Goal: Task Accomplishment & Management: Complete application form

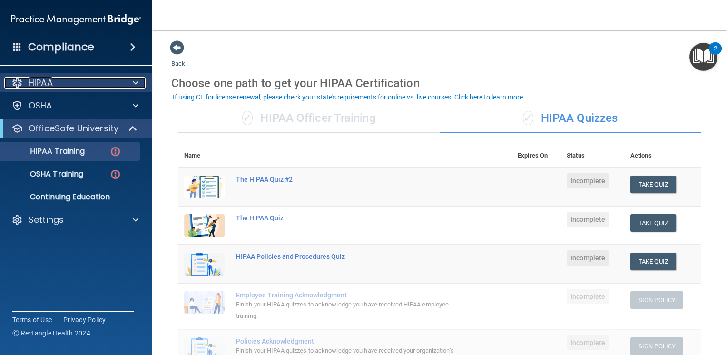
click at [82, 81] on div "HIPAA" at bounding box center [63, 82] width 118 height 11
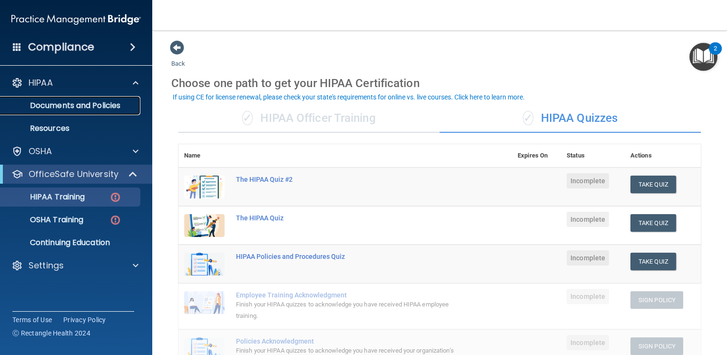
click at [120, 109] on p "Documents and Policies" at bounding box center [71, 106] width 130 height 10
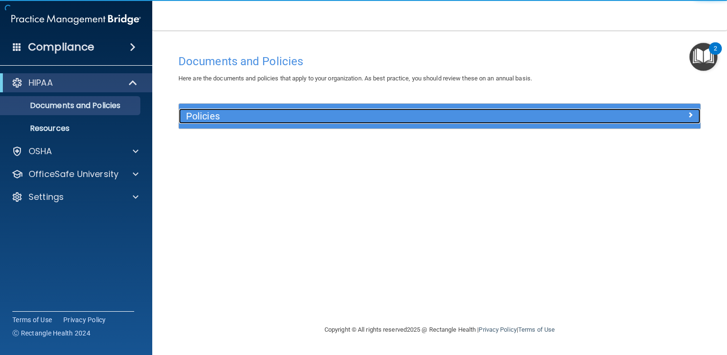
click at [308, 109] on div "Policies" at bounding box center [374, 116] width 391 height 15
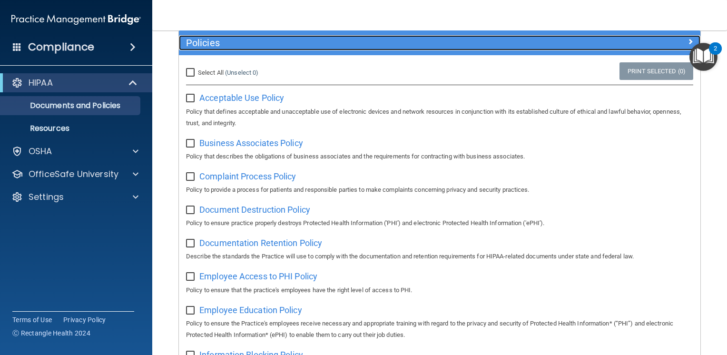
scroll to position [95, 0]
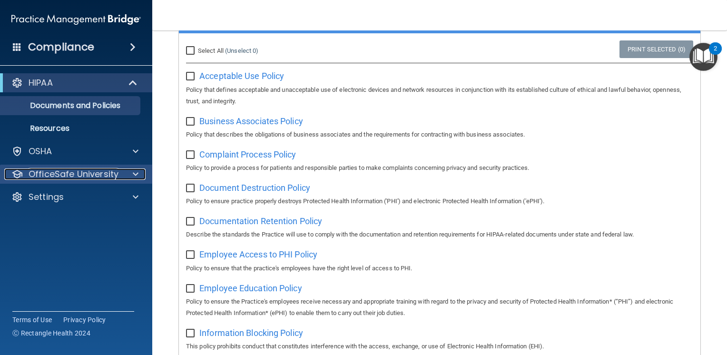
click at [95, 174] on p "OfficeSafe University" at bounding box center [74, 174] width 90 height 11
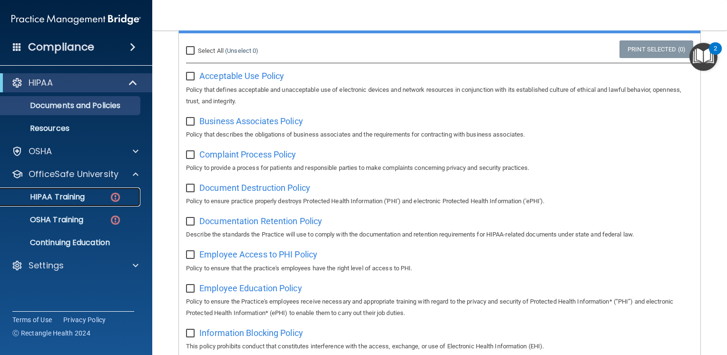
click at [81, 196] on p "HIPAA Training" at bounding box center [45, 197] width 79 height 10
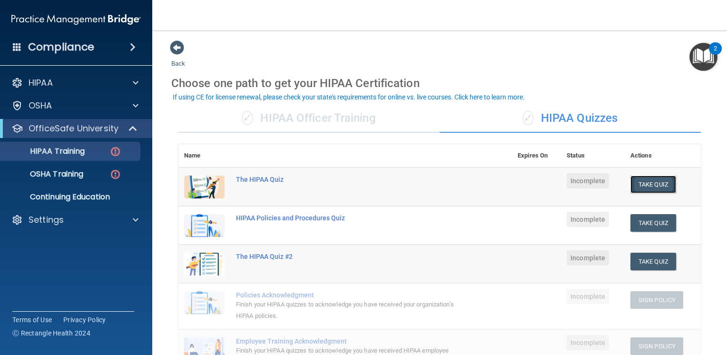
click at [634, 187] on button "Take Quiz" at bounding box center [654, 185] width 46 height 18
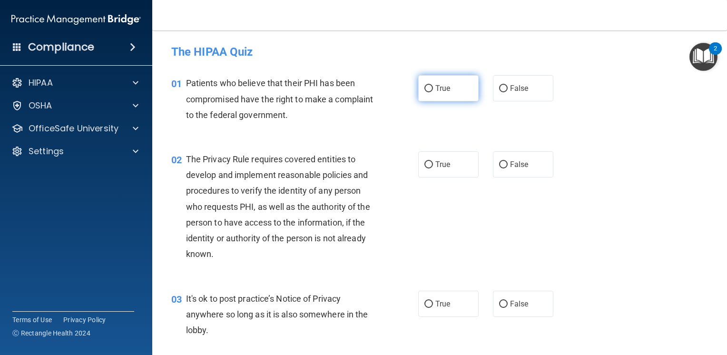
click at [439, 87] on span "True" at bounding box center [443, 88] width 15 height 9
click at [433, 87] on input "True" at bounding box center [429, 88] width 9 height 7
radio input "true"
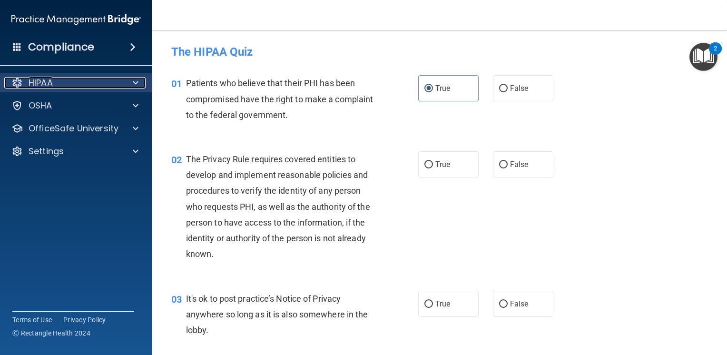
click at [55, 83] on div "HIPAA" at bounding box center [63, 82] width 118 height 11
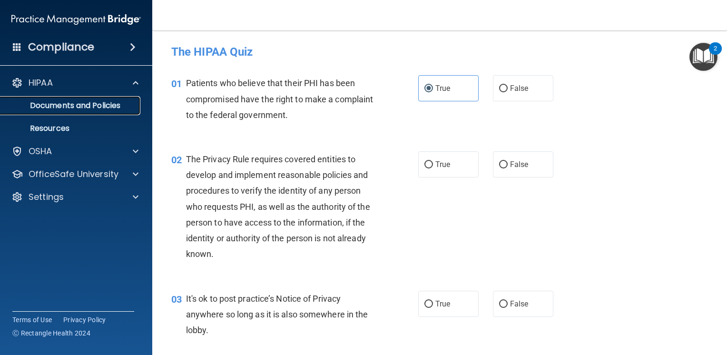
click at [66, 107] on p "Documents and Policies" at bounding box center [71, 106] width 130 height 10
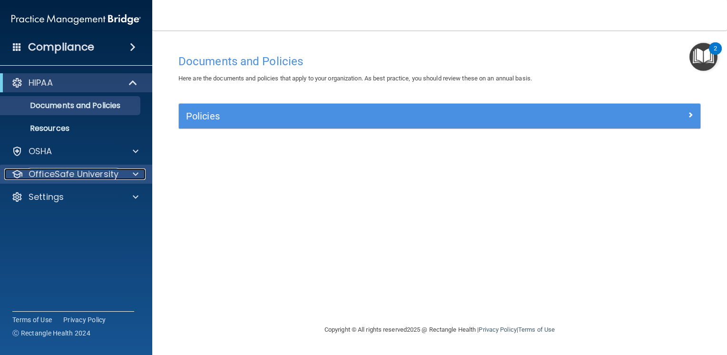
click at [86, 172] on p "OfficeSafe University" at bounding box center [74, 174] width 90 height 11
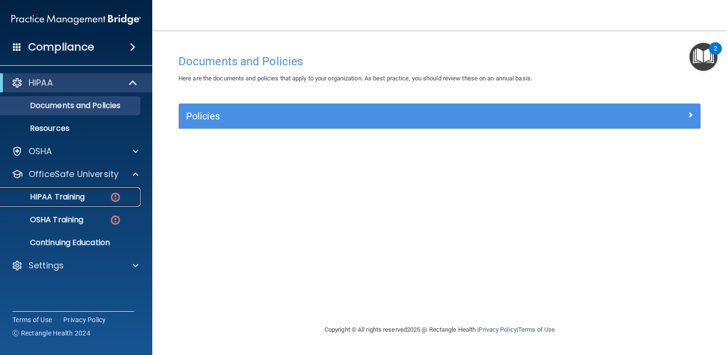
click at [104, 201] on div "HIPAA Training" at bounding box center [71, 197] width 130 height 10
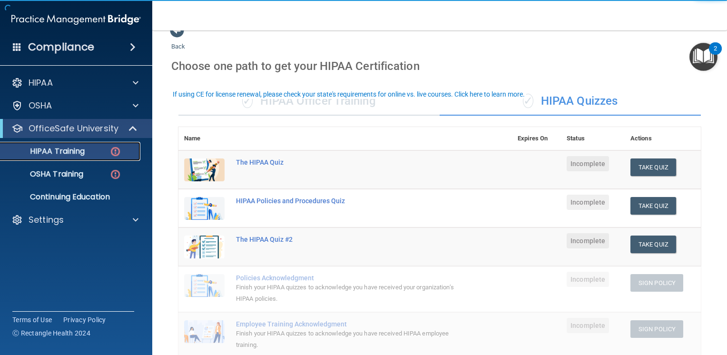
scroll to position [48, 0]
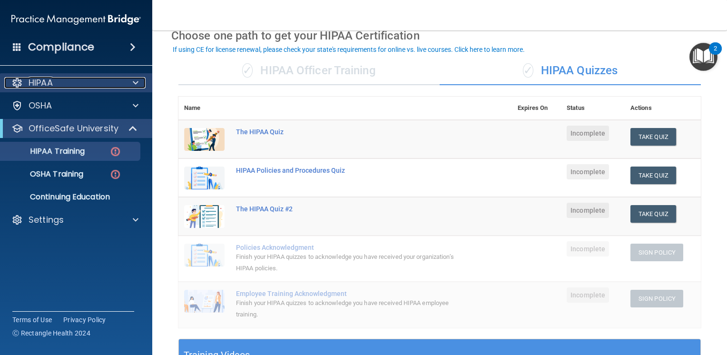
click at [41, 85] on p "HIPAA" at bounding box center [41, 82] width 24 height 11
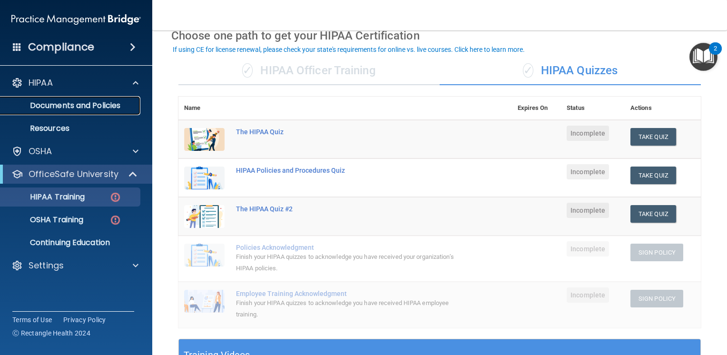
click at [90, 105] on p "Documents and Policies" at bounding box center [71, 106] width 130 height 10
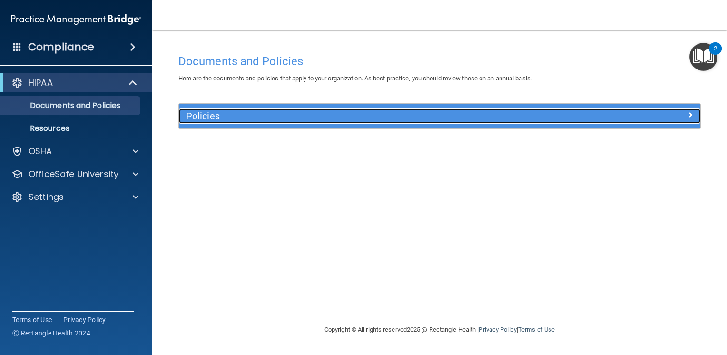
click at [452, 111] on h5 "Policies" at bounding box center [374, 116] width 377 height 10
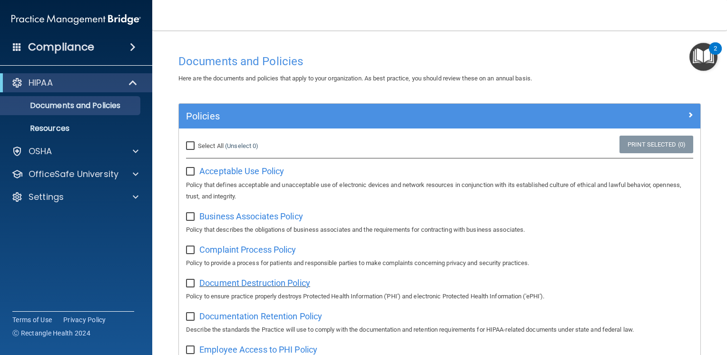
click at [263, 282] on span "Document Destruction Policy" at bounding box center [254, 283] width 111 height 10
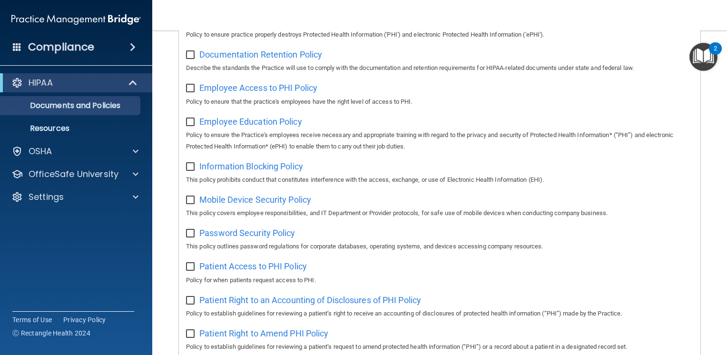
scroll to position [285, 0]
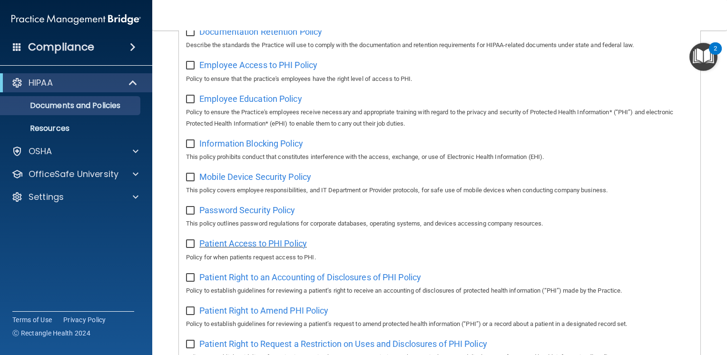
click at [238, 249] on span "Patient Access to PHI Policy" at bounding box center [253, 244] width 108 height 10
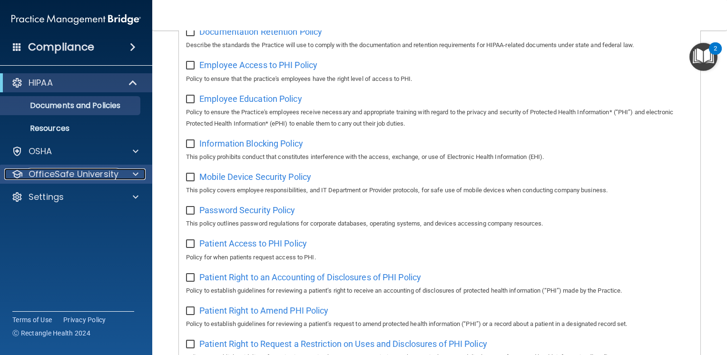
drag, startPoint x: 81, startPoint y: 179, endPoint x: 89, endPoint y: 178, distance: 7.7
click at [81, 179] on p "OfficeSafe University" at bounding box center [74, 174] width 90 height 11
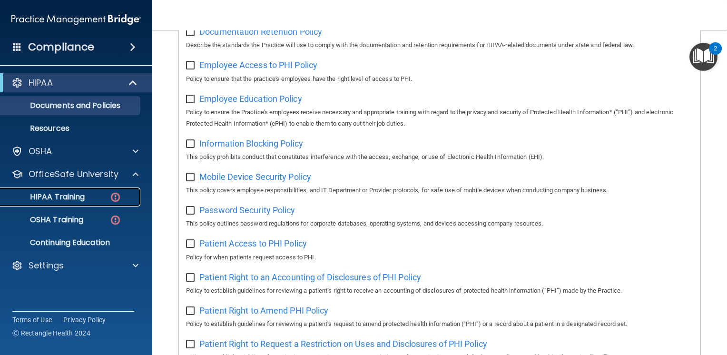
click at [88, 200] on div "HIPAA Training" at bounding box center [71, 197] width 130 height 10
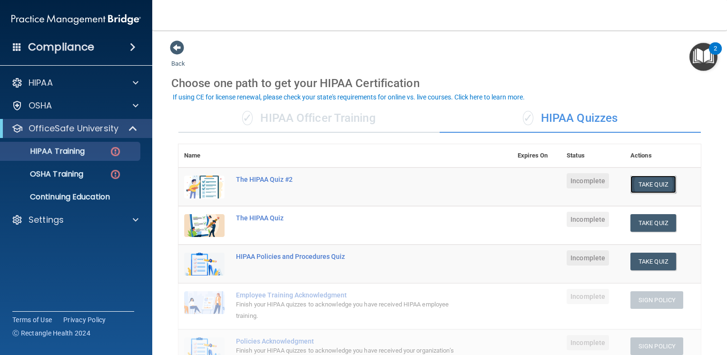
click at [635, 180] on button "Take Quiz" at bounding box center [654, 185] width 46 height 18
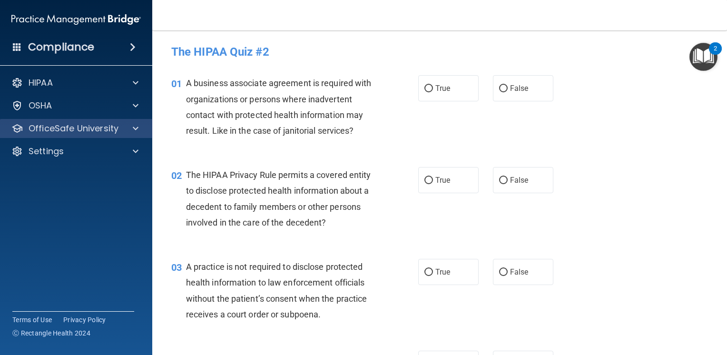
click at [93, 121] on div "OfficeSafe University" at bounding box center [76, 128] width 153 height 19
click at [103, 133] on p "OfficeSafe University" at bounding box center [74, 128] width 90 height 11
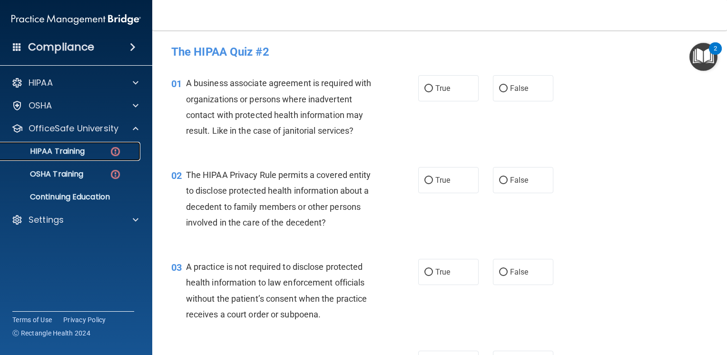
click at [93, 156] on div "HIPAA Training" at bounding box center [71, 152] width 130 height 10
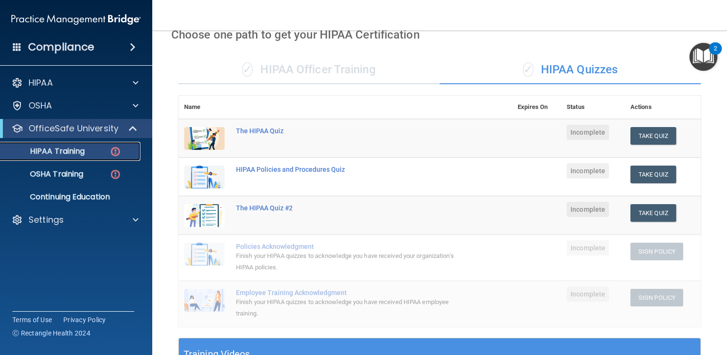
scroll to position [48, 0]
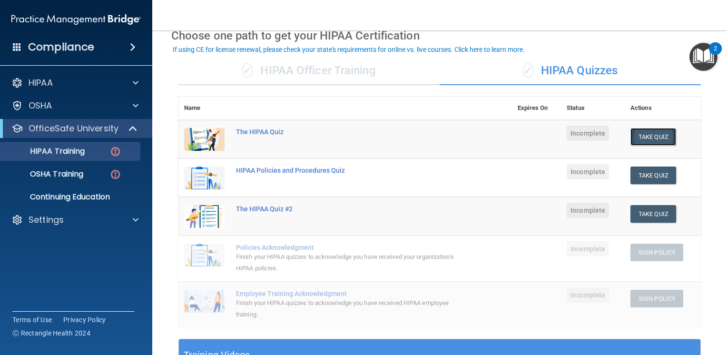
click at [660, 133] on button "Take Quiz" at bounding box center [654, 137] width 46 height 18
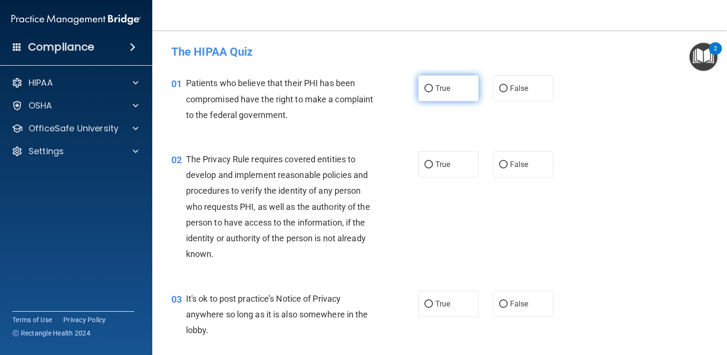
click at [437, 89] on span "True" at bounding box center [443, 88] width 15 height 9
click at [433, 89] on input "True" at bounding box center [429, 88] width 9 height 7
radio input "true"
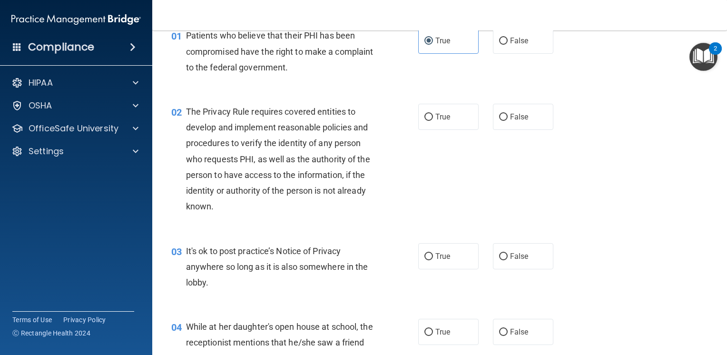
scroll to position [190, 0]
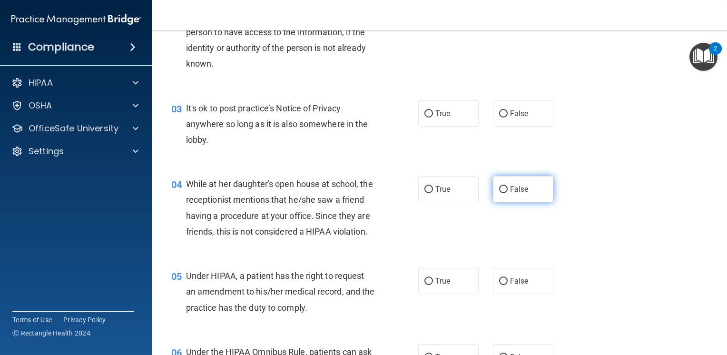
click at [510, 186] on span "False" at bounding box center [519, 189] width 19 height 9
click at [508, 186] on input "False" at bounding box center [503, 189] width 9 height 7
radio input "true"
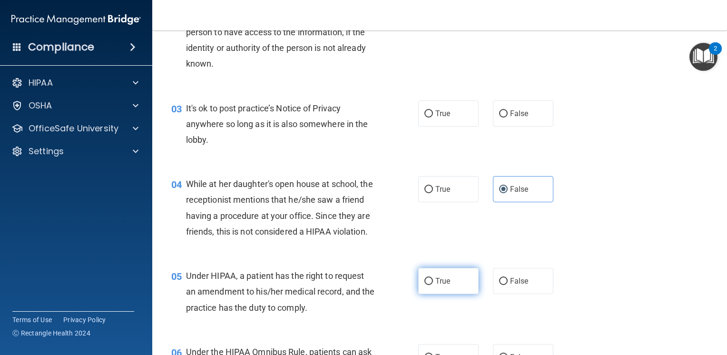
click at [441, 286] on span "True" at bounding box center [443, 281] width 15 height 9
click at [433, 285] on input "True" at bounding box center [429, 281] width 9 height 7
radio input "true"
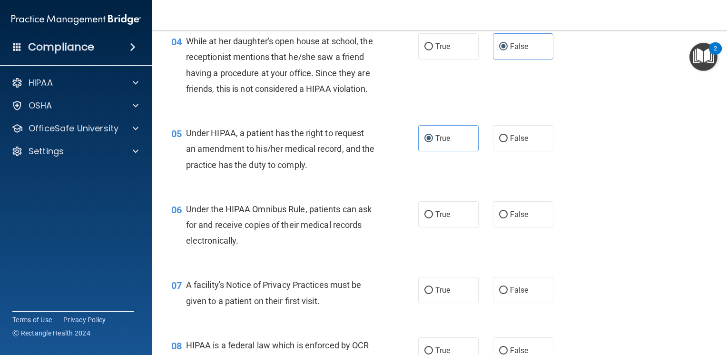
scroll to position [428, 0]
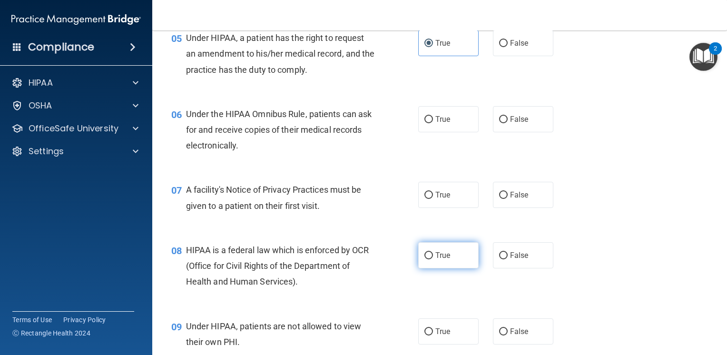
click at [436, 260] on span "True" at bounding box center [443, 255] width 15 height 9
click at [433, 259] on input "True" at bounding box center [429, 255] width 9 height 7
radio input "true"
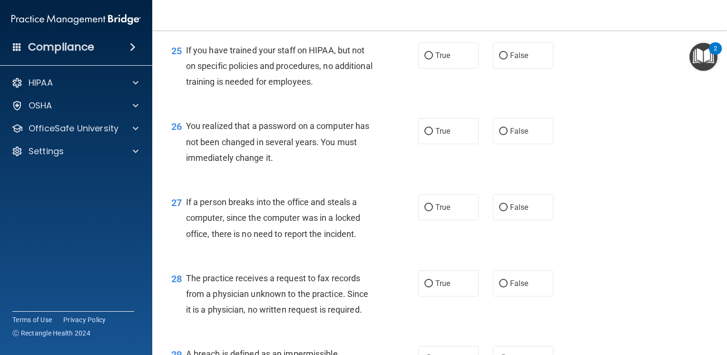
scroll to position [2272, 0]
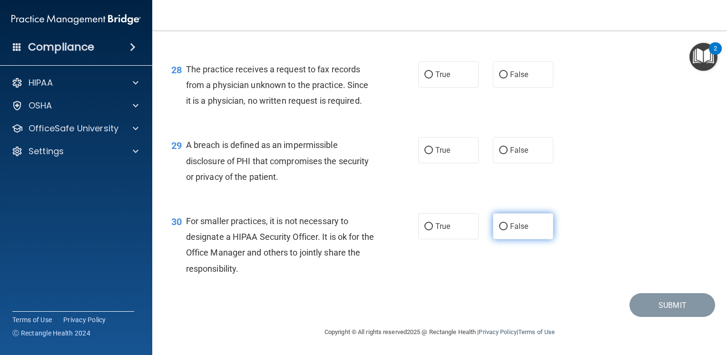
click at [501, 230] on input "False" at bounding box center [503, 226] width 9 height 7
radio input "true"
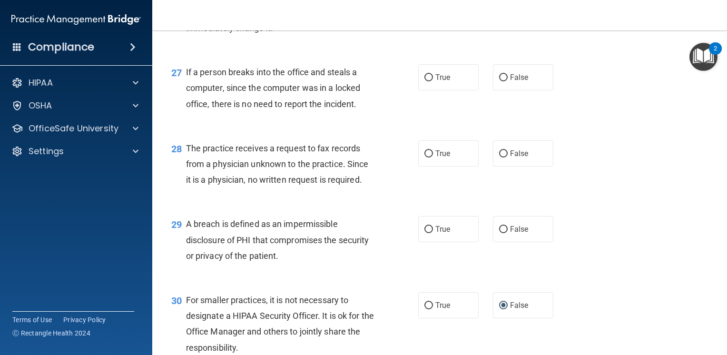
scroll to position [2177, 0]
click at [518, 159] on span "False" at bounding box center [519, 153] width 19 height 9
click at [508, 158] on input "False" at bounding box center [503, 154] width 9 height 7
radio input "true"
click at [510, 91] on label "False" at bounding box center [523, 78] width 60 height 26
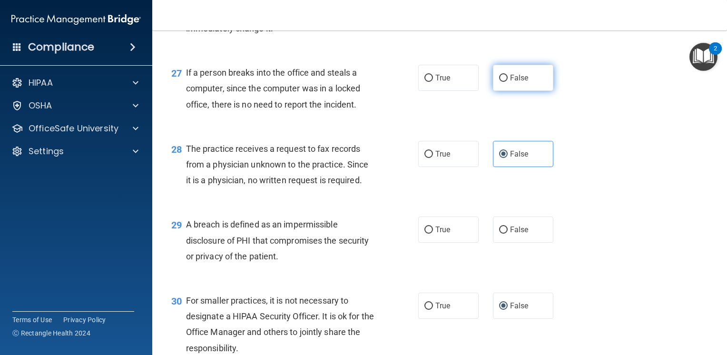
click at [508, 82] on input "False" at bounding box center [503, 78] width 9 height 7
radio input "true"
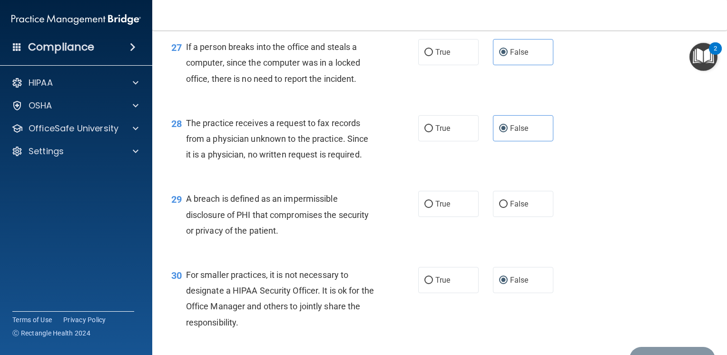
scroll to position [2224, 0]
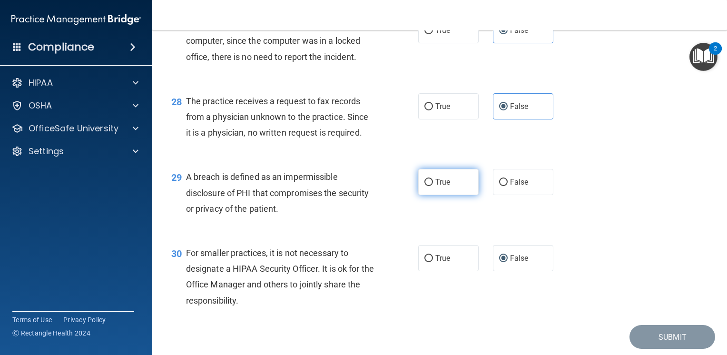
click at [440, 192] on label "True" at bounding box center [448, 182] width 60 height 26
click at [433, 186] on input "True" at bounding box center [429, 182] width 9 height 7
radio input "true"
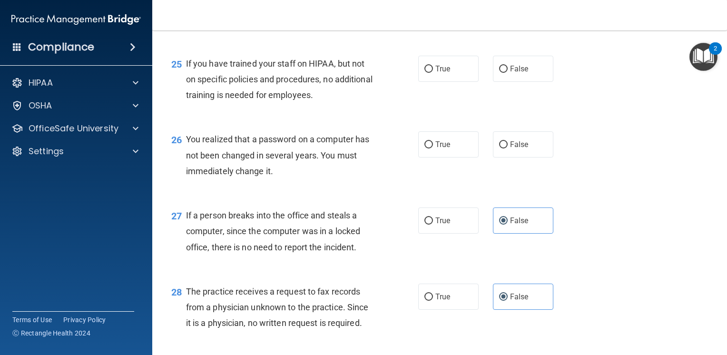
scroll to position [1986, 0]
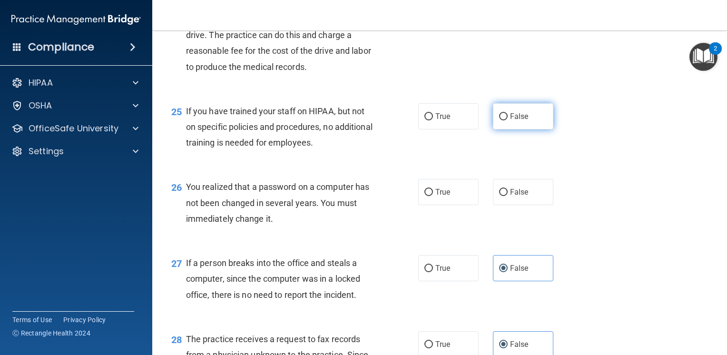
click at [510, 121] on span "False" at bounding box center [519, 116] width 19 height 9
click at [508, 120] on input "False" at bounding box center [503, 116] width 9 height 7
radio input "true"
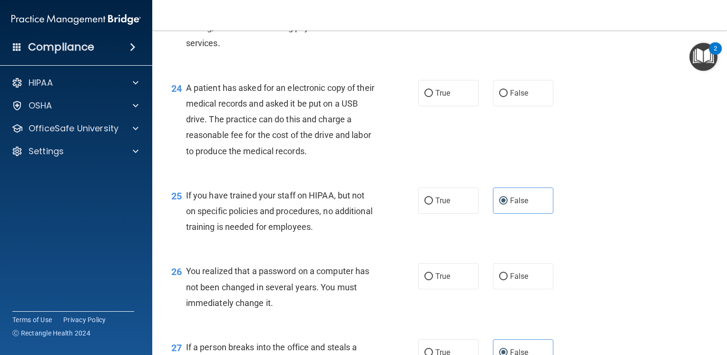
scroll to position [1891, 0]
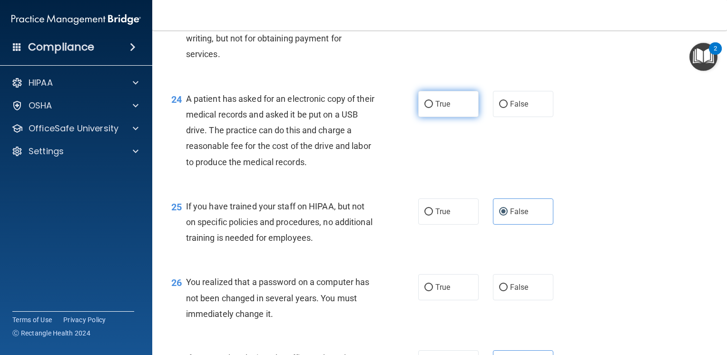
click at [419, 117] on label "True" at bounding box center [448, 104] width 60 height 26
click at [425, 108] on input "True" at bounding box center [429, 104] width 9 height 7
radio input "true"
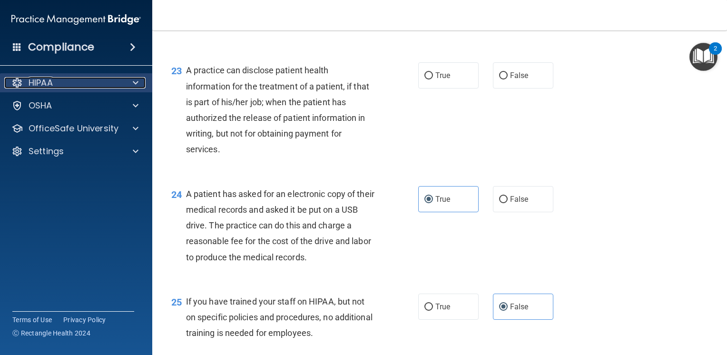
click at [61, 79] on div "HIPAA" at bounding box center [63, 82] width 118 height 11
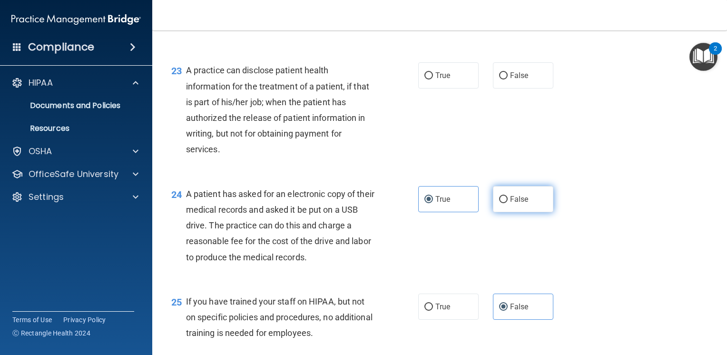
drag, startPoint x: 520, startPoint y: 218, endPoint x: 545, endPoint y: 221, distance: 24.4
click at [520, 204] on span "False" at bounding box center [519, 199] width 19 height 9
click at [508, 203] on input "False" at bounding box center [503, 199] width 9 height 7
radio input "true"
radio input "false"
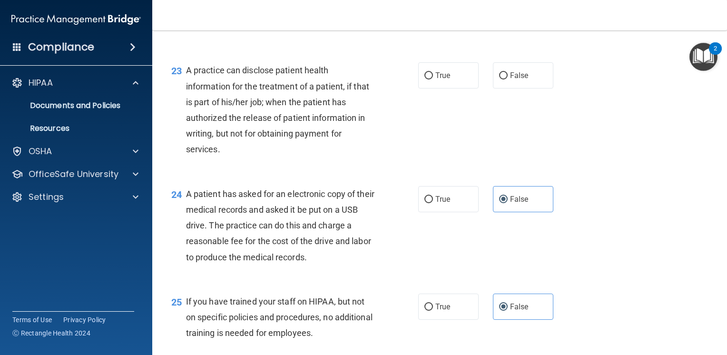
scroll to position [1653, 0]
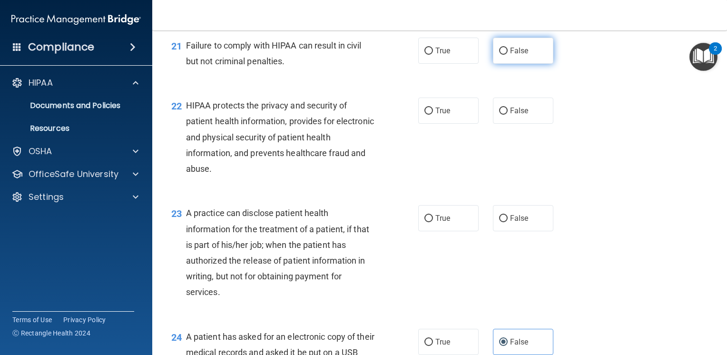
click at [531, 61] on label "False" at bounding box center [523, 51] width 60 height 26
click at [508, 55] on input "False" at bounding box center [503, 51] width 9 height 7
radio input "true"
click at [423, 124] on label "True" at bounding box center [448, 111] width 60 height 26
click at [425, 115] on input "True" at bounding box center [429, 111] width 9 height 7
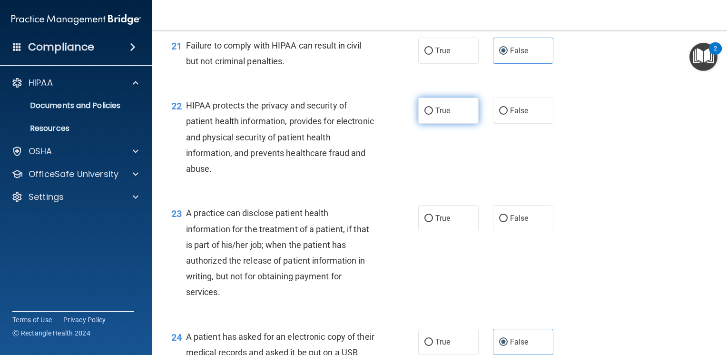
radio input "true"
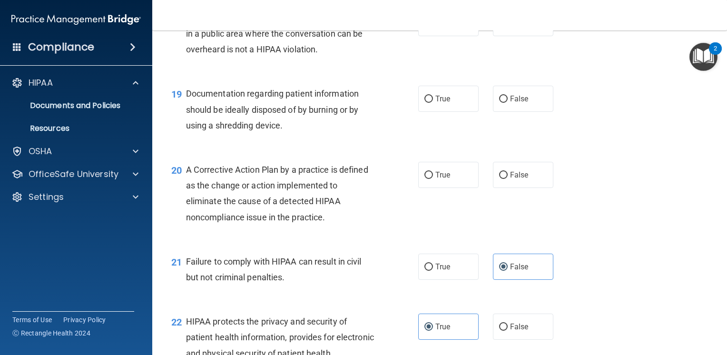
scroll to position [1415, 0]
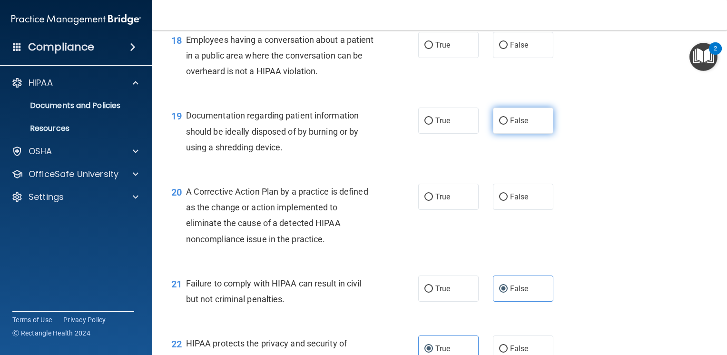
click at [526, 130] on label "False" at bounding box center [523, 121] width 60 height 26
click at [508, 125] on input "False" at bounding box center [503, 121] width 9 height 7
radio input "true"
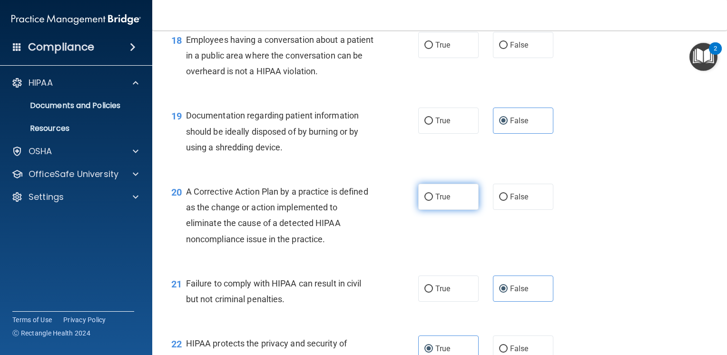
click at [439, 210] on label "True" at bounding box center [448, 197] width 60 height 26
click at [433, 201] on input "True" at bounding box center [429, 197] width 9 height 7
radio input "true"
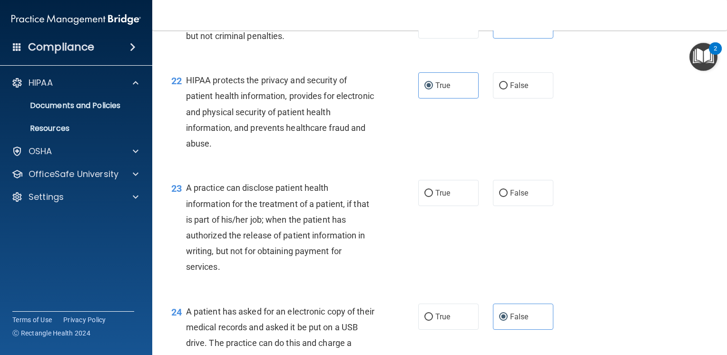
scroll to position [1700, 0]
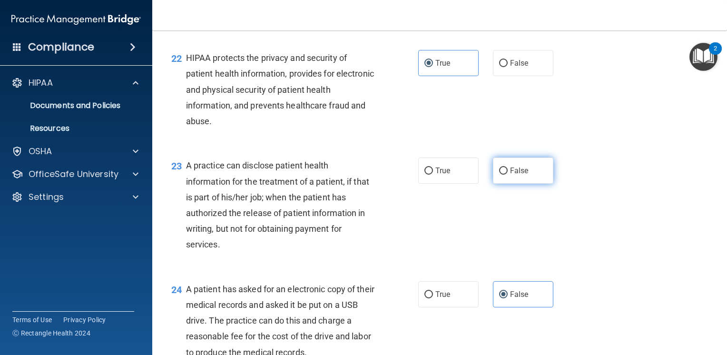
click at [496, 176] on label "False" at bounding box center [523, 171] width 60 height 26
click at [499, 175] on input "False" at bounding box center [503, 171] width 9 height 7
radio input "true"
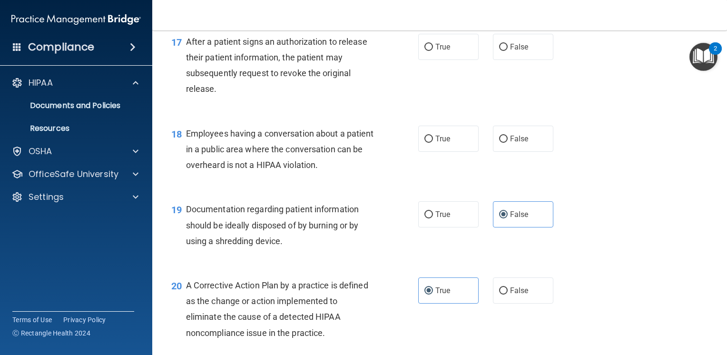
scroll to position [1320, 0]
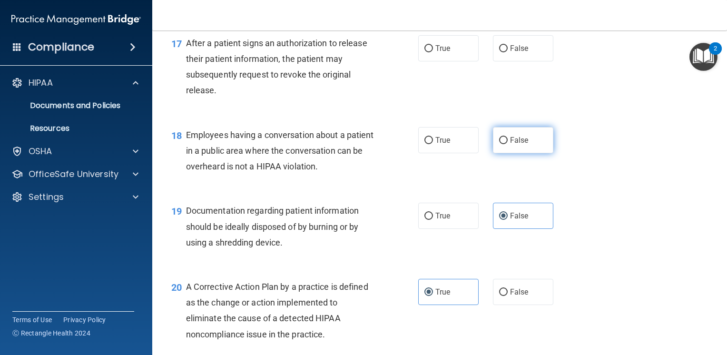
click at [539, 153] on label "False" at bounding box center [523, 140] width 60 height 26
click at [508, 144] on input "False" at bounding box center [503, 140] width 9 height 7
radio input "true"
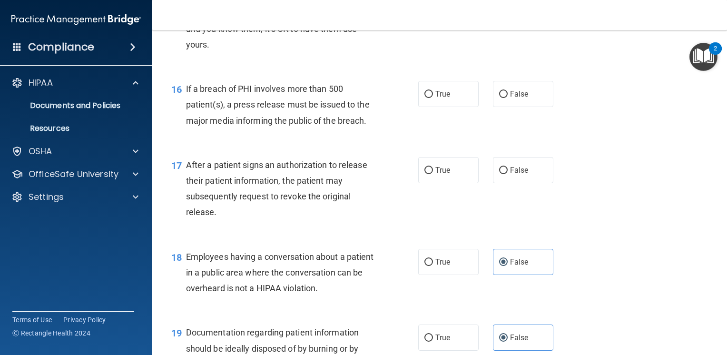
scroll to position [1177, 0]
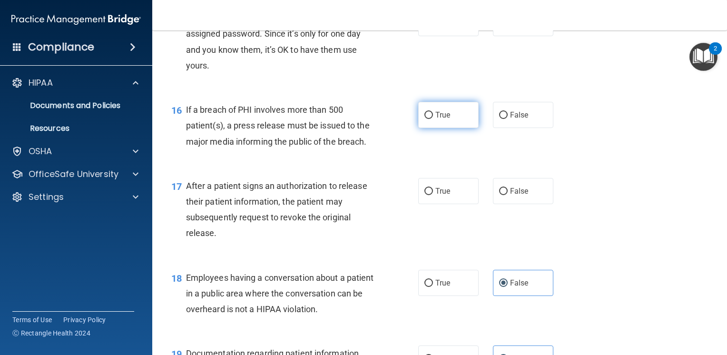
click at [443, 128] on label "True" at bounding box center [448, 115] width 60 height 26
click at [433, 119] on input "True" at bounding box center [429, 115] width 9 height 7
radio input "true"
click at [436, 196] on span "True" at bounding box center [443, 191] width 15 height 9
click at [433, 195] on input "True" at bounding box center [429, 191] width 9 height 7
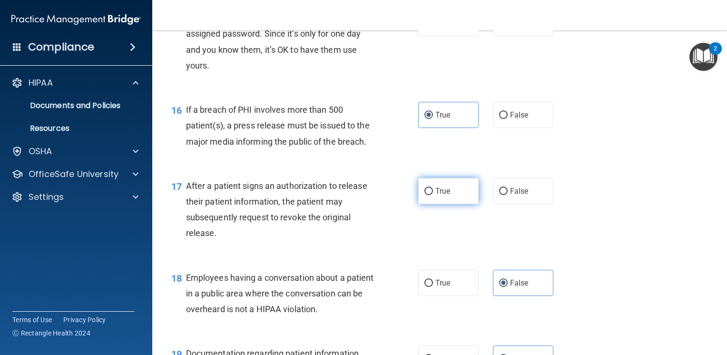
radio input "true"
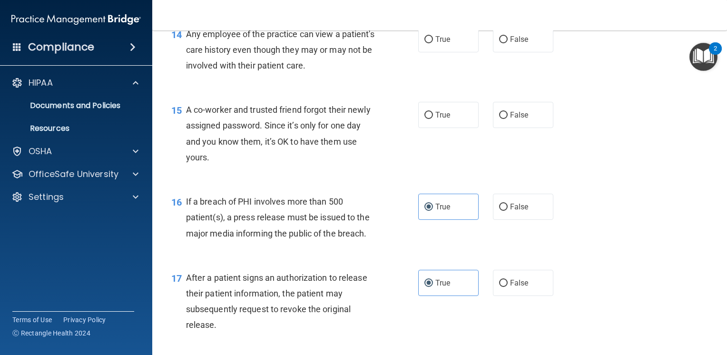
scroll to position [1082, 0]
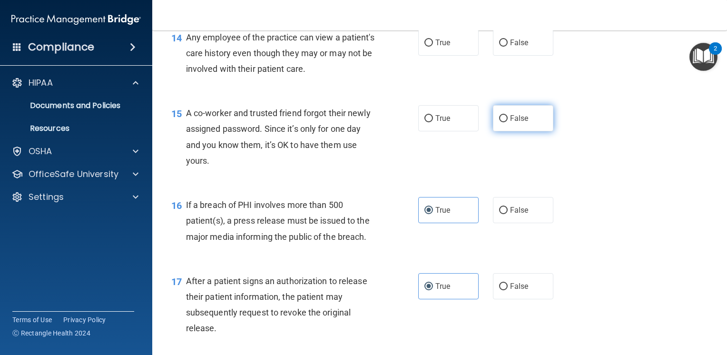
click at [540, 131] on label "False" at bounding box center [523, 118] width 60 height 26
click at [508, 122] on input "False" at bounding box center [503, 118] width 9 height 7
radio input "true"
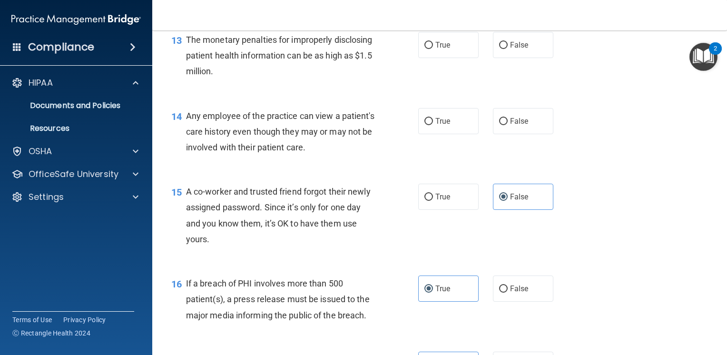
scroll to position [986, 0]
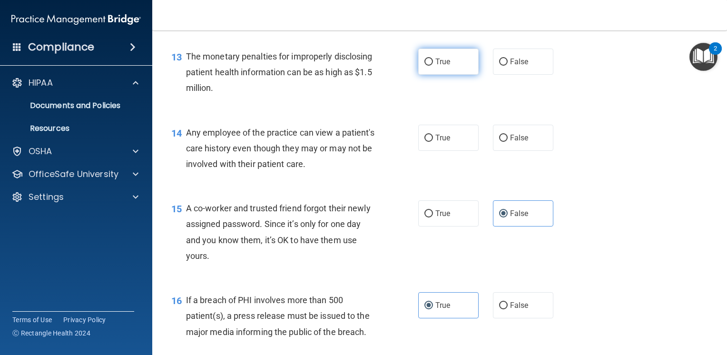
click at [461, 75] on label "True" at bounding box center [448, 62] width 60 height 26
click at [433, 66] on input "True" at bounding box center [429, 62] width 9 height 7
radio input "true"
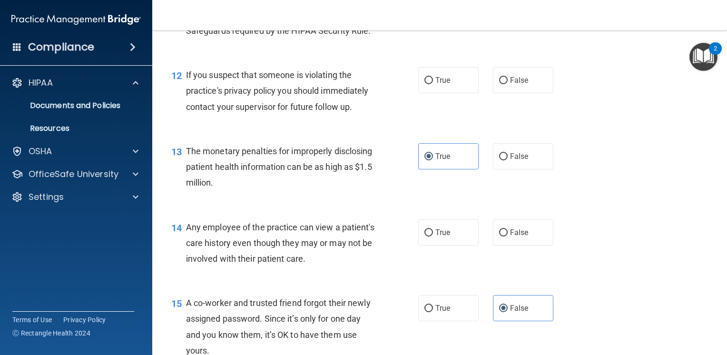
scroll to position [891, 0]
click at [451, 94] on label "True" at bounding box center [448, 81] width 60 height 26
click at [433, 85] on input "True" at bounding box center [429, 81] width 9 height 7
radio input "true"
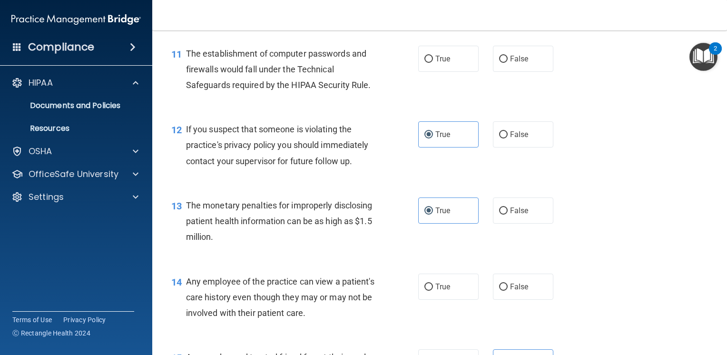
scroll to position [796, 0]
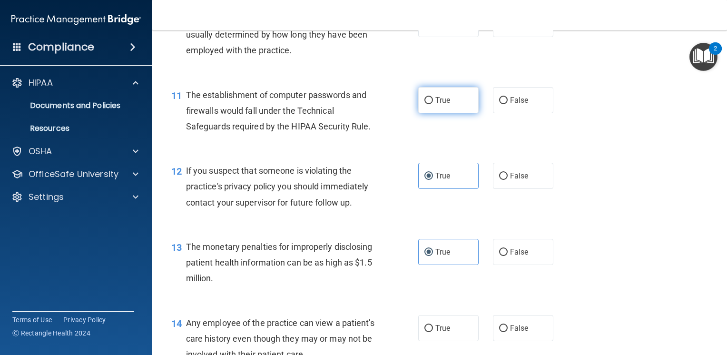
click at [442, 105] on span "True" at bounding box center [443, 100] width 15 height 9
click at [433, 104] on input "True" at bounding box center [429, 100] width 9 height 7
radio input "true"
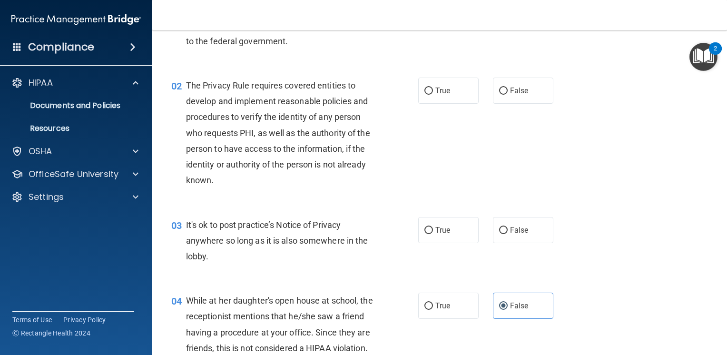
scroll to position [95, 0]
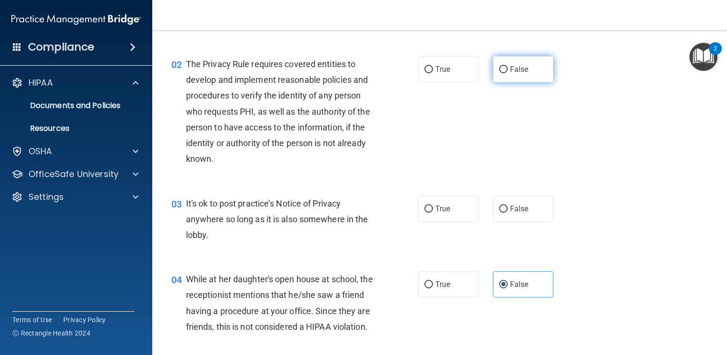
click at [503, 73] on label "False" at bounding box center [523, 69] width 60 height 26
click at [503, 73] on input "False" at bounding box center [503, 69] width 9 height 7
radio input "true"
click at [451, 217] on label "True" at bounding box center [448, 209] width 60 height 26
click at [433, 213] on input "True" at bounding box center [429, 209] width 9 height 7
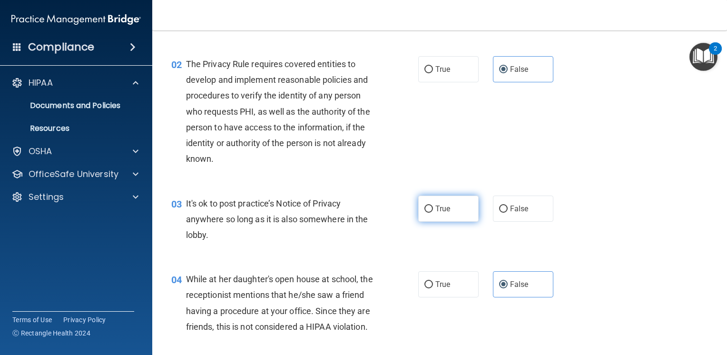
radio input "true"
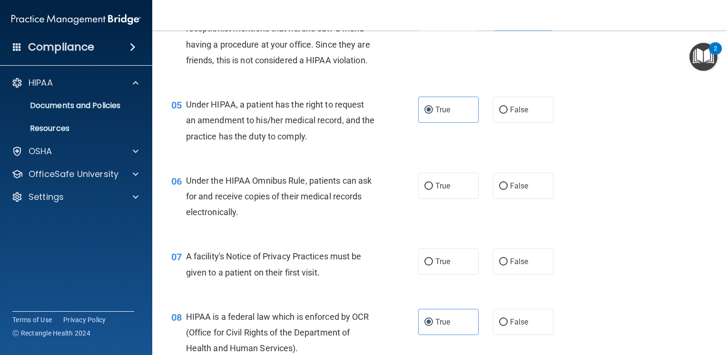
scroll to position [381, 0]
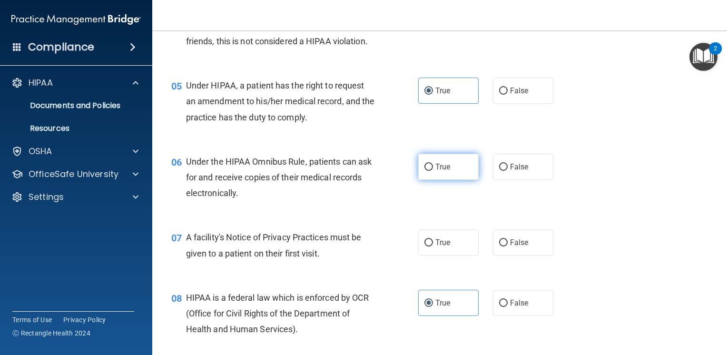
click at [428, 180] on label "True" at bounding box center [448, 167] width 60 height 26
click at [428, 171] on input "True" at bounding box center [429, 167] width 9 height 7
radio input "true"
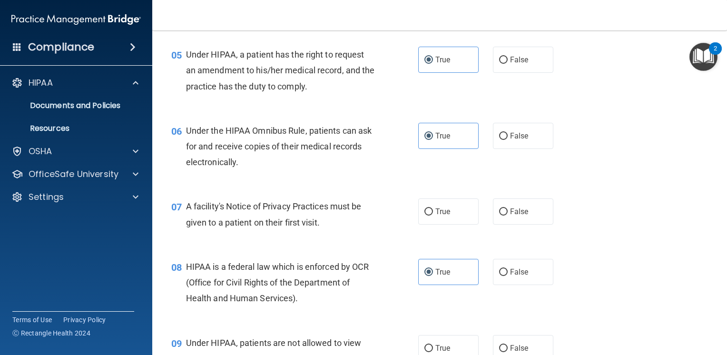
scroll to position [428, 0]
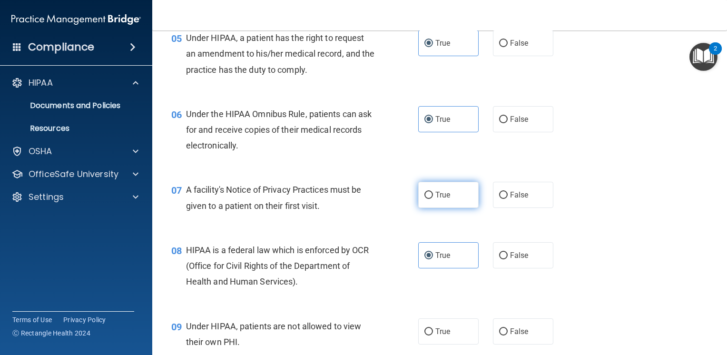
click at [445, 199] on span "True" at bounding box center [443, 194] width 15 height 9
click at [433, 199] on input "True" at bounding box center [429, 195] width 9 height 7
radio input "true"
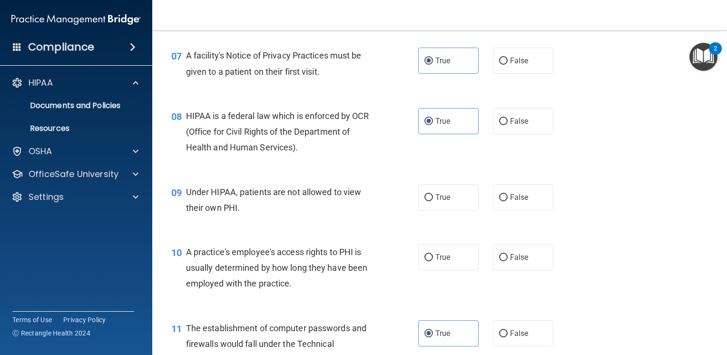
scroll to position [571, 0]
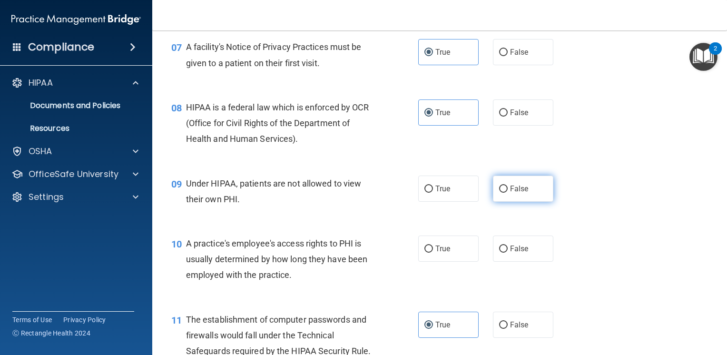
click at [526, 202] on label "False" at bounding box center [523, 189] width 60 height 26
click at [508, 193] on input "False" at bounding box center [503, 189] width 9 height 7
radio input "true"
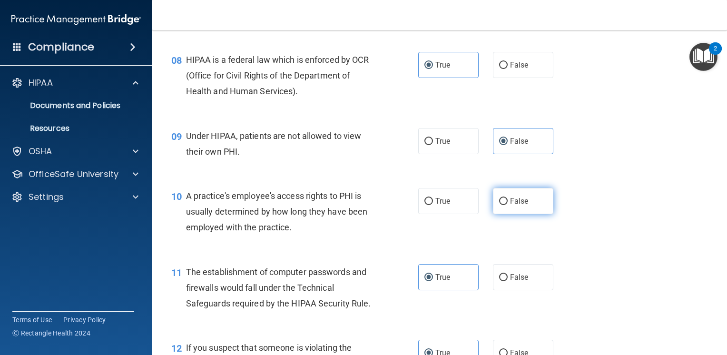
click at [528, 214] on label "False" at bounding box center [523, 201] width 60 height 26
click at [508, 205] on input "False" at bounding box center [503, 201] width 9 height 7
radio input "true"
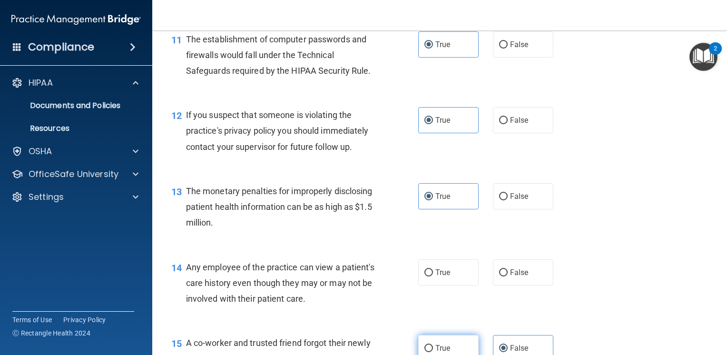
scroll to position [1000, 0]
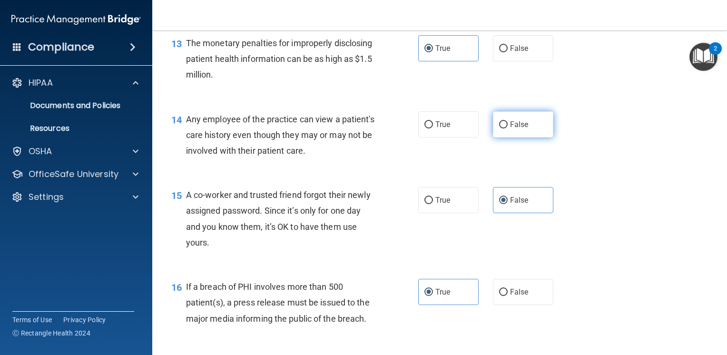
click at [526, 138] on label "False" at bounding box center [523, 124] width 60 height 26
click at [508, 129] on input "False" at bounding box center [503, 124] width 9 height 7
radio input "true"
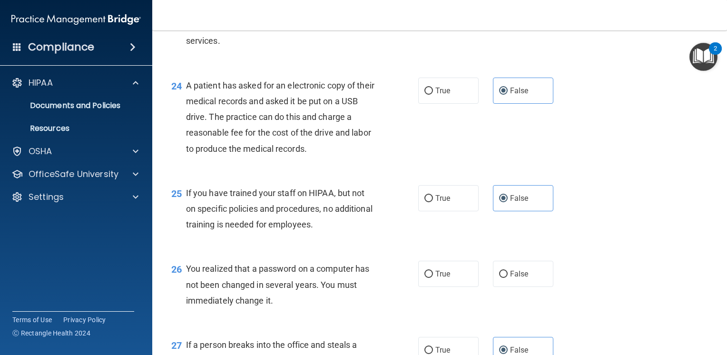
scroll to position [1952, 0]
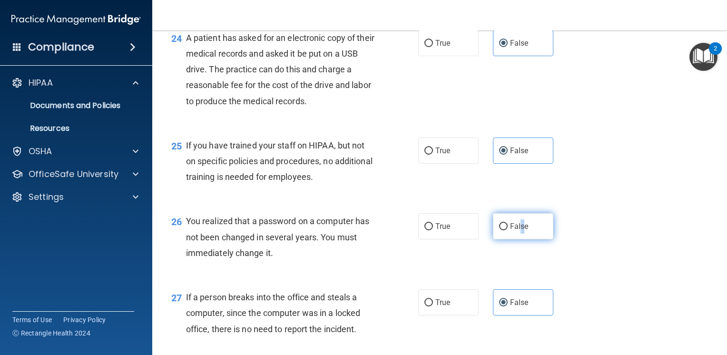
click at [517, 239] on label "False" at bounding box center [523, 226] width 60 height 26
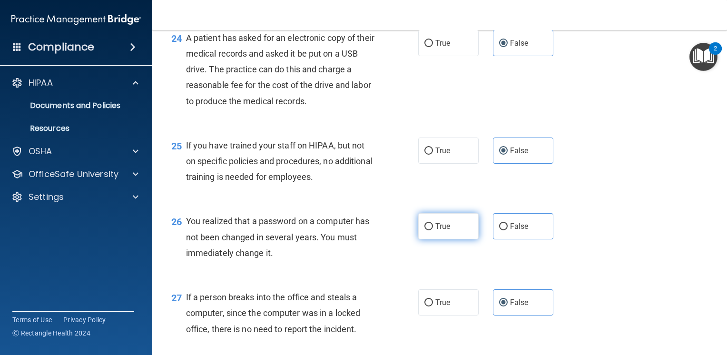
click at [448, 239] on label "True" at bounding box center [448, 226] width 60 height 26
click at [433, 230] on input "True" at bounding box center [429, 226] width 9 height 7
radio input "true"
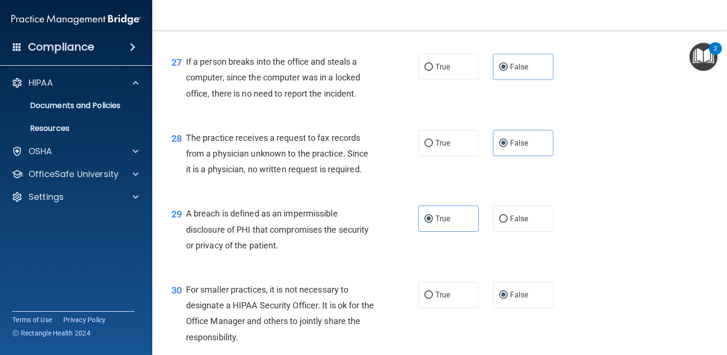
scroll to position [2272, 0]
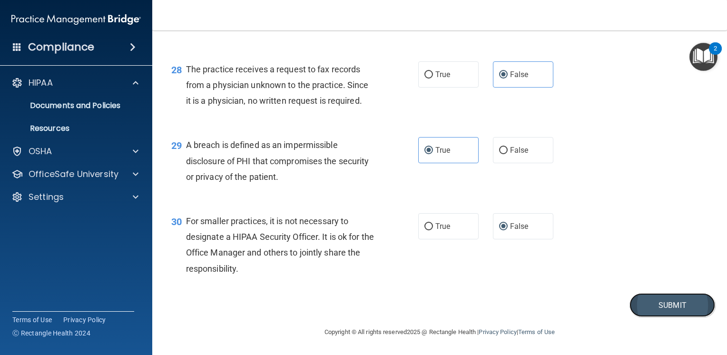
click at [656, 302] on button "Submit" at bounding box center [673, 305] width 86 height 24
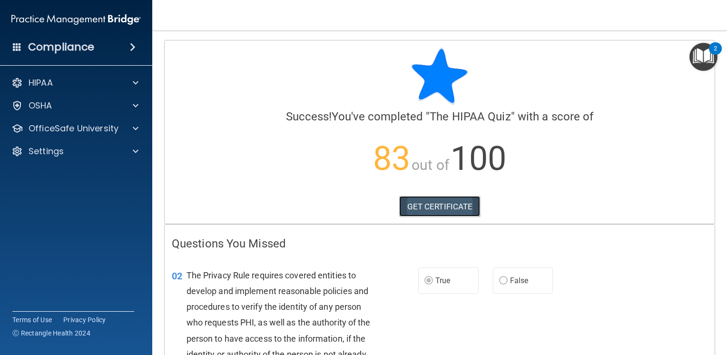
click at [461, 209] on link "GET CERTIFICATE" at bounding box center [439, 206] width 81 height 21
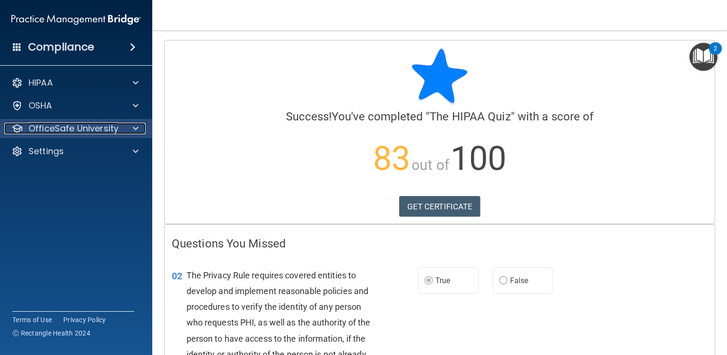
click at [51, 134] on p "OfficeSafe University" at bounding box center [74, 128] width 90 height 11
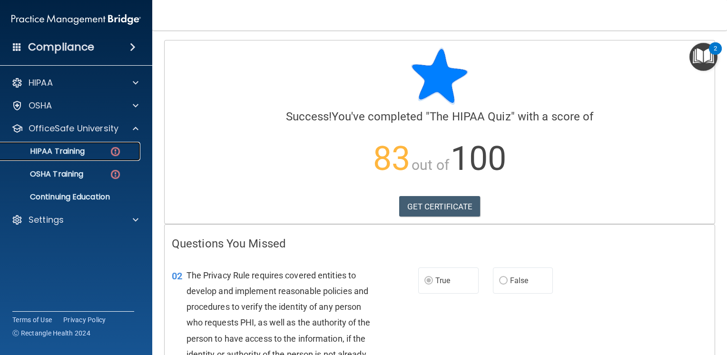
click at [99, 151] on div "HIPAA Training" at bounding box center [71, 152] width 130 height 10
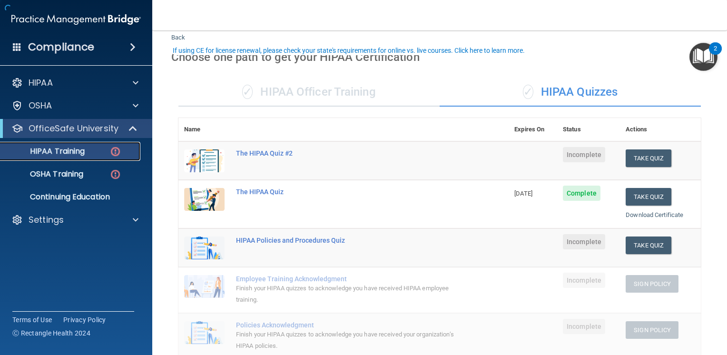
scroll to position [48, 0]
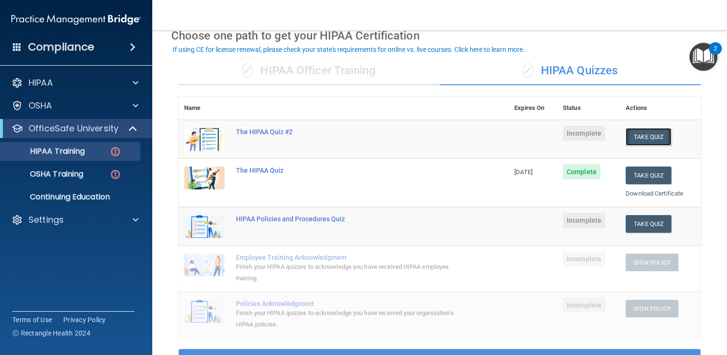
click at [646, 134] on button "Take Quiz" at bounding box center [649, 137] width 46 height 18
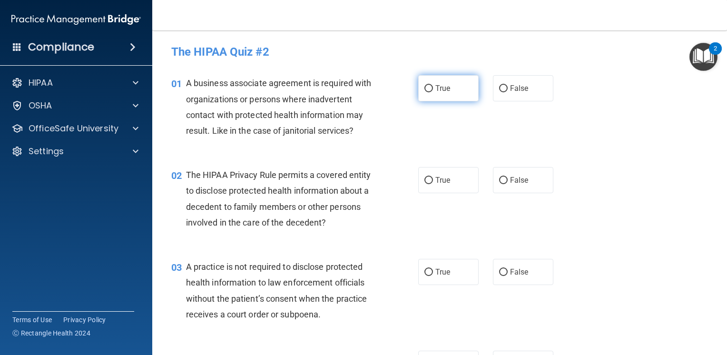
click at [432, 94] on label "True" at bounding box center [448, 88] width 60 height 26
click at [432, 92] on input "True" at bounding box center [429, 88] width 9 height 7
radio input "true"
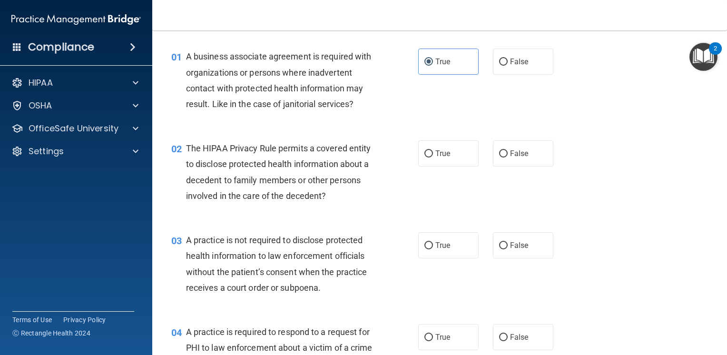
scroll to position [48, 0]
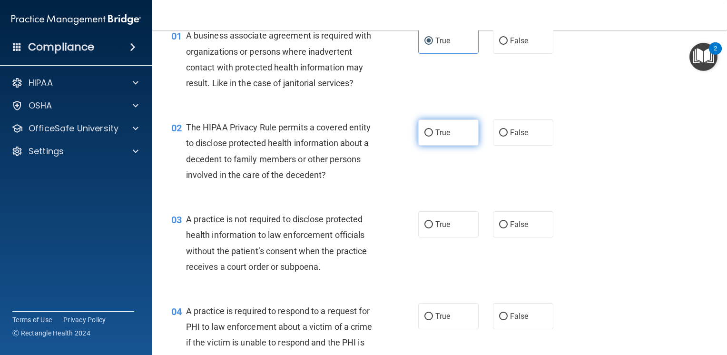
click at [426, 140] on label "True" at bounding box center [448, 132] width 60 height 26
click at [426, 137] on input "True" at bounding box center [429, 132] width 9 height 7
radio input "true"
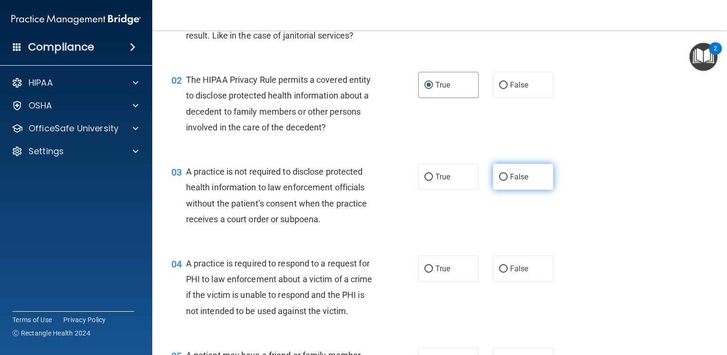
drag, startPoint x: 526, startPoint y: 184, endPoint x: 521, endPoint y: 189, distance: 6.4
click at [526, 184] on label "False" at bounding box center [523, 177] width 60 height 26
click at [508, 181] on input "False" at bounding box center [503, 177] width 9 height 7
radio input "true"
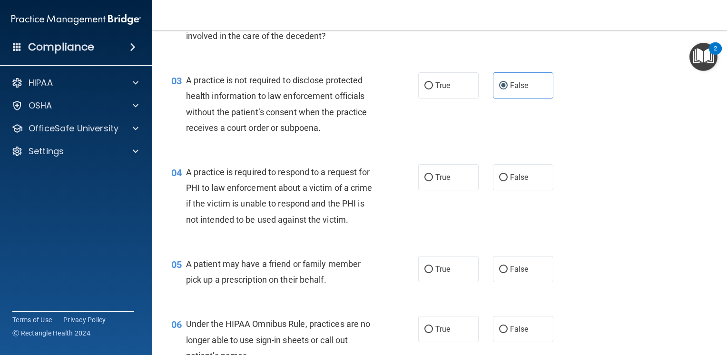
scroll to position [190, 0]
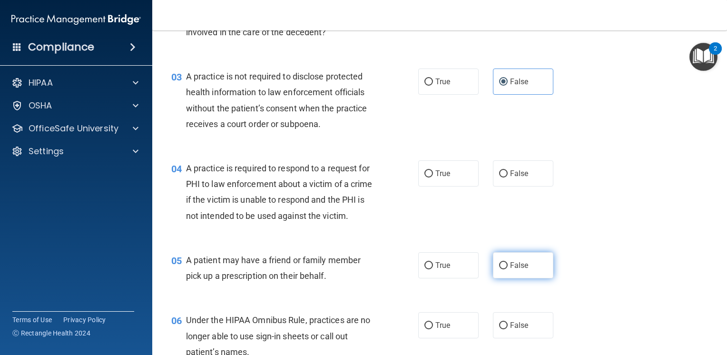
click at [519, 278] on label "False" at bounding box center [523, 265] width 60 height 26
click at [508, 269] on input "False" at bounding box center [503, 265] width 9 height 7
radio input "true"
click at [532, 187] on div "04 A practice is required to respond to a request for PHI to law enforcement ab…" at bounding box center [439, 195] width 551 height 92
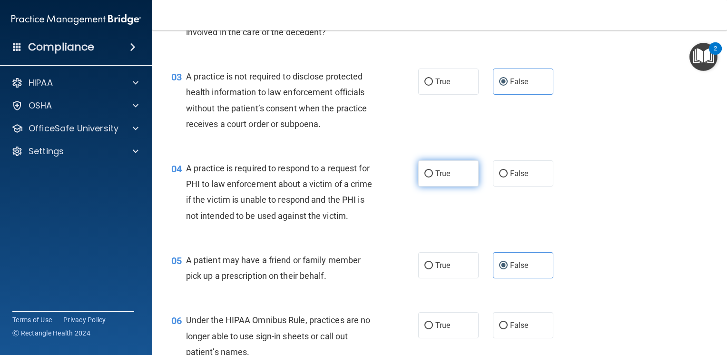
click at [462, 178] on label "True" at bounding box center [448, 173] width 60 height 26
click at [433, 178] on input "True" at bounding box center [429, 173] width 9 height 7
radio input "true"
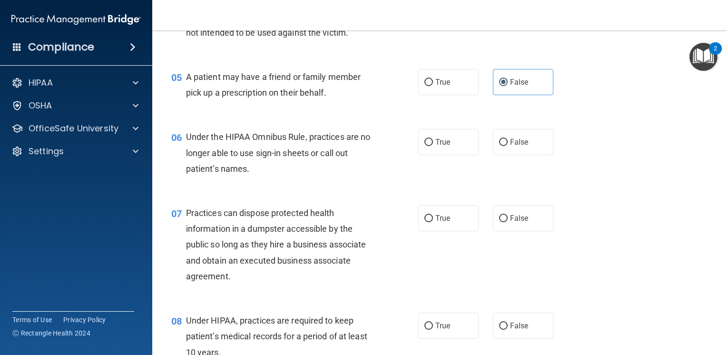
scroll to position [381, 0]
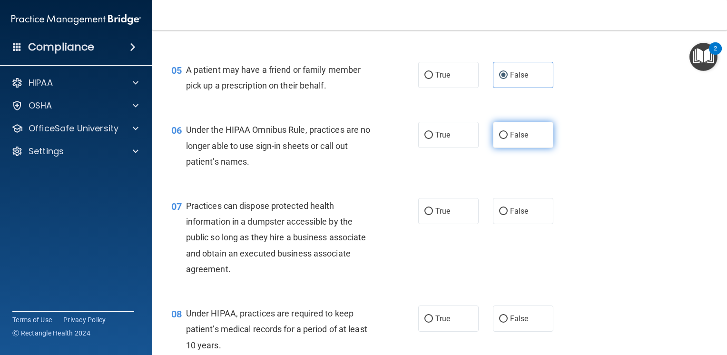
click at [522, 148] on label "False" at bounding box center [523, 135] width 60 height 26
click at [508, 139] on input "False" at bounding box center [503, 135] width 9 height 7
radio input "true"
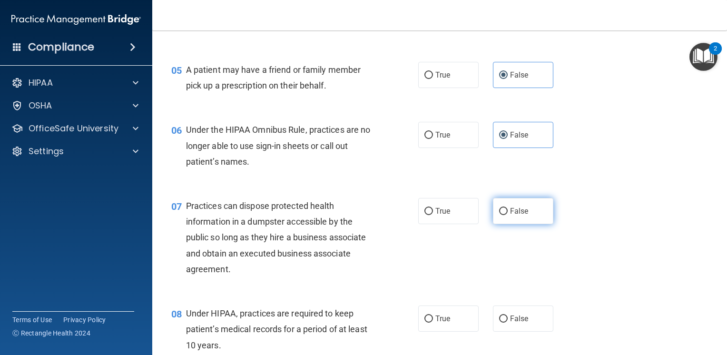
click at [518, 216] on span "False" at bounding box center [519, 211] width 19 height 9
click at [508, 215] on input "False" at bounding box center [503, 211] width 9 height 7
radio input "true"
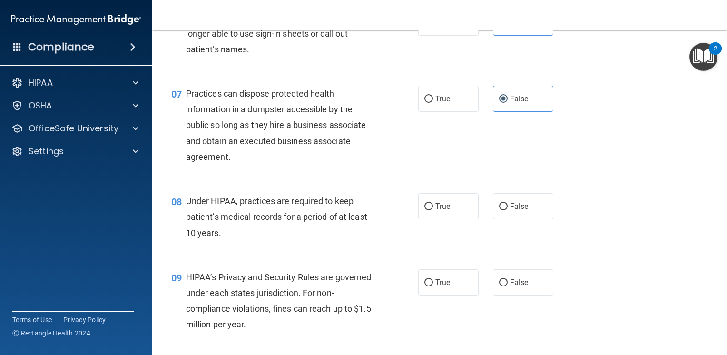
scroll to position [524, 0]
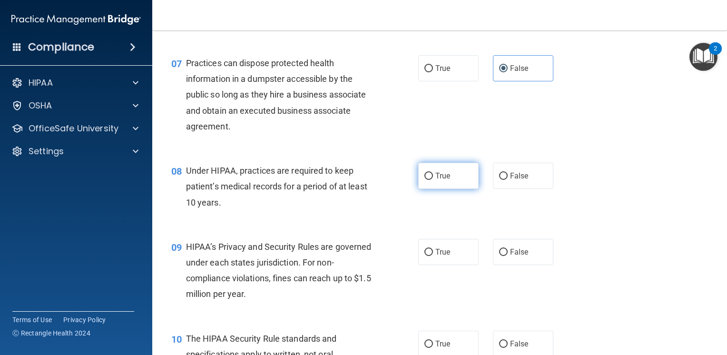
click at [430, 189] on label "True" at bounding box center [448, 176] width 60 height 26
click at [430, 180] on input "True" at bounding box center [429, 176] width 9 height 7
radio input "true"
click at [499, 180] on input "False" at bounding box center [503, 176] width 9 height 7
radio input "true"
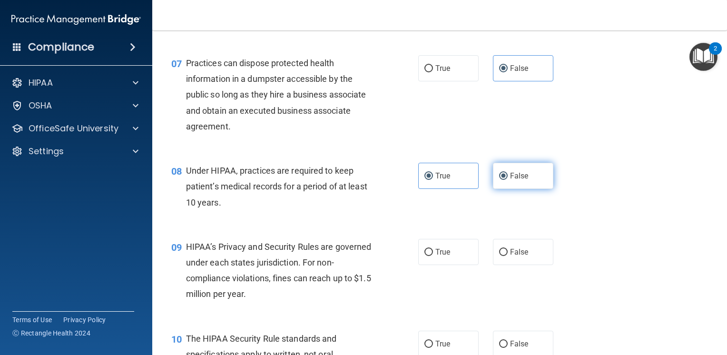
radio input "false"
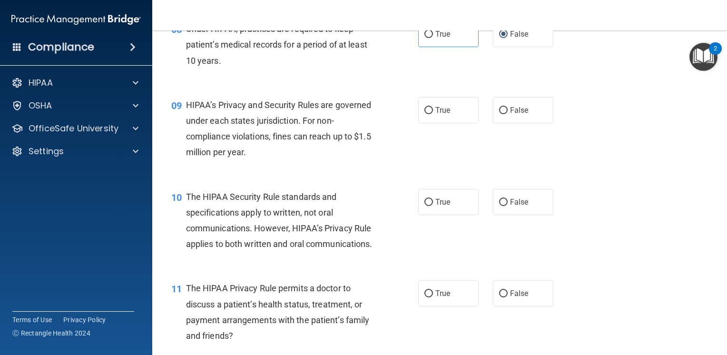
scroll to position [666, 0]
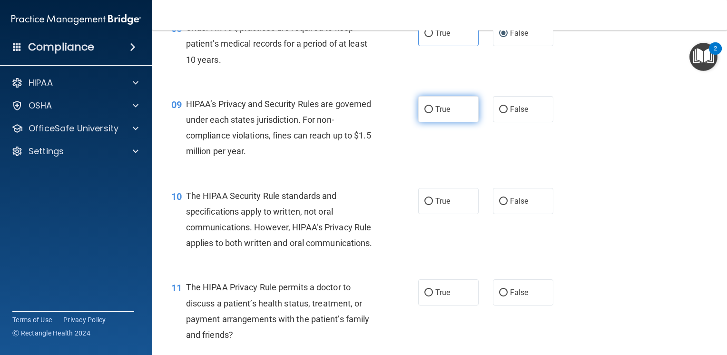
click at [440, 122] on label "True" at bounding box center [448, 109] width 60 height 26
click at [433, 113] on input "True" at bounding box center [429, 109] width 9 height 7
radio input "true"
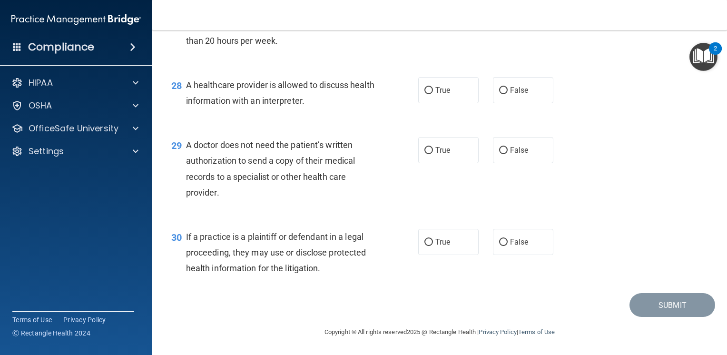
scroll to position [2287, 0]
click at [526, 157] on label "False" at bounding box center [523, 150] width 60 height 26
click at [508, 154] on input "False" at bounding box center [503, 150] width 9 height 7
radio input "true"
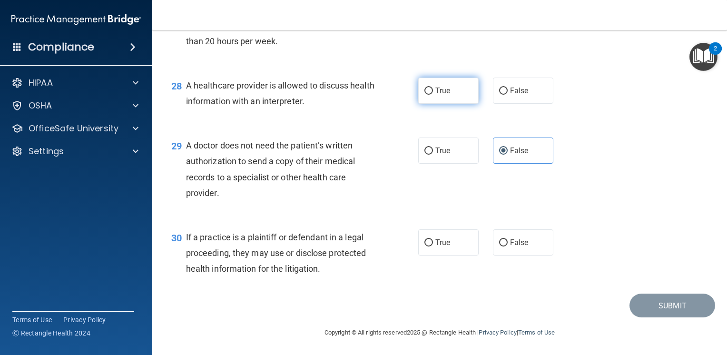
click at [419, 104] on label "True" at bounding box center [448, 91] width 60 height 26
click at [425, 95] on input "True" at bounding box center [429, 91] width 9 height 7
radio input "true"
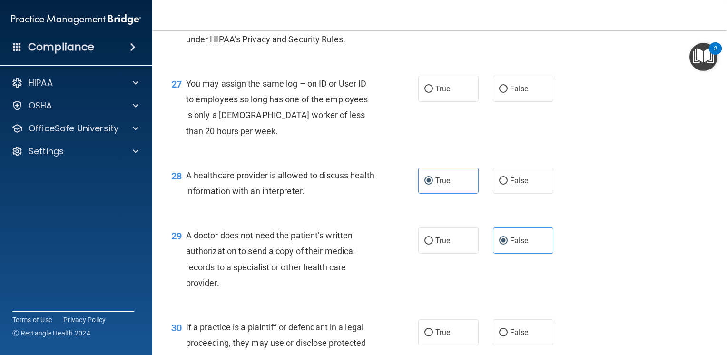
scroll to position [2145, 0]
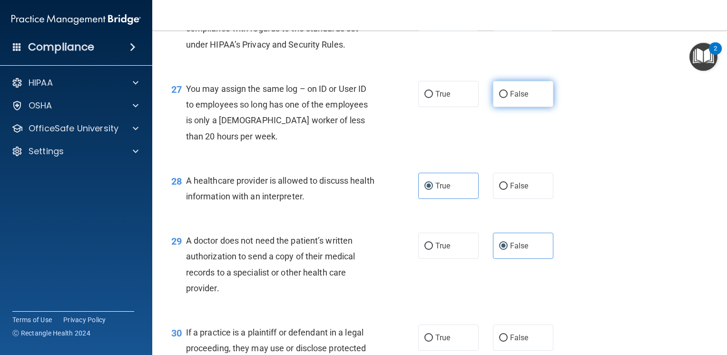
click at [522, 107] on label "False" at bounding box center [523, 94] width 60 height 26
click at [508, 98] on input "False" at bounding box center [503, 94] width 9 height 7
radio input "true"
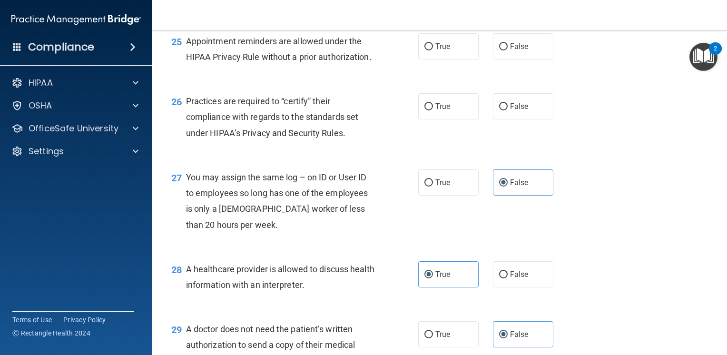
scroll to position [2049, 0]
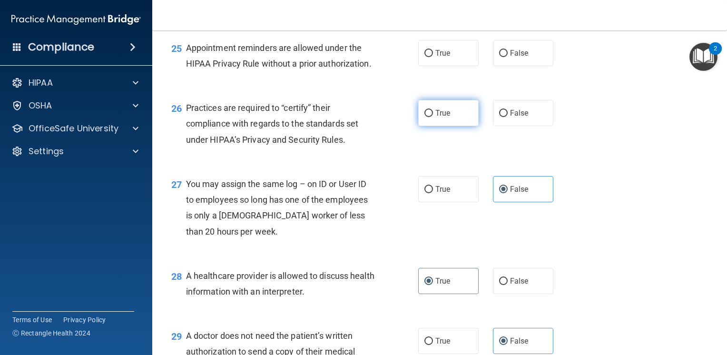
click at [425, 117] on input "True" at bounding box center [429, 113] width 9 height 7
radio input "true"
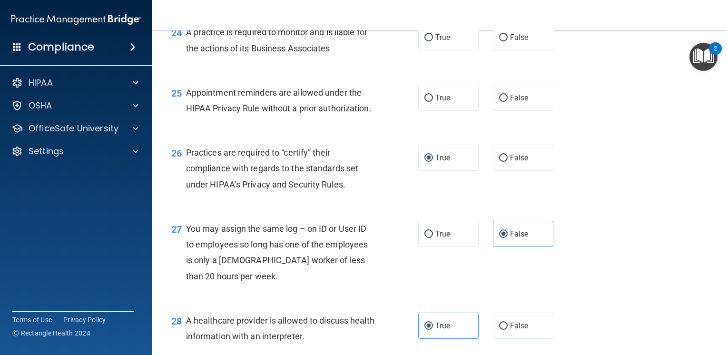
scroll to position [1954, 0]
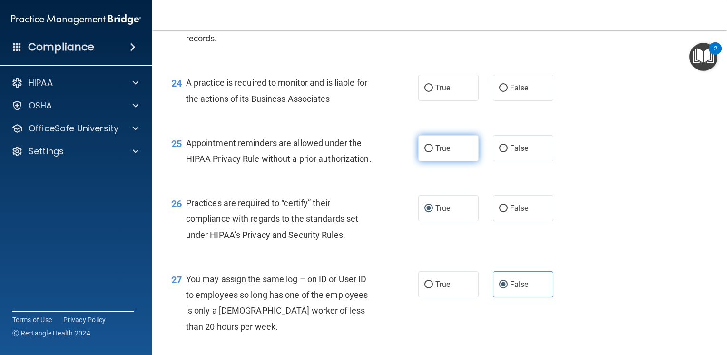
click at [419, 161] on label "True" at bounding box center [448, 148] width 60 height 26
click at [425, 152] on input "True" at bounding box center [429, 148] width 9 height 7
radio input "true"
click at [437, 92] on span "True" at bounding box center [443, 87] width 15 height 9
click at [433, 92] on input "True" at bounding box center [429, 88] width 9 height 7
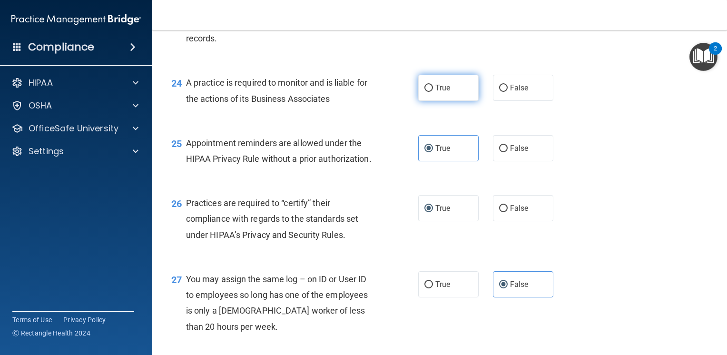
radio input "true"
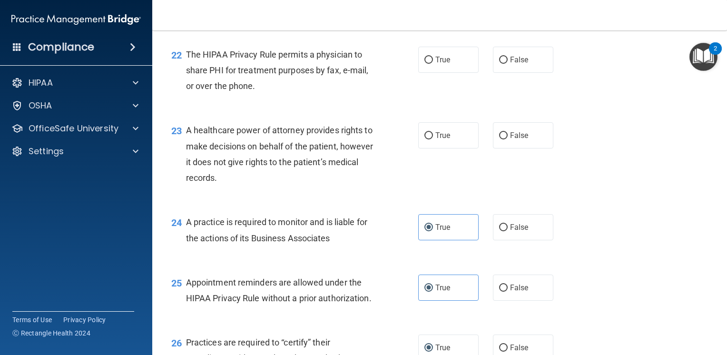
scroll to position [1811, 0]
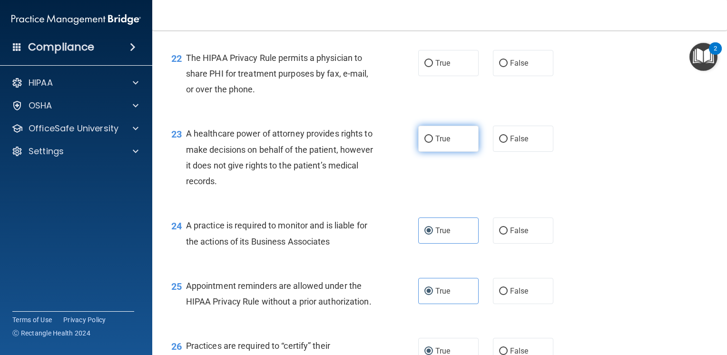
click at [439, 143] on span "True" at bounding box center [443, 138] width 15 height 9
click at [433, 143] on input "True" at bounding box center [429, 139] width 9 height 7
radio input "true"
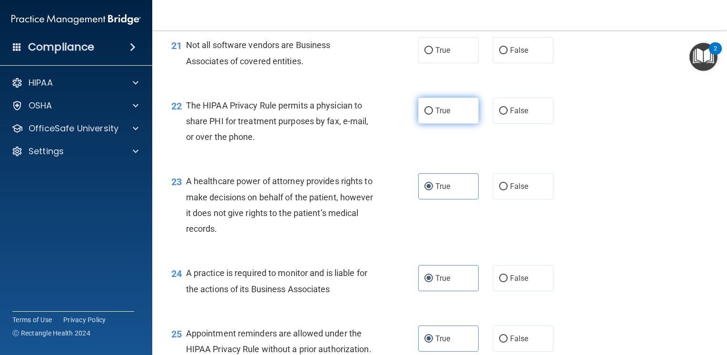
click at [430, 124] on label "True" at bounding box center [448, 111] width 60 height 26
click at [430, 115] on input "True" at bounding box center [429, 111] width 9 height 7
radio input "true"
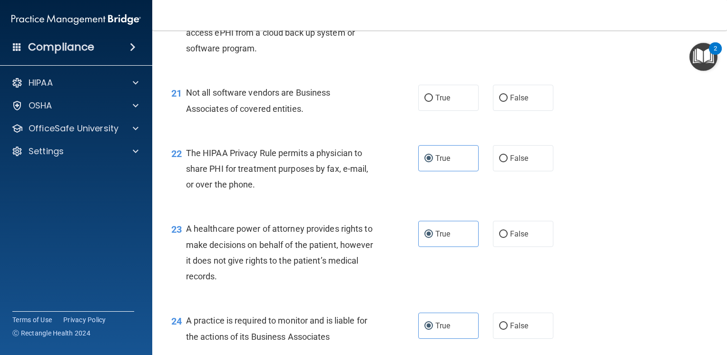
scroll to position [1669, 0]
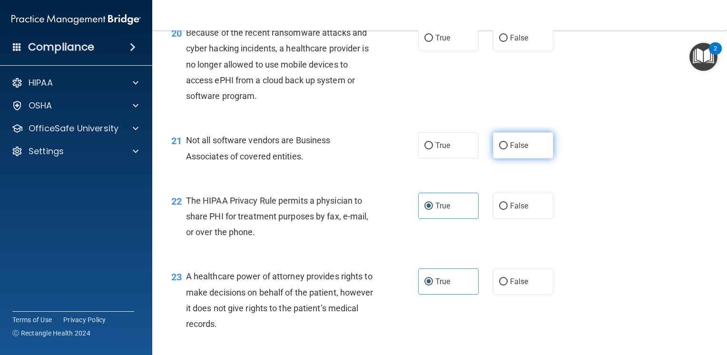
click at [515, 150] on span "False" at bounding box center [519, 145] width 19 height 9
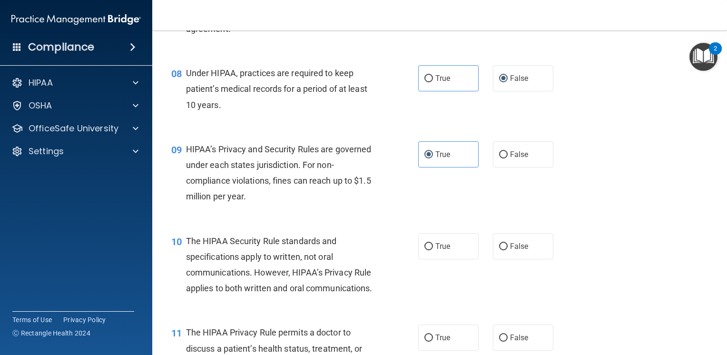
scroll to position [669, 0]
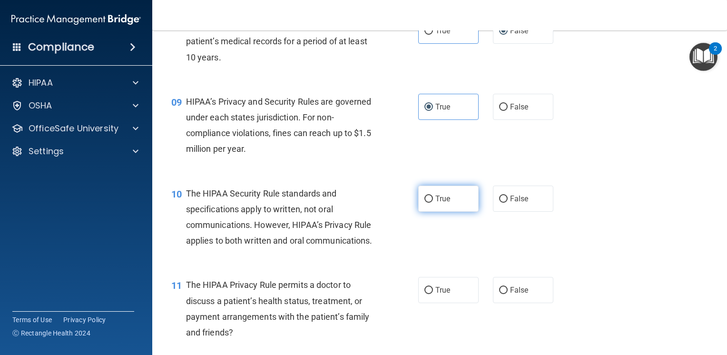
click at [454, 212] on label "True" at bounding box center [448, 199] width 60 height 26
click at [433, 203] on input "True" at bounding box center [429, 199] width 9 height 7
radio input "true"
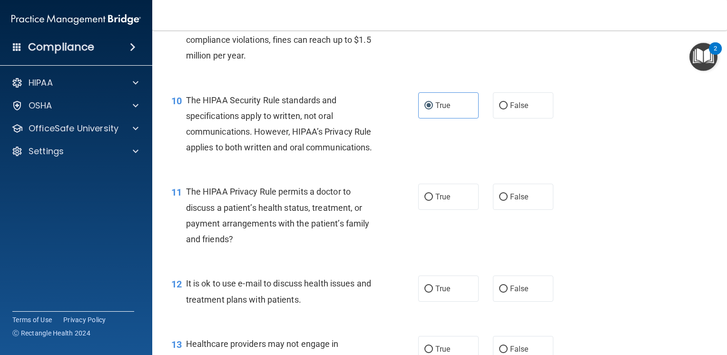
scroll to position [764, 0]
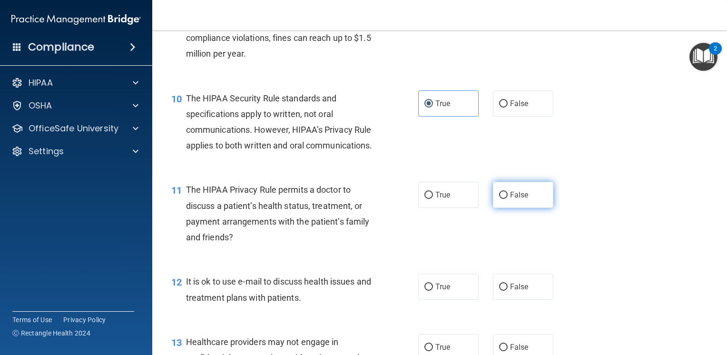
click at [514, 208] on label "False" at bounding box center [523, 195] width 60 height 26
click at [508, 199] on input "False" at bounding box center [503, 195] width 9 height 7
radio input "true"
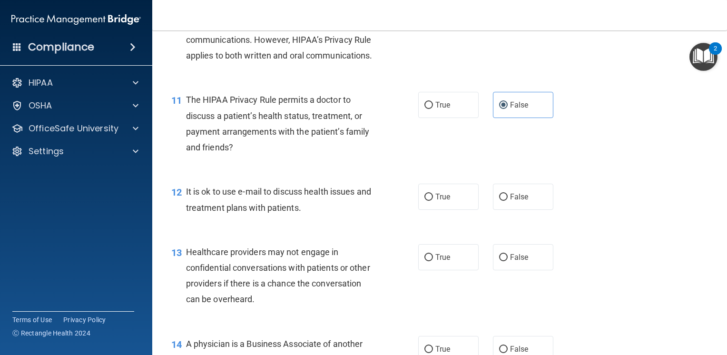
scroll to position [859, 0]
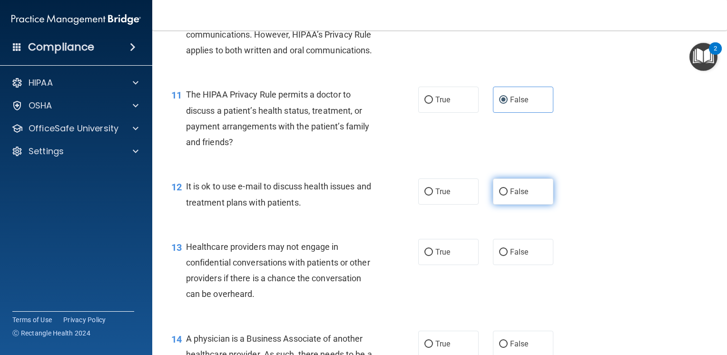
click at [501, 196] on input "False" at bounding box center [503, 192] width 9 height 7
radio input "true"
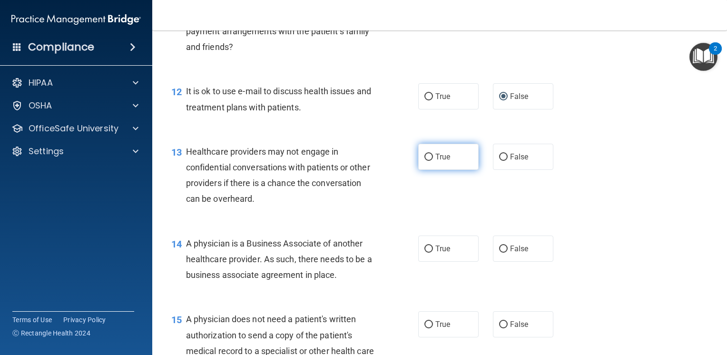
click at [424, 170] on label "True" at bounding box center [448, 157] width 60 height 26
click at [425, 161] on input "True" at bounding box center [429, 157] width 9 height 7
radio input "true"
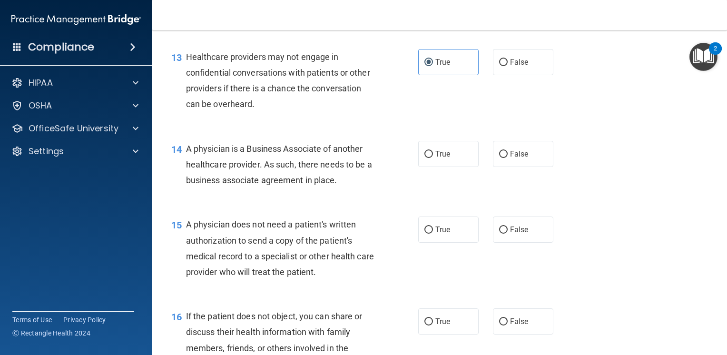
scroll to position [1050, 0]
drag, startPoint x: 489, startPoint y: 184, endPoint x: 465, endPoint y: 222, distance: 45.4
click at [493, 167] on label "False" at bounding box center [523, 153] width 60 height 26
click at [499, 158] on input "False" at bounding box center [503, 153] width 9 height 7
radio input "true"
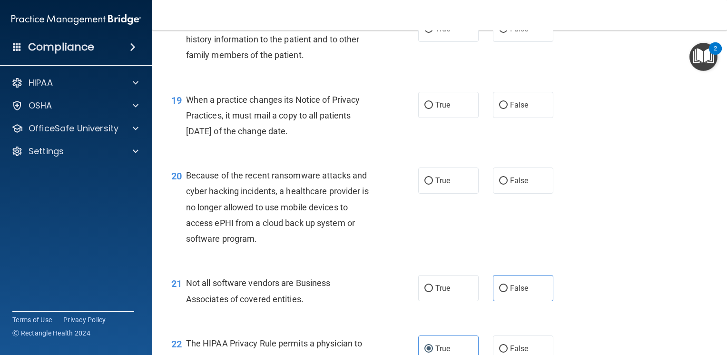
scroll to position [1621, 0]
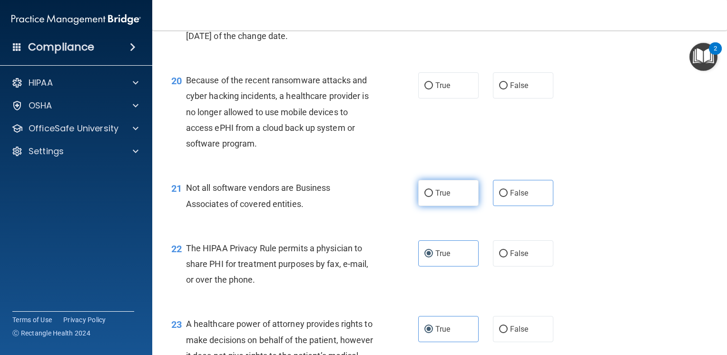
click at [428, 197] on input "True" at bounding box center [429, 193] width 9 height 7
radio input "true"
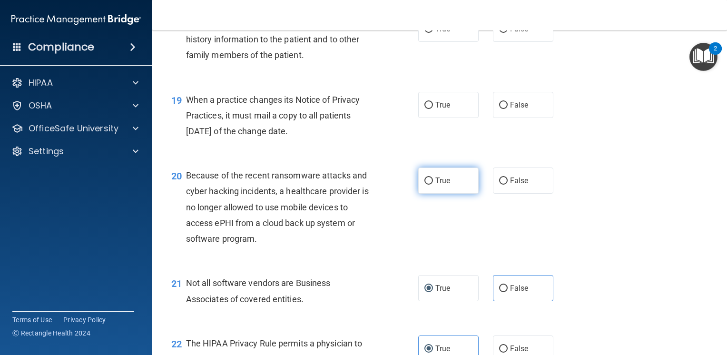
click at [443, 194] on label "True" at bounding box center [448, 181] width 60 height 26
click at [433, 185] on input "True" at bounding box center [429, 181] width 9 height 7
radio input "true"
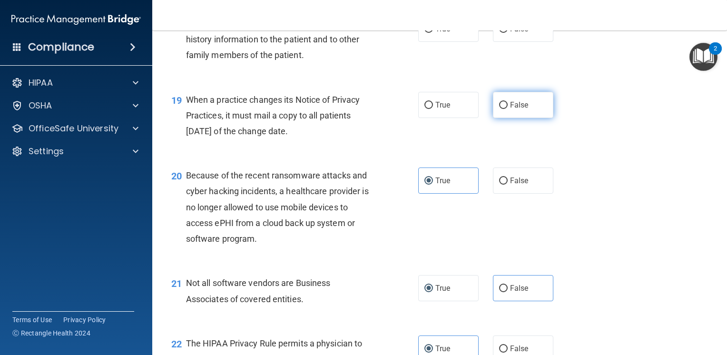
click at [520, 118] on label "False" at bounding box center [523, 105] width 60 height 26
click at [508, 109] on input "False" at bounding box center [503, 105] width 9 height 7
radio input "true"
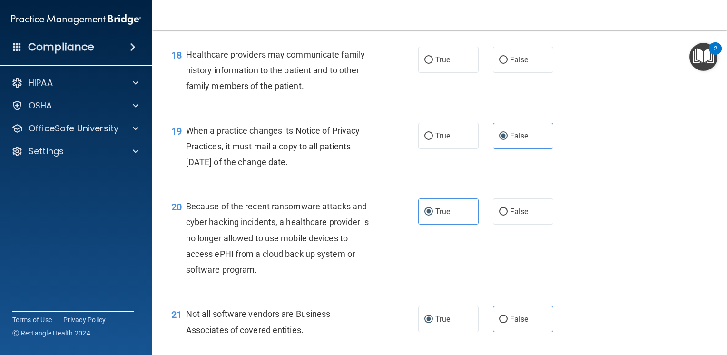
scroll to position [1431, 0]
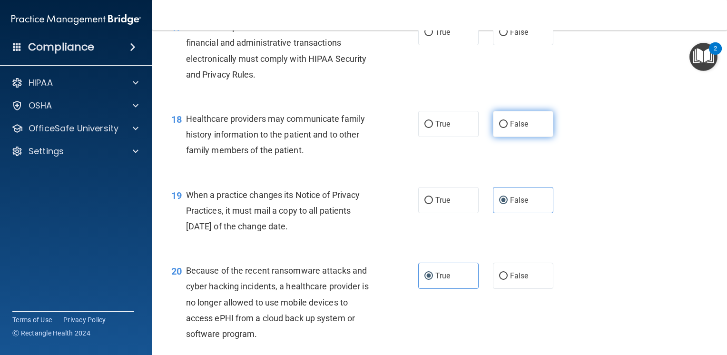
click at [510, 129] on span "False" at bounding box center [519, 123] width 19 height 9
click at [507, 128] on input "False" at bounding box center [503, 124] width 9 height 7
radio input "true"
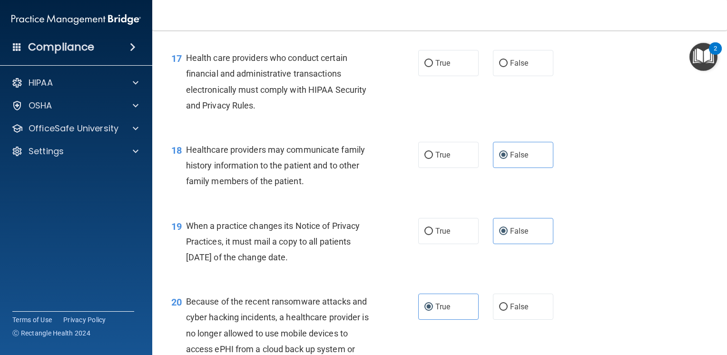
scroll to position [1383, 0]
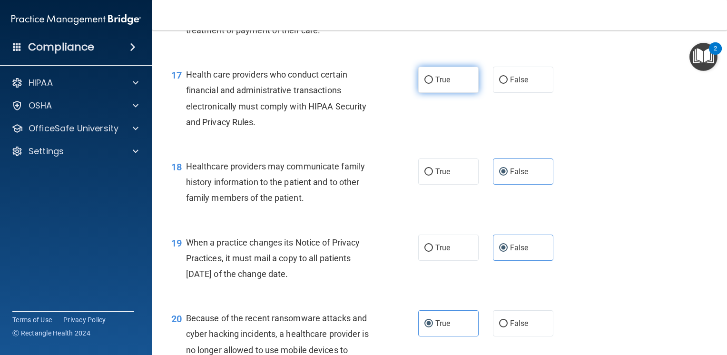
click at [459, 93] on label "True" at bounding box center [448, 80] width 60 height 26
click at [433, 84] on input "True" at bounding box center [429, 80] width 9 height 7
radio input "true"
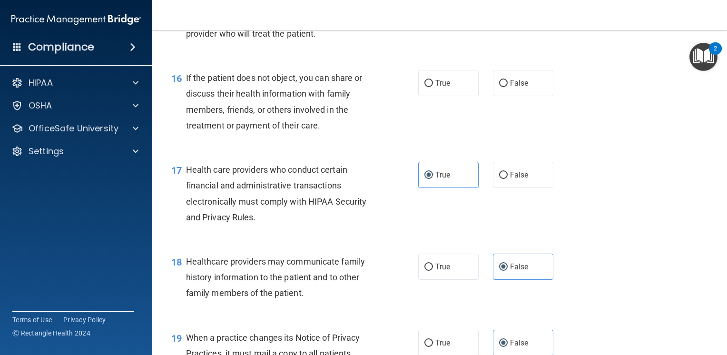
scroll to position [1240, 0]
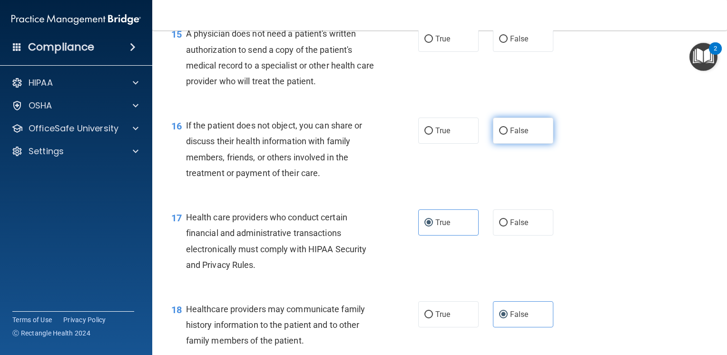
click at [516, 135] on span "False" at bounding box center [519, 130] width 19 height 9
click at [508, 135] on input "False" at bounding box center [503, 131] width 9 height 7
radio input "true"
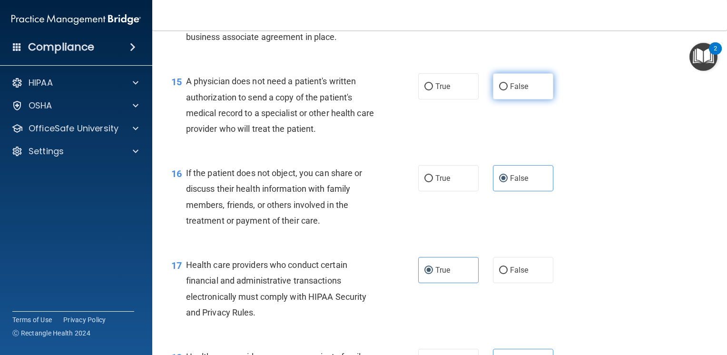
click at [536, 99] on label "False" at bounding box center [523, 86] width 60 height 26
click at [508, 90] on input "False" at bounding box center [503, 86] width 9 height 7
radio input "true"
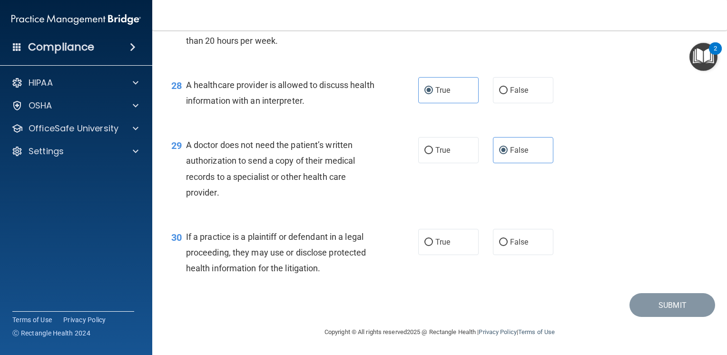
scroll to position [2287, 0]
drag, startPoint x: 434, startPoint y: 247, endPoint x: 455, endPoint y: 246, distance: 20.5
click at [447, 245] on label "True" at bounding box center [448, 242] width 60 height 26
click at [437, 238] on span "True" at bounding box center [443, 242] width 15 height 9
click at [433, 239] on input "True" at bounding box center [429, 242] width 9 height 7
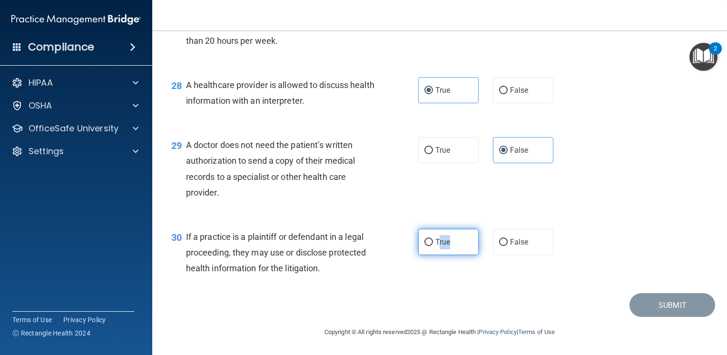
radio input "true"
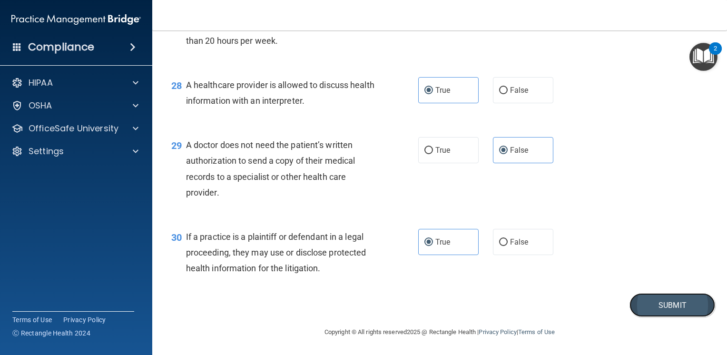
click at [671, 308] on button "Submit" at bounding box center [673, 305] width 86 height 24
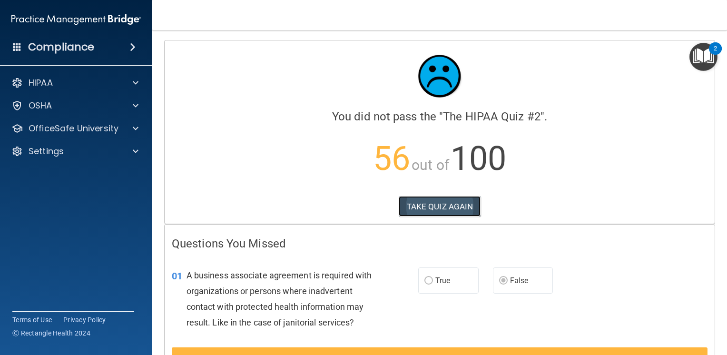
click at [434, 209] on button "TAKE QUIZ AGAIN" at bounding box center [440, 206] width 82 height 21
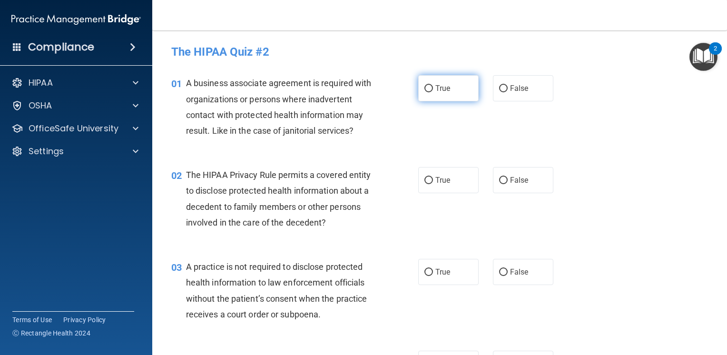
click at [447, 88] on label "True" at bounding box center [448, 88] width 60 height 26
click at [433, 88] on input "True" at bounding box center [429, 88] width 9 height 7
radio input "true"
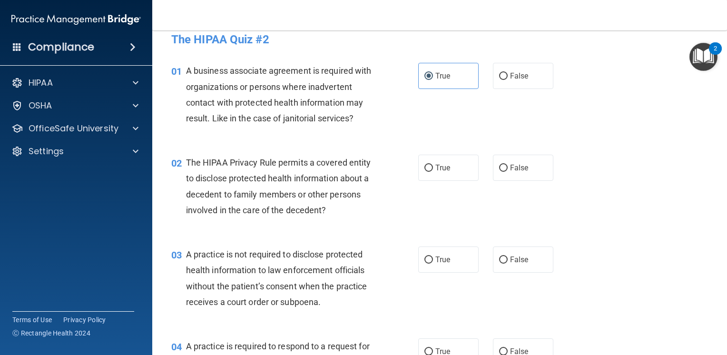
scroll to position [48, 0]
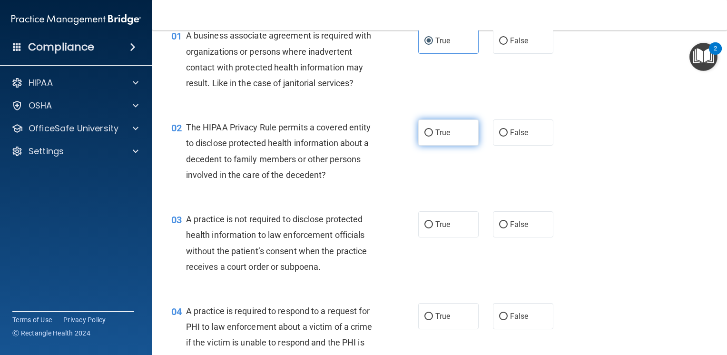
click at [425, 136] on input "True" at bounding box center [429, 132] width 9 height 7
radio input "true"
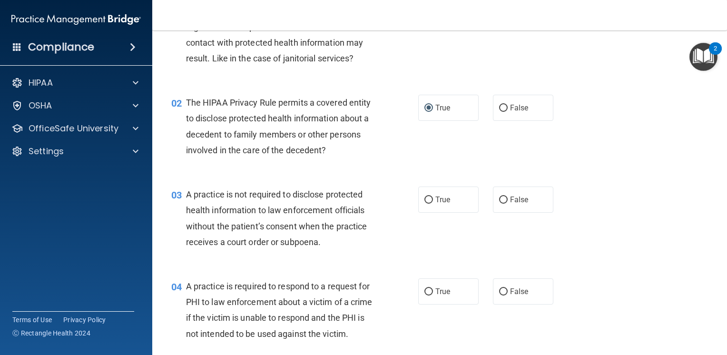
scroll to position [95, 0]
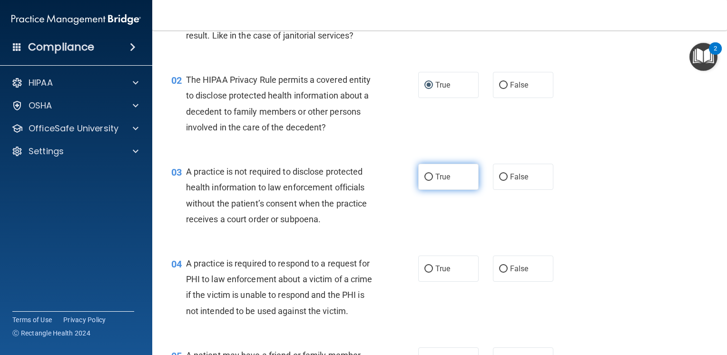
click at [440, 186] on label "True" at bounding box center [448, 177] width 60 height 26
click at [433, 181] on input "True" at bounding box center [429, 177] width 9 height 7
radio input "true"
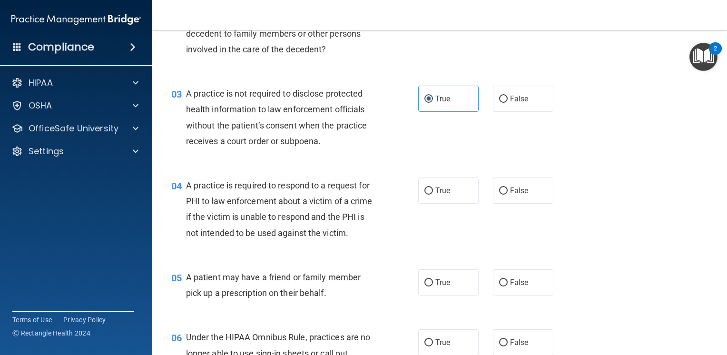
scroll to position [190, 0]
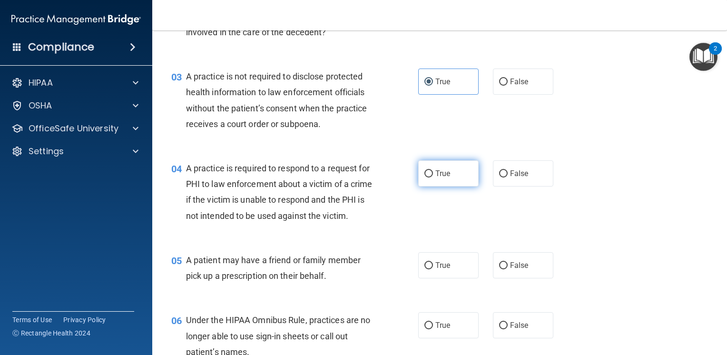
click at [420, 178] on label "True" at bounding box center [448, 173] width 60 height 26
click at [425, 178] on input "True" at bounding box center [429, 173] width 9 height 7
radio input "true"
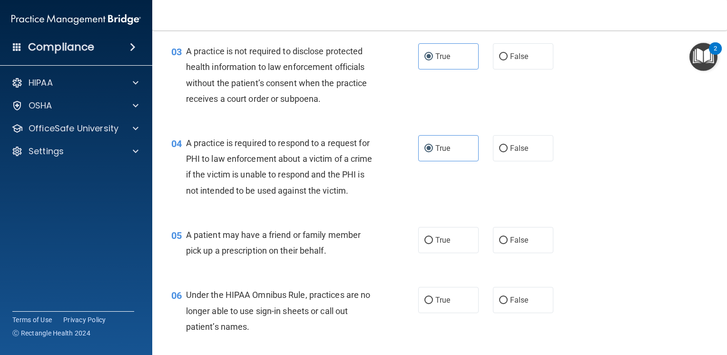
scroll to position [238, 0]
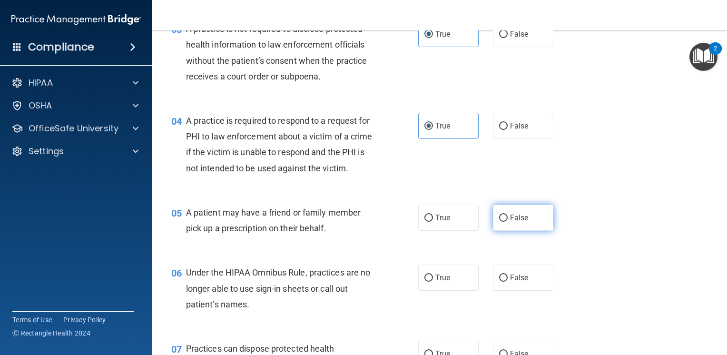
click at [500, 231] on label "False" at bounding box center [523, 218] width 60 height 26
click at [500, 222] on input "False" at bounding box center [503, 218] width 9 height 7
radio input "true"
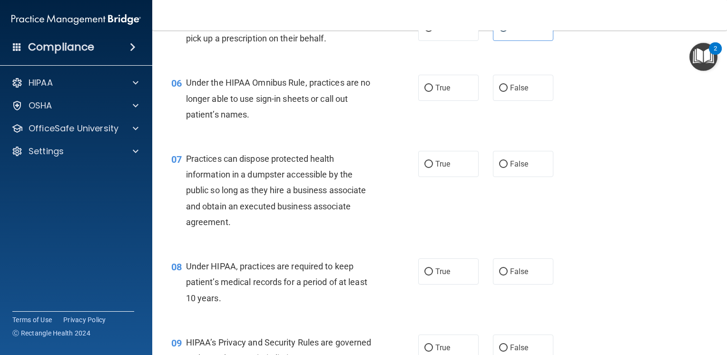
scroll to position [428, 0]
click at [427, 91] on input "True" at bounding box center [429, 87] width 9 height 7
radio input "true"
click at [500, 168] on input "False" at bounding box center [503, 163] width 9 height 7
radio input "true"
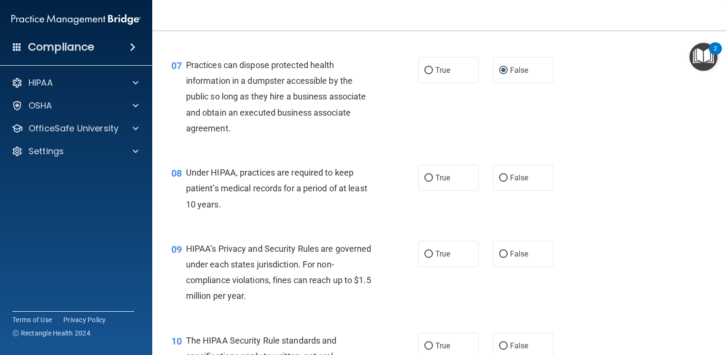
scroll to position [524, 0]
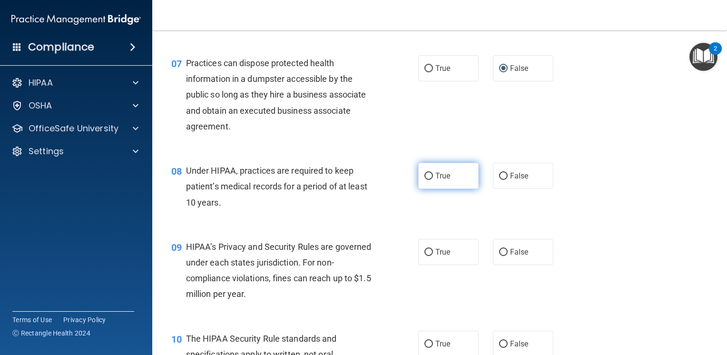
click at [443, 189] on label "True" at bounding box center [448, 176] width 60 height 26
click at [433, 180] on input "True" at bounding box center [429, 176] width 9 height 7
radio input "true"
drag, startPoint x: 494, startPoint y: 196, endPoint x: 445, endPoint y: 220, distance: 54.9
click at [495, 189] on label "False" at bounding box center [523, 176] width 60 height 26
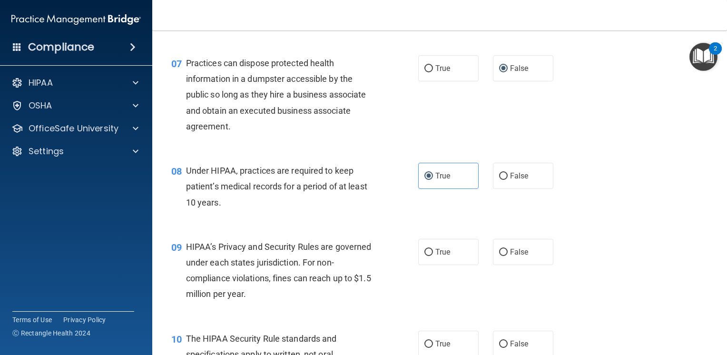
click at [499, 180] on input "False" at bounding box center [503, 176] width 9 height 7
radio input "true"
radio input "false"
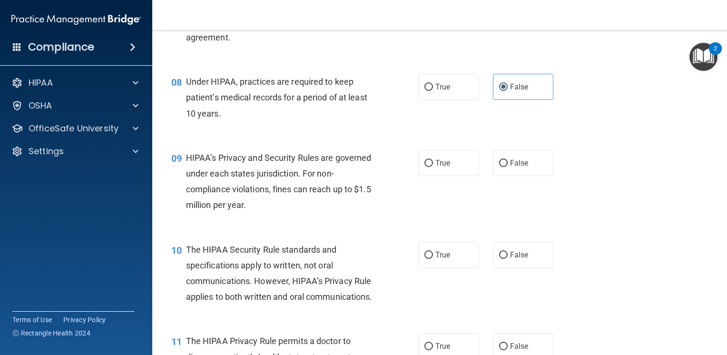
scroll to position [619, 0]
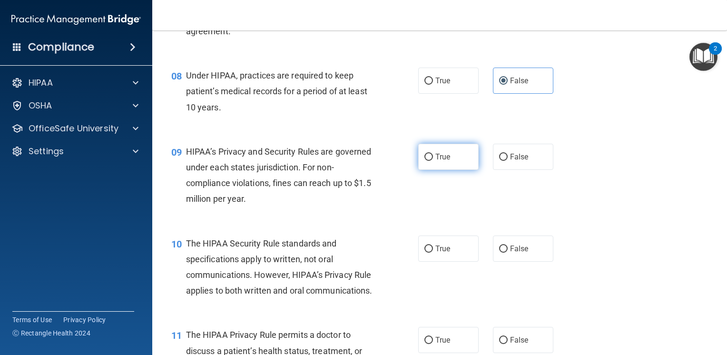
click at [428, 170] on label "True" at bounding box center [448, 157] width 60 height 26
click at [428, 161] on input "True" at bounding box center [429, 157] width 9 height 7
radio input "true"
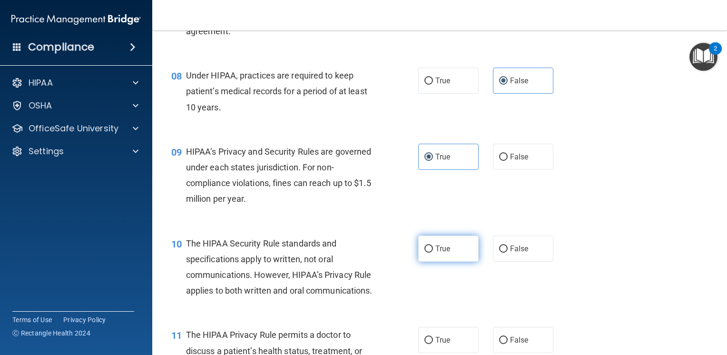
click at [450, 262] on label "True" at bounding box center [448, 249] width 60 height 26
click at [433, 253] on input "True" at bounding box center [429, 249] width 9 height 7
radio input "true"
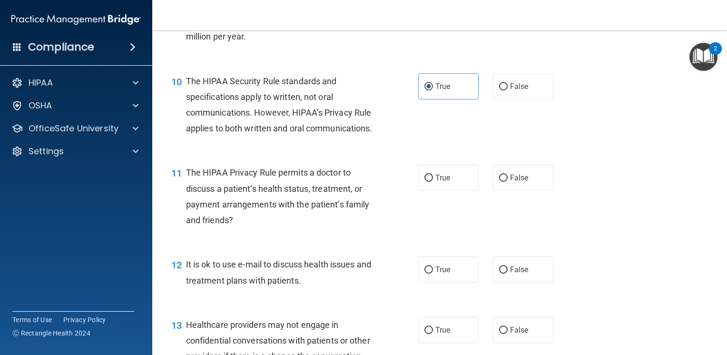
scroll to position [809, 0]
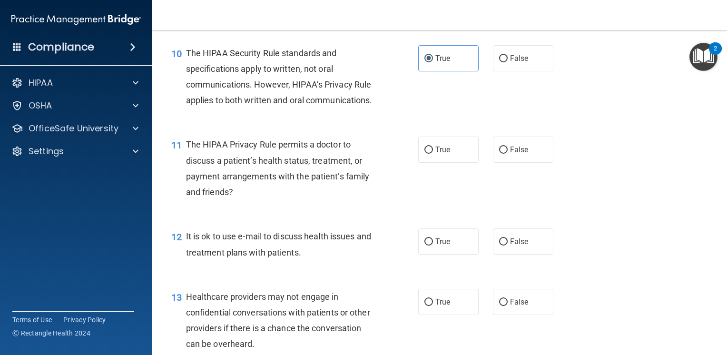
click at [521, 197] on div "11 The HIPAA Privacy Rule permits a doctor to discuss a patient’s health status…" at bounding box center [439, 171] width 551 height 92
click at [523, 163] on label "False" at bounding box center [523, 150] width 60 height 26
click at [508, 154] on input "False" at bounding box center [503, 150] width 9 height 7
radio input "true"
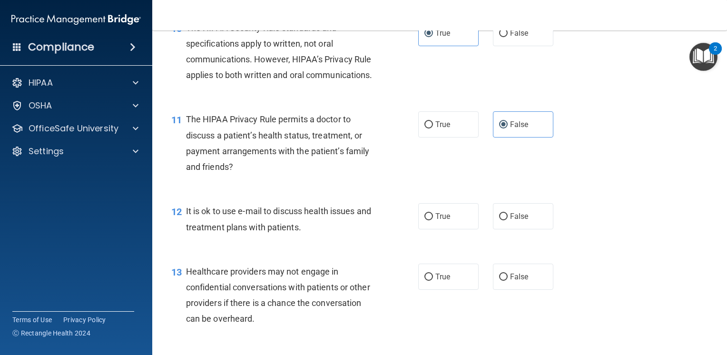
scroll to position [857, 0]
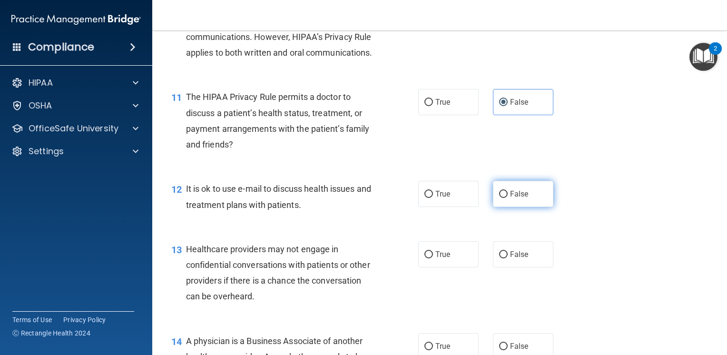
click at [517, 207] on label "False" at bounding box center [523, 194] width 60 height 26
click at [508, 198] on input "False" at bounding box center [503, 194] width 9 height 7
radio input "true"
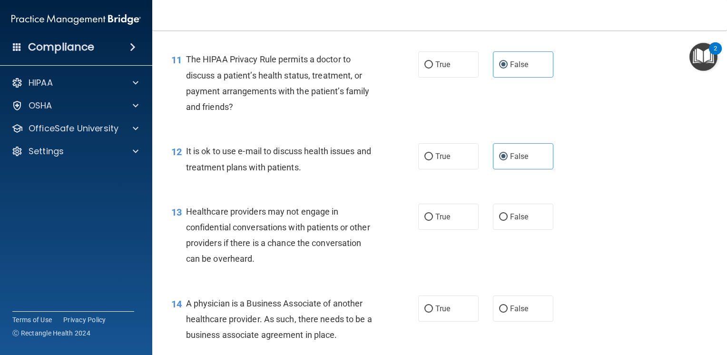
scroll to position [952, 0]
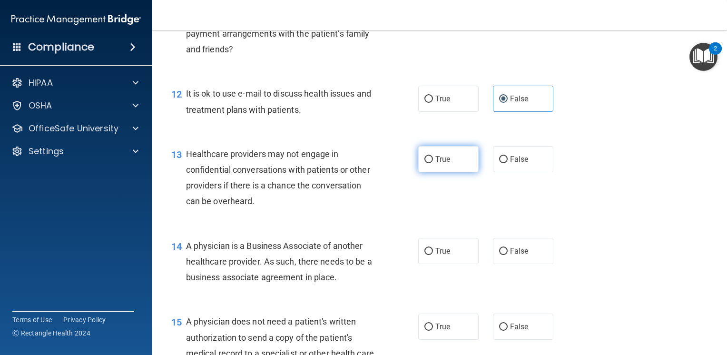
click at [445, 164] on span "True" at bounding box center [443, 159] width 15 height 9
click at [433, 163] on input "True" at bounding box center [429, 159] width 9 height 7
radio input "true"
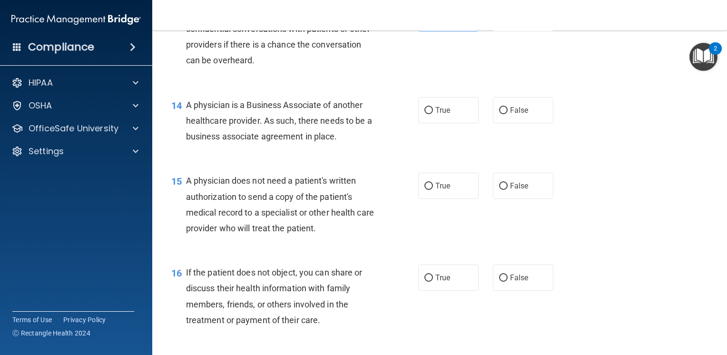
scroll to position [1095, 0]
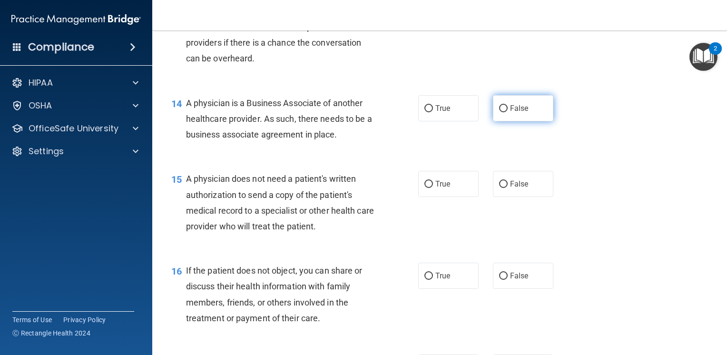
click at [537, 121] on label "False" at bounding box center [523, 108] width 60 height 26
click at [508, 112] on input "False" at bounding box center [503, 108] width 9 height 7
radio input "true"
click at [515, 189] on span "False" at bounding box center [519, 183] width 19 height 9
click at [508, 188] on input "False" at bounding box center [503, 184] width 9 height 7
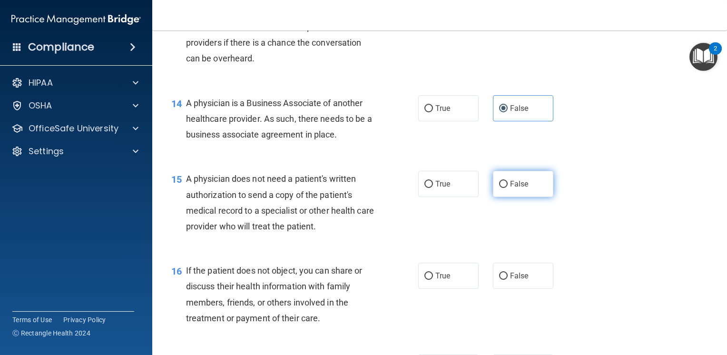
radio input "true"
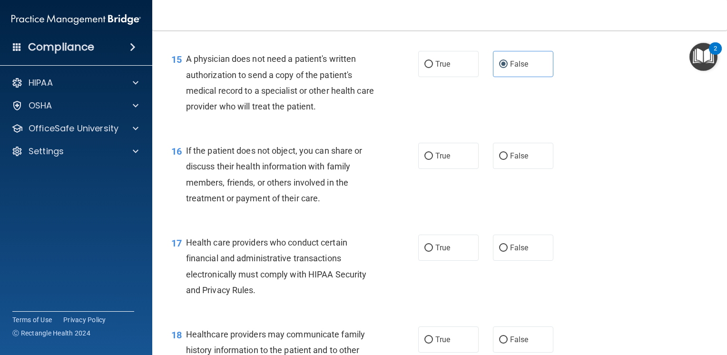
scroll to position [1238, 0]
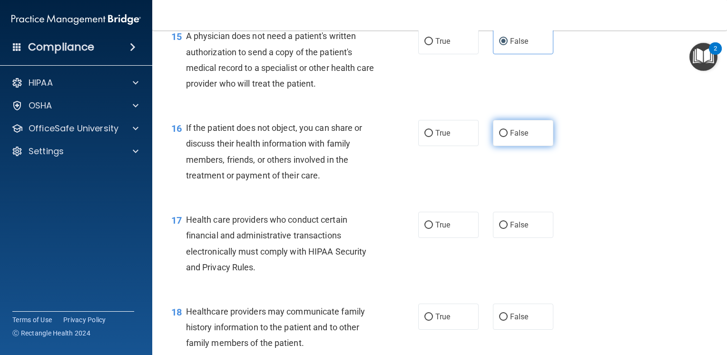
click at [523, 146] on label "False" at bounding box center [523, 133] width 60 height 26
click at [508, 137] on input "False" at bounding box center [503, 133] width 9 height 7
radio input "true"
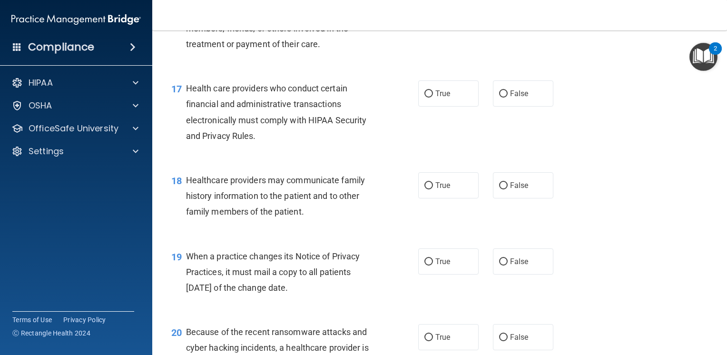
scroll to position [1381, 0]
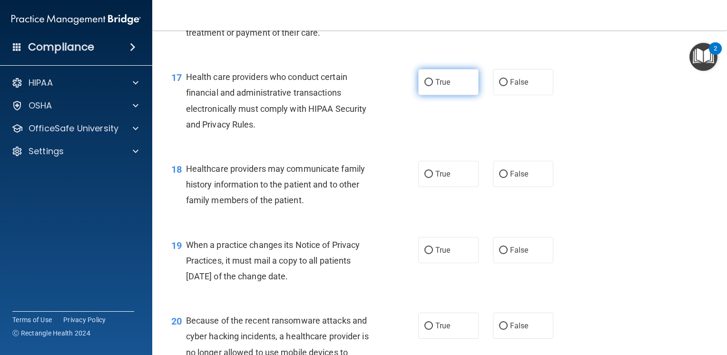
click at [453, 95] on label "True" at bounding box center [448, 82] width 60 height 26
click at [433, 86] on input "True" at bounding box center [429, 82] width 9 height 7
radio input "true"
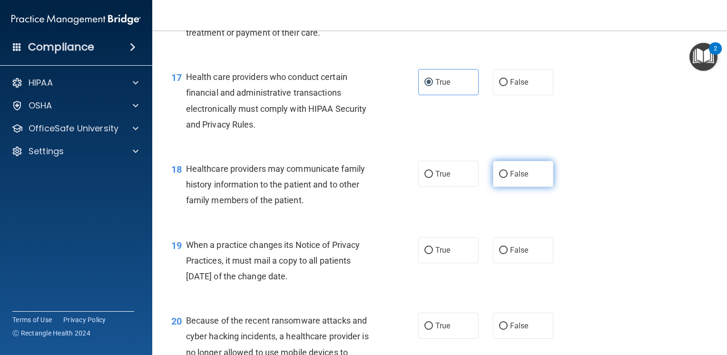
click at [504, 187] on label "False" at bounding box center [523, 174] width 60 height 26
click at [504, 178] on input "False" at bounding box center [503, 174] width 9 height 7
radio input "true"
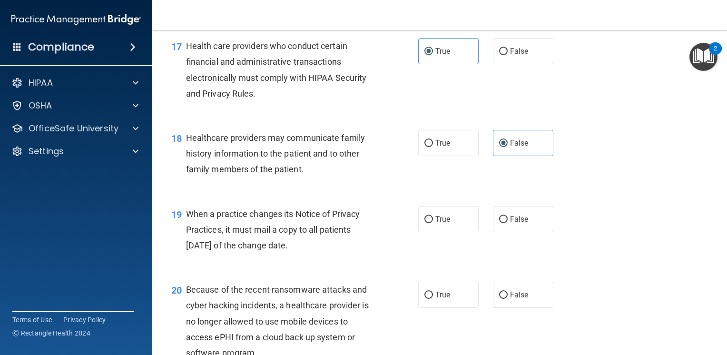
scroll to position [1428, 0]
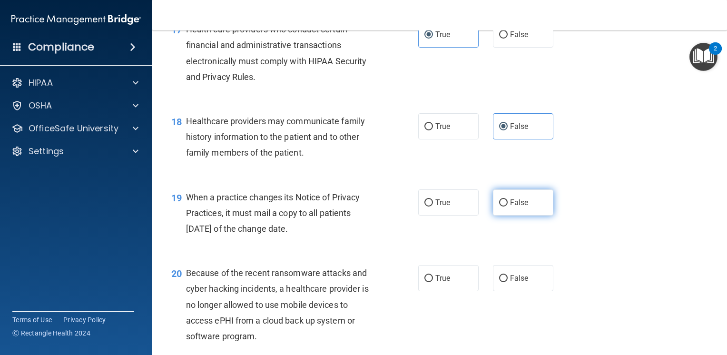
click at [493, 216] on label "False" at bounding box center [523, 202] width 60 height 26
click at [499, 207] on input "False" at bounding box center [503, 202] width 9 height 7
radio input "true"
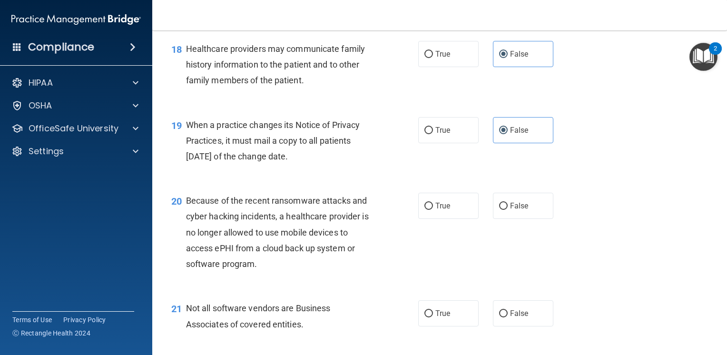
scroll to position [1523, 0]
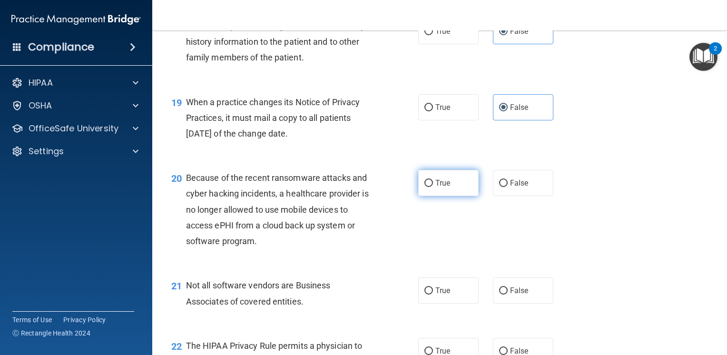
click at [434, 196] on label "True" at bounding box center [448, 183] width 60 height 26
click at [433, 187] on input "True" at bounding box center [429, 183] width 9 height 7
radio input "true"
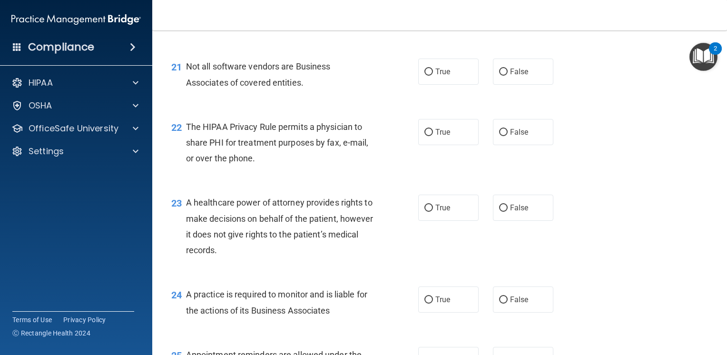
scroll to position [1761, 0]
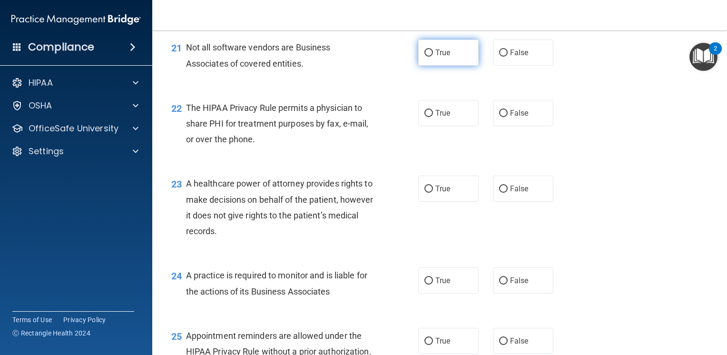
click at [457, 66] on label "True" at bounding box center [448, 53] width 60 height 26
click at [433, 57] on input "True" at bounding box center [429, 53] width 9 height 7
radio input "true"
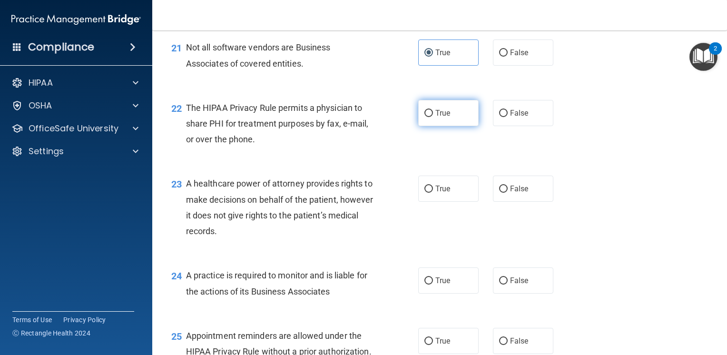
click at [461, 126] on label "True" at bounding box center [448, 113] width 60 height 26
click at [433, 117] on input "True" at bounding box center [429, 113] width 9 height 7
radio input "true"
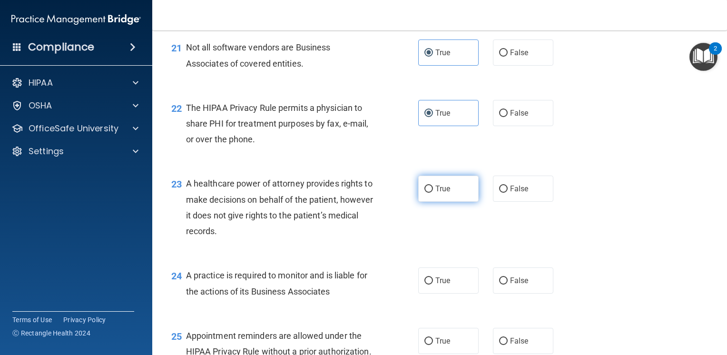
click at [441, 193] on span "True" at bounding box center [443, 188] width 15 height 9
click at [433, 193] on input "True" at bounding box center [429, 189] width 9 height 7
radio input "true"
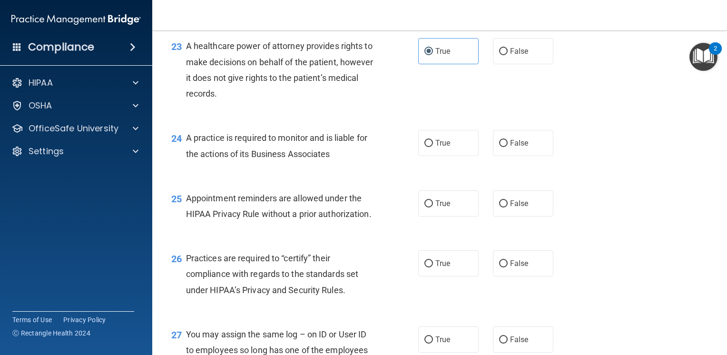
scroll to position [1904, 0]
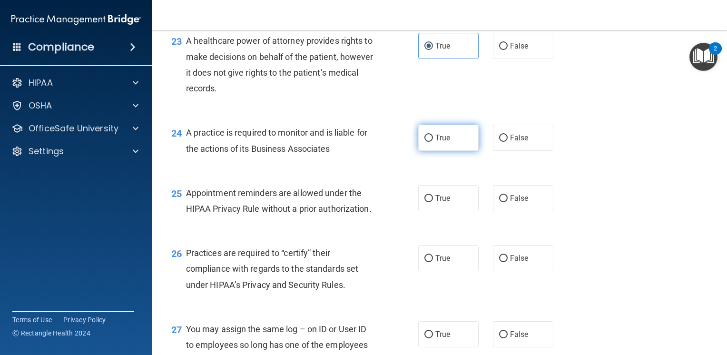
click at [440, 142] on span "True" at bounding box center [443, 137] width 15 height 9
click at [433, 142] on input "True" at bounding box center [429, 138] width 9 height 7
radio input "true"
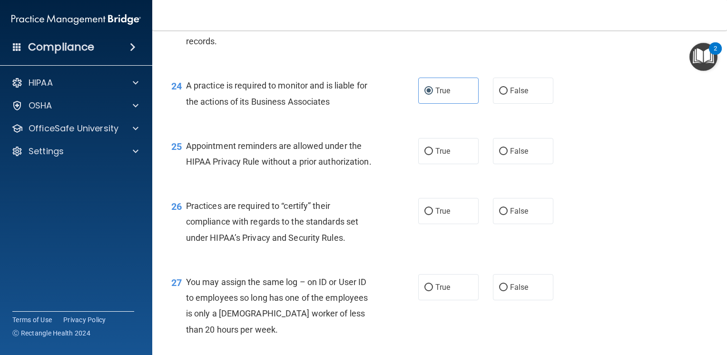
scroll to position [1952, 0]
click at [429, 155] on input "True" at bounding box center [429, 151] width 9 height 7
radio input "true"
click at [439, 215] on span "True" at bounding box center [443, 210] width 15 height 9
click at [433, 215] on input "True" at bounding box center [429, 211] width 9 height 7
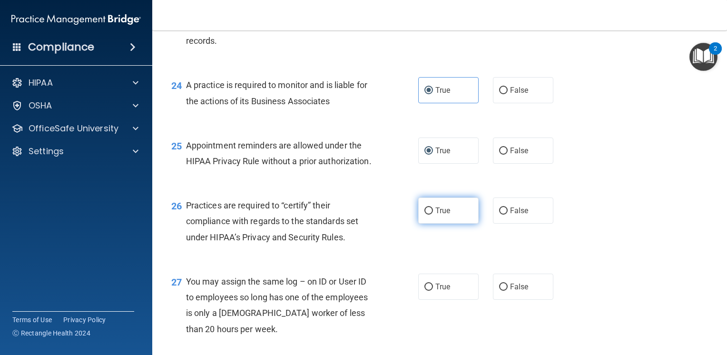
radio input "true"
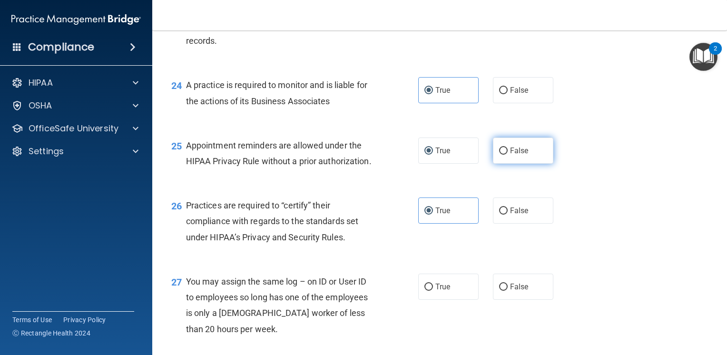
click at [526, 164] on label "False" at bounding box center [523, 151] width 60 height 26
click at [508, 155] on input "False" at bounding box center [503, 151] width 9 height 7
radio input "true"
radio input "false"
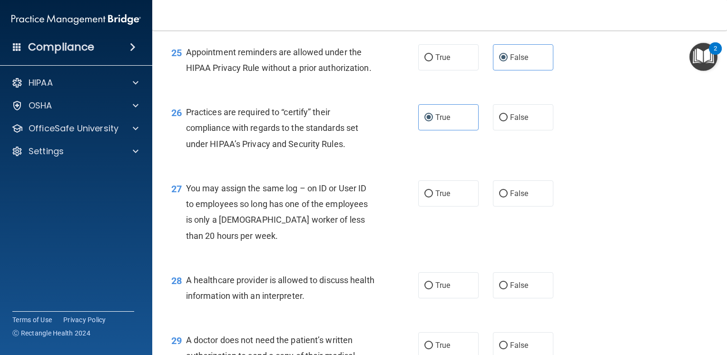
scroll to position [2047, 0]
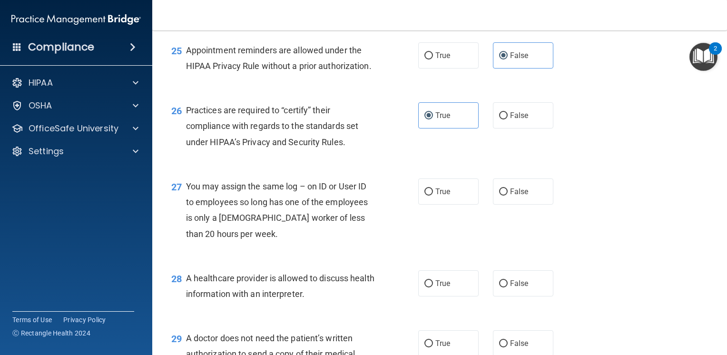
click at [549, 205] on div "True False" at bounding box center [490, 192] width 145 height 26
click at [540, 205] on label "False" at bounding box center [523, 192] width 60 height 26
click at [508, 196] on input "False" at bounding box center [503, 192] width 9 height 7
radio input "true"
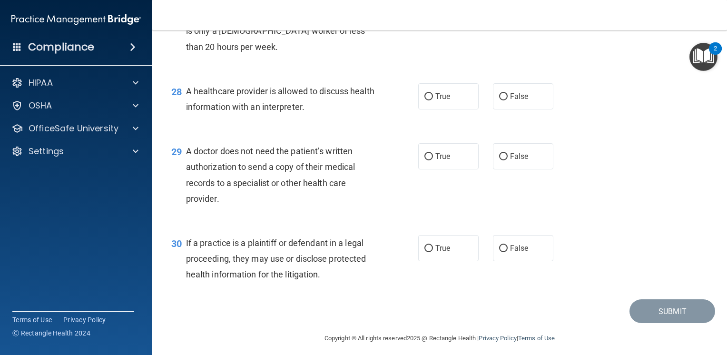
scroll to position [2237, 0]
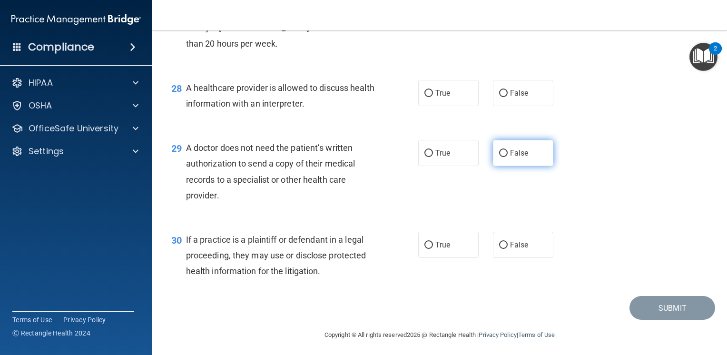
drag, startPoint x: 504, startPoint y: 204, endPoint x: 495, endPoint y: 218, distance: 16.5
click at [505, 166] on label "False" at bounding box center [523, 153] width 60 height 26
click at [505, 157] on input "False" at bounding box center [503, 153] width 9 height 7
radio input "true"
click at [437, 249] on span "True" at bounding box center [443, 244] width 15 height 9
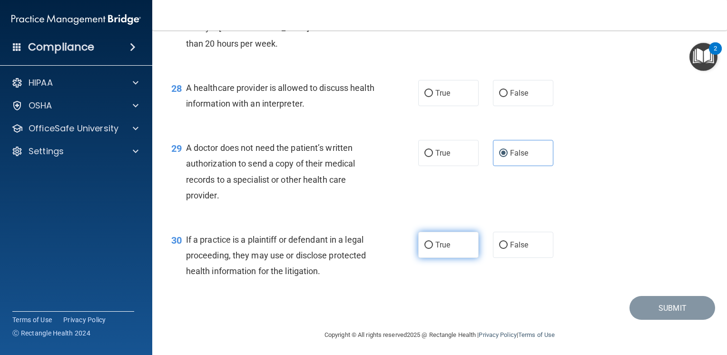
click at [433, 249] on input "True" at bounding box center [429, 245] width 9 height 7
radio input "true"
click at [444, 106] on label "True" at bounding box center [448, 93] width 60 height 26
click at [433, 97] on input "True" at bounding box center [429, 93] width 9 height 7
radio input "true"
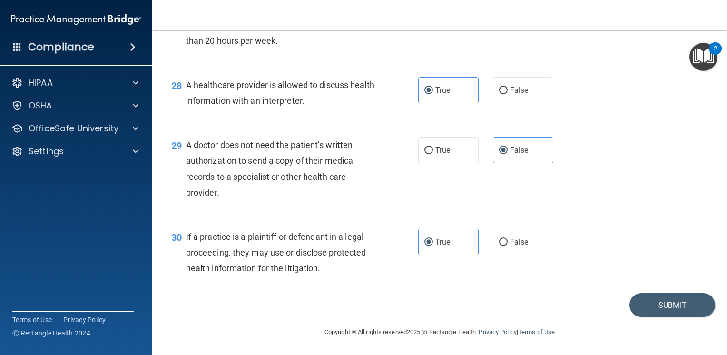
scroll to position [2285, 0]
click at [653, 308] on button "Submit" at bounding box center [673, 305] width 86 height 24
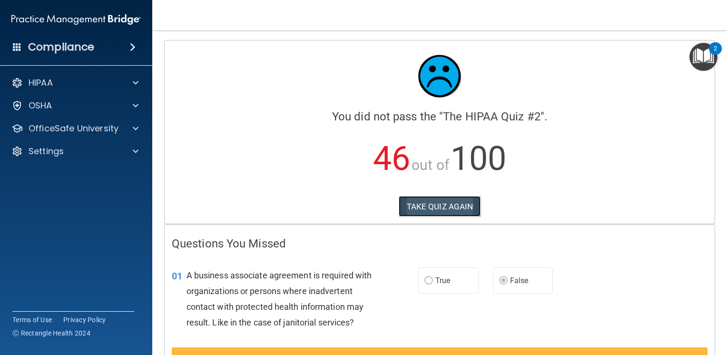
click at [423, 204] on button "TAKE QUIZ AGAIN" at bounding box center [440, 206] width 82 height 21
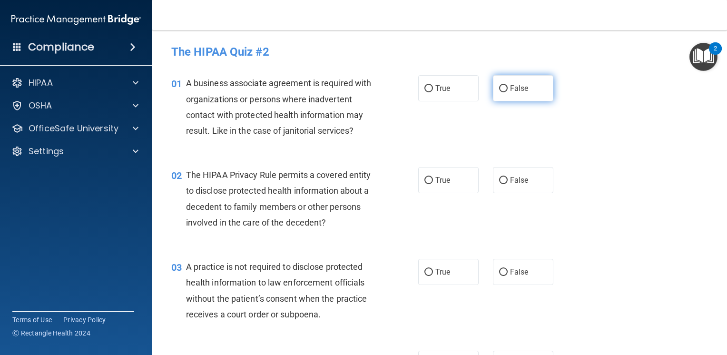
click at [523, 86] on span "False" at bounding box center [519, 88] width 19 height 9
click at [508, 86] on input "False" at bounding box center [503, 88] width 9 height 7
radio input "true"
click at [507, 277] on label "False" at bounding box center [523, 272] width 60 height 26
click at [507, 276] on input "False" at bounding box center [503, 272] width 9 height 7
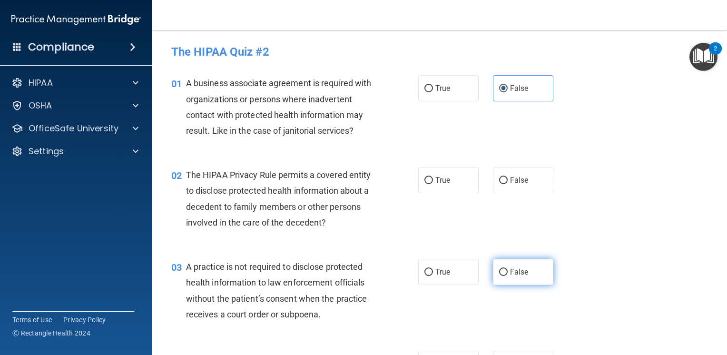
radio input "true"
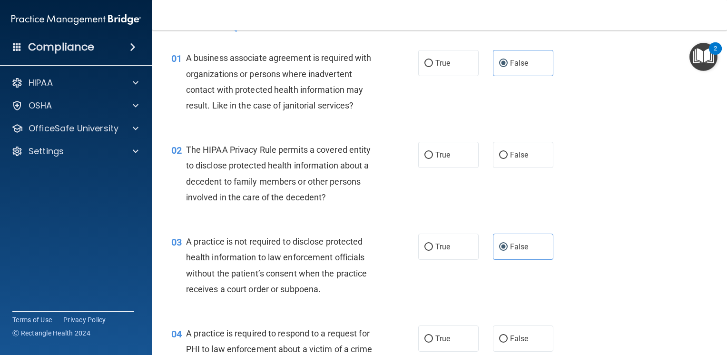
scroll to position [48, 0]
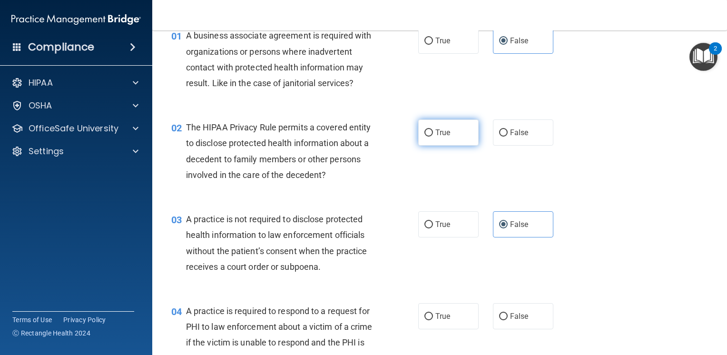
click at [454, 139] on label "True" at bounding box center [448, 132] width 60 height 26
click at [433, 137] on input "True" at bounding box center [429, 132] width 9 height 7
radio input "true"
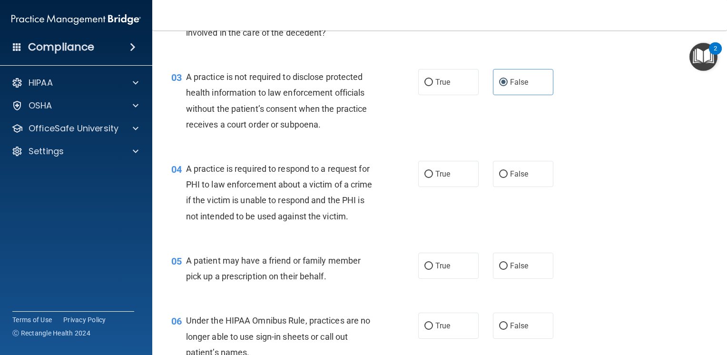
scroll to position [190, 0]
click at [439, 182] on label "True" at bounding box center [448, 173] width 60 height 26
click at [433, 178] on input "True" at bounding box center [429, 173] width 9 height 7
radio input "true"
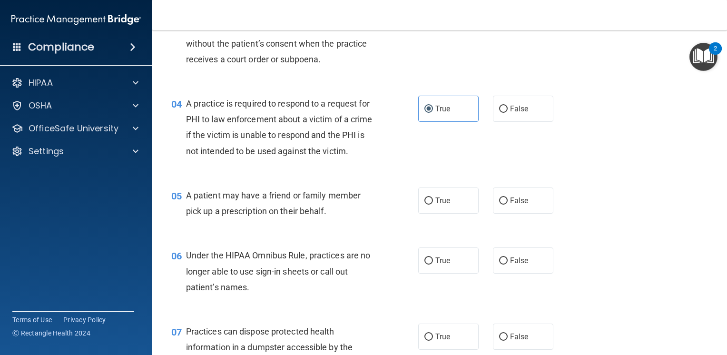
scroll to position [286, 0]
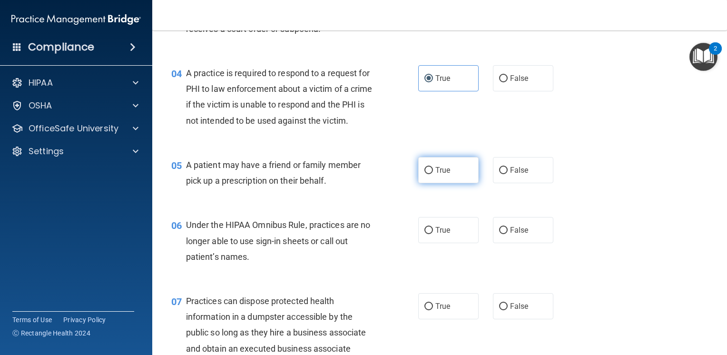
click at [425, 174] on input "True" at bounding box center [429, 170] width 9 height 7
radio input "true"
click at [510, 235] on span "False" at bounding box center [519, 230] width 19 height 9
click at [507, 234] on input "False" at bounding box center [503, 230] width 9 height 7
radio input "true"
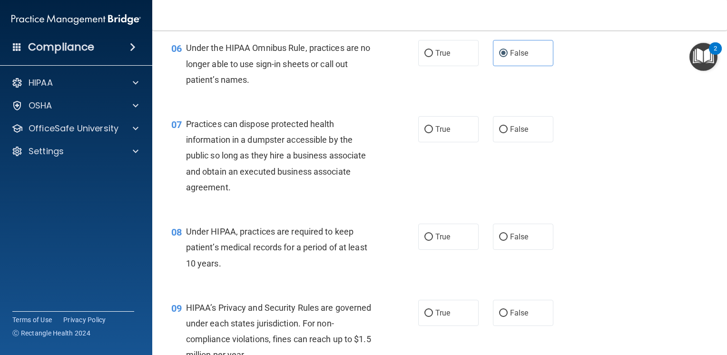
scroll to position [476, 0]
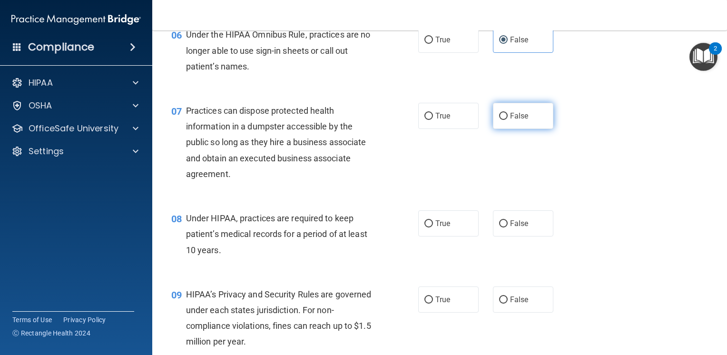
click at [533, 129] on label "False" at bounding box center [523, 116] width 60 height 26
click at [508, 120] on input "False" at bounding box center [503, 116] width 9 height 7
radio input "true"
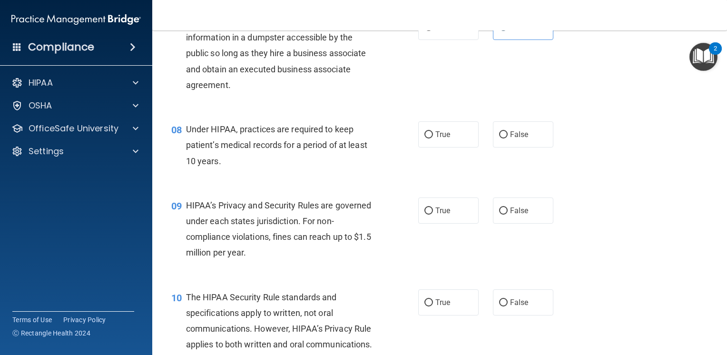
scroll to position [571, 0]
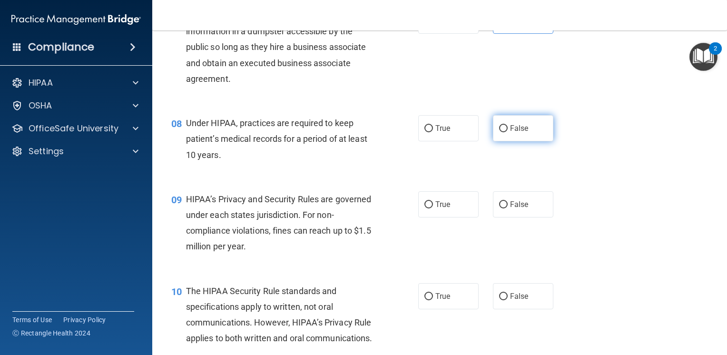
click at [495, 141] on label "False" at bounding box center [523, 128] width 60 height 26
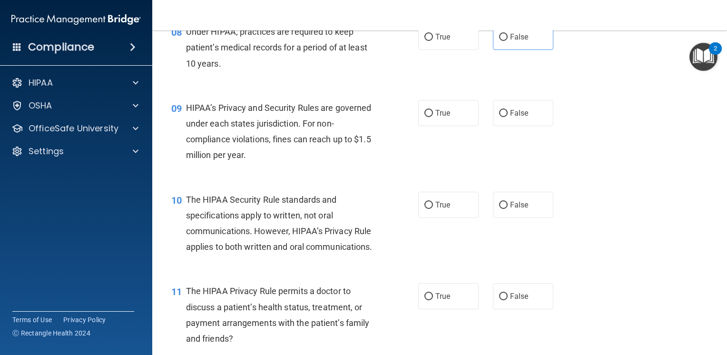
scroll to position [666, 0]
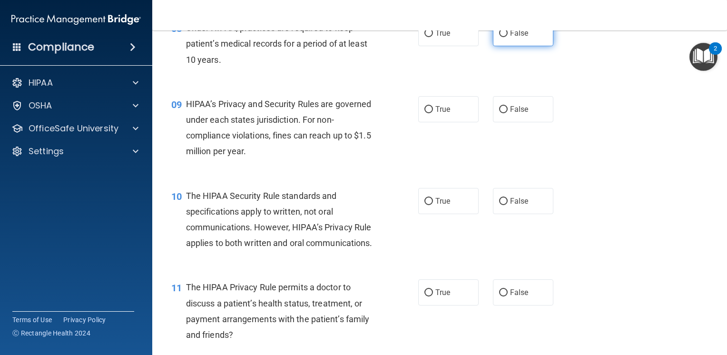
click at [526, 46] on label "False" at bounding box center [523, 33] width 60 height 26
click at [508, 37] on input "False" at bounding box center [503, 33] width 9 height 7
radio input "true"
click at [507, 122] on label "False" at bounding box center [523, 109] width 60 height 26
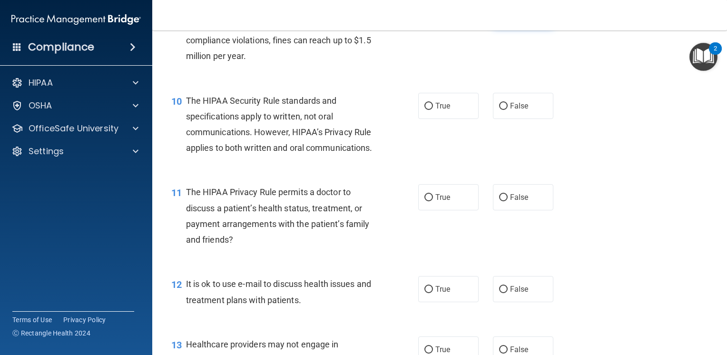
click at [530, 27] on label "False" at bounding box center [523, 14] width 60 height 26
click at [508, 18] on input "False" at bounding box center [503, 14] width 9 height 7
radio input "true"
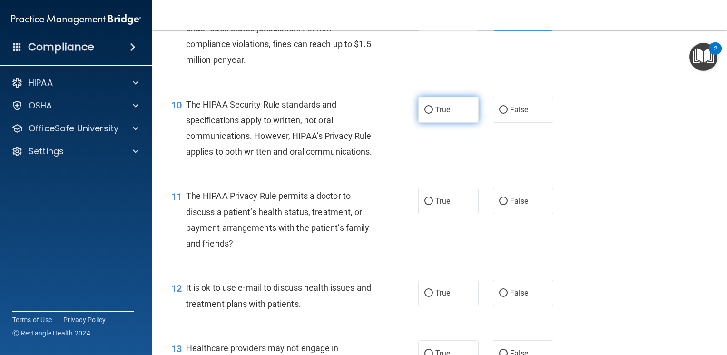
click at [428, 114] on input "True" at bounding box center [429, 110] width 9 height 7
radio input "true"
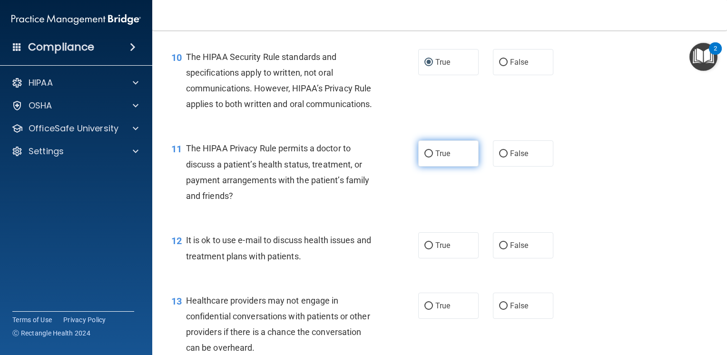
click at [432, 167] on label "True" at bounding box center [448, 153] width 60 height 26
click at [432, 158] on input "True" at bounding box center [429, 153] width 9 height 7
radio input "true"
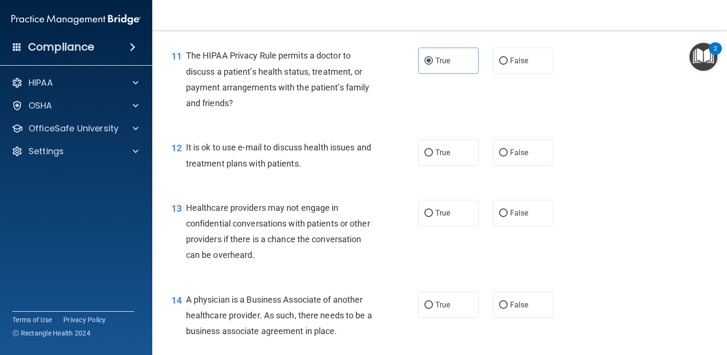
scroll to position [901, 0]
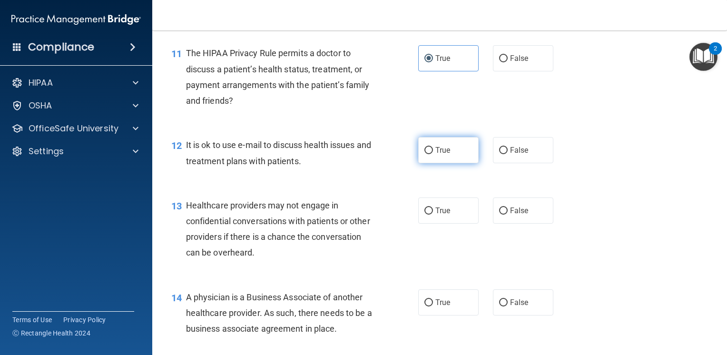
click at [451, 163] on label "True" at bounding box center [448, 150] width 60 height 26
click at [433, 154] on input "True" at bounding box center [429, 150] width 9 height 7
radio input "true"
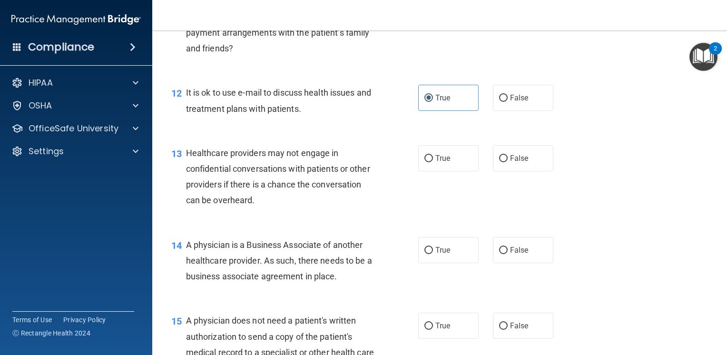
scroll to position [996, 0]
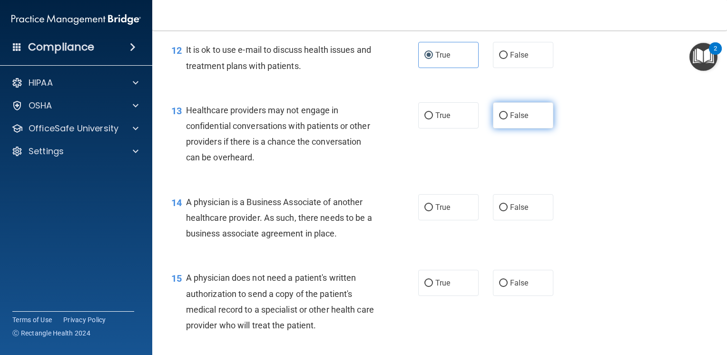
click at [493, 129] on label "False" at bounding box center [523, 115] width 60 height 26
click at [499, 119] on input "False" at bounding box center [503, 115] width 9 height 7
radio input "true"
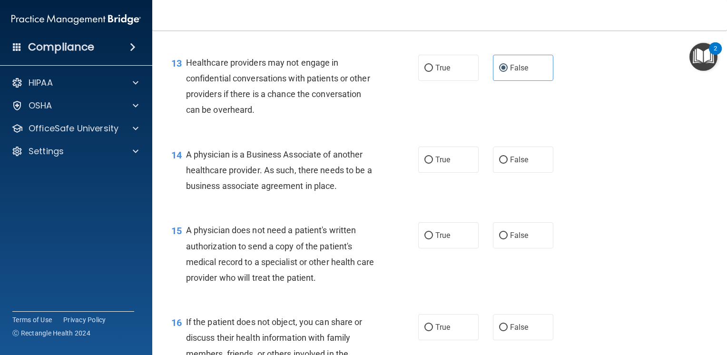
scroll to position [1091, 0]
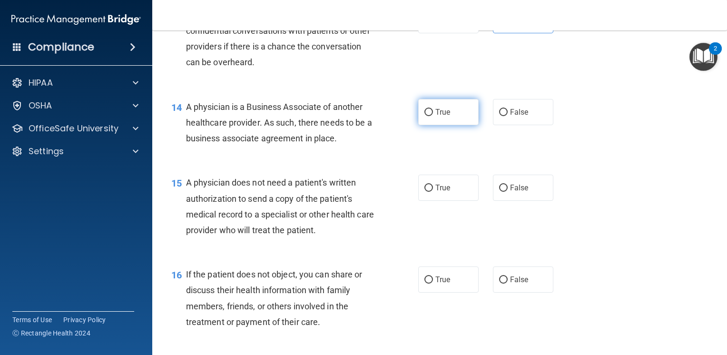
click at [438, 125] on label "True" at bounding box center [448, 112] width 60 height 26
click at [433, 116] on input "True" at bounding box center [429, 112] width 9 height 7
radio input "true"
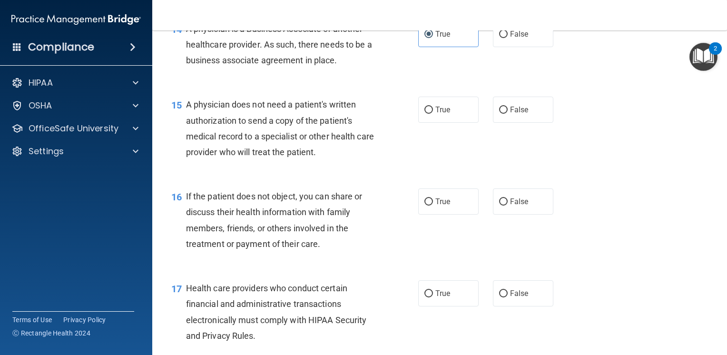
scroll to position [1186, 0]
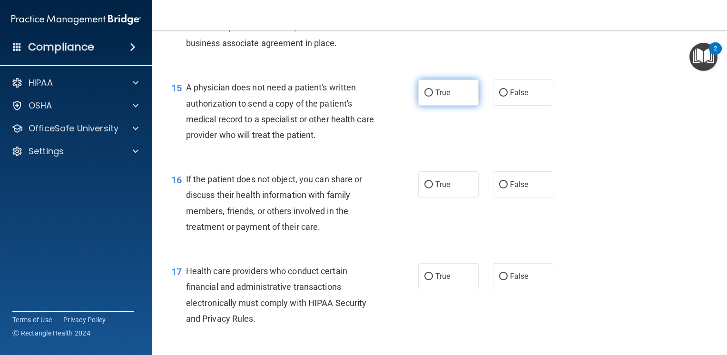
click at [440, 106] on label "True" at bounding box center [448, 93] width 60 height 26
click at [433, 97] on input "True" at bounding box center [429, 92] width 9 height 7
radio input "true"
click at [444, 189] on span "True" at bounding box center [443, 184] width 15 height 9
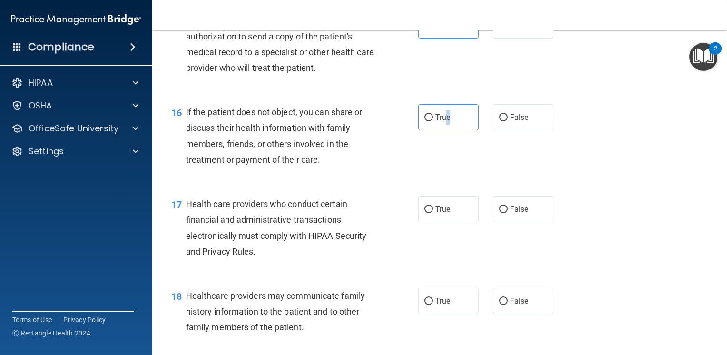
scroll to position [1282, 0]
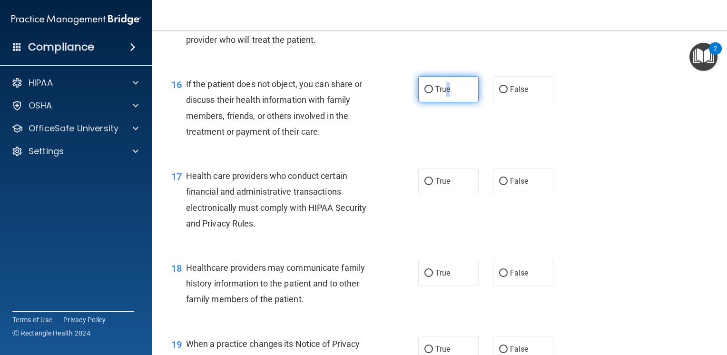
click at [425, 93] on input "True" at bounding box center [429, 89] width 9 height 7
radio input "true"
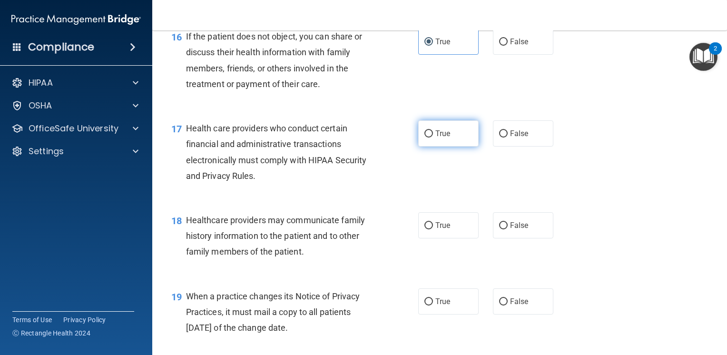
click at [456, 147] on label "True" at bounding box center [448, 133] width 60 height 26
click at [433, 138] on input "True" at bounding box center [429, 133] width 9 height 7
radio input "true"
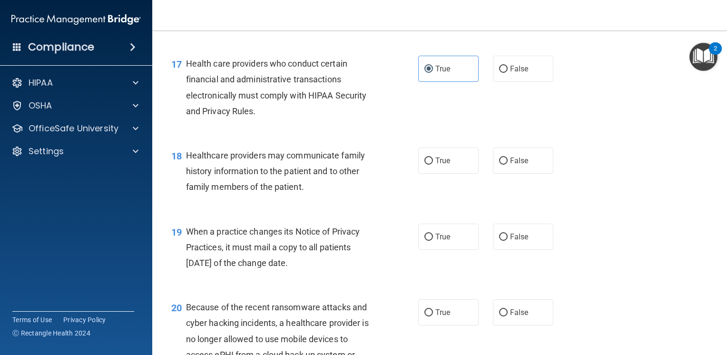
scroll to position [1424, 0]
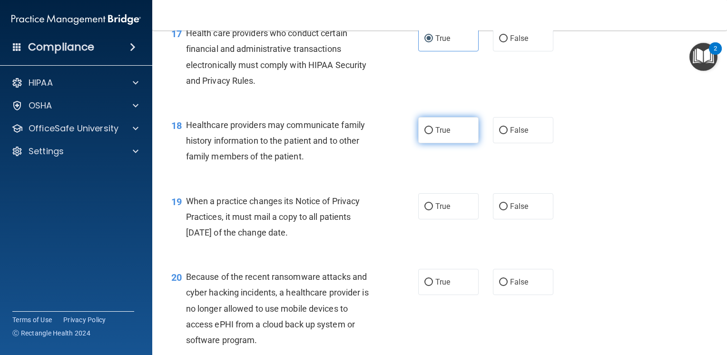
click at [432, 143] on label "True" at bounding box center [448, 130] width 60 height 26
click at [432, 134] on input "True" at bounding box center [429, 130] width 9 height 7
radio input "true"
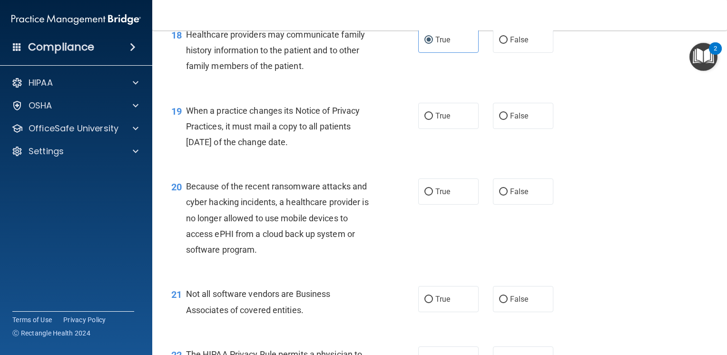
scroll to position [1520, 0]
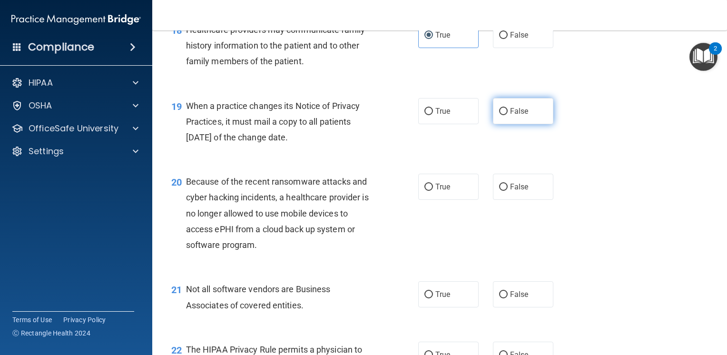
click at [517, 116] on span "False" at bounding box center [519, 111] width 19 height 9
click at [508, 115] on input "False" at bounding box center [503, 111] width 9 height 7
radio input "true"
click at [513, 191] on span "False" at bounding box center [519, 186] width 19 height 9
click at [508, 191] on input "False" at bounding box center [503, 187] width 9 height 7
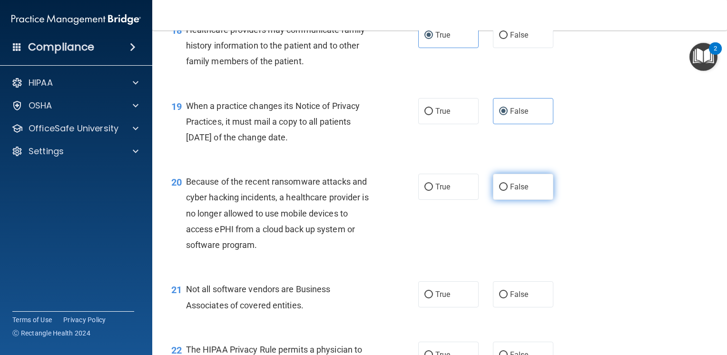
radio input "true"
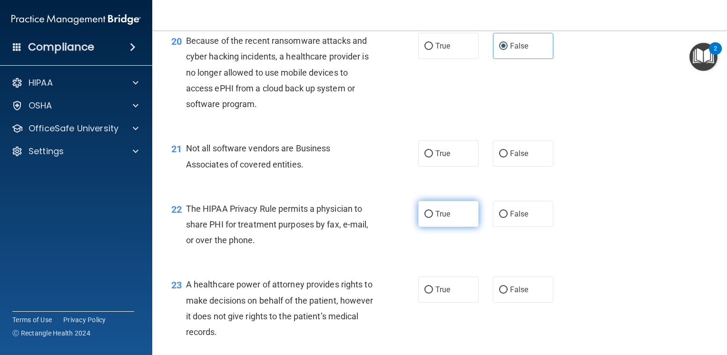
scroll to position [1662, 0]
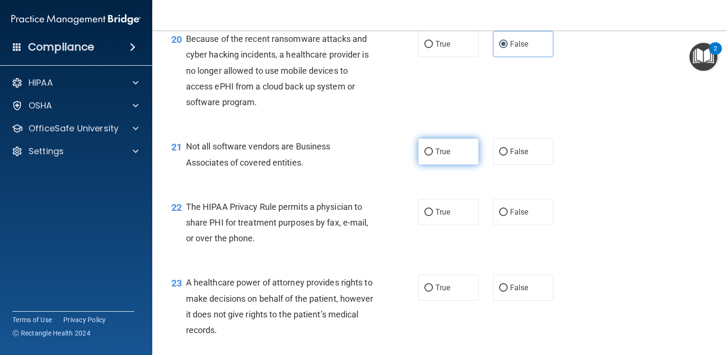
click at [435, 165] on label "True" at bounding box center [448, 152] width 60 height 26
click at [433, 156] on input "True" at bounding box center [429, 152] width 9 height 7
radio input "true"
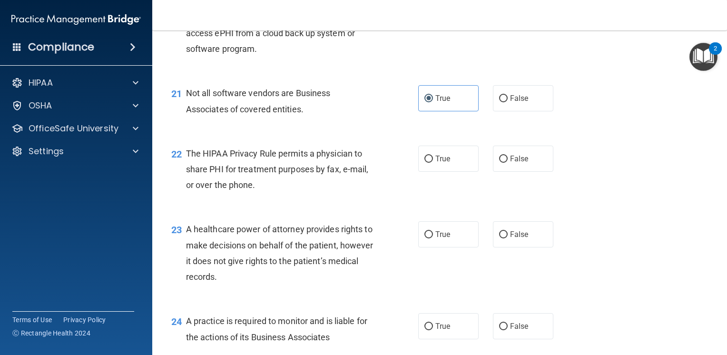
scroll to position [1758, 0]
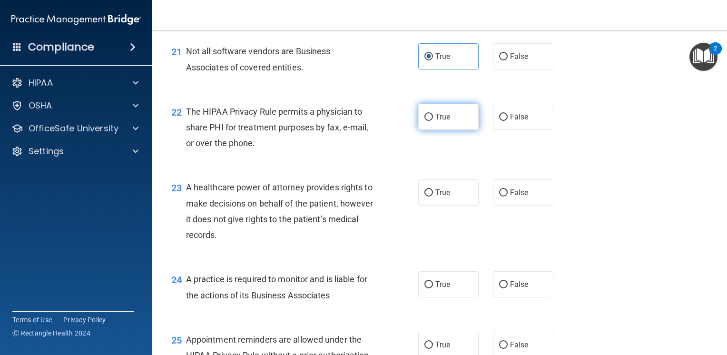
click at [430, 130] on label "True" at bounding box center [448, 117] width 60 height 26
click at [430, 121] on input "True" at bounding box center [429, 117] width 9 height 7
radio input "true"
click at [502, 197] on input "False" at bounding box center [503, 192] width 9 height 7
radio input "true"
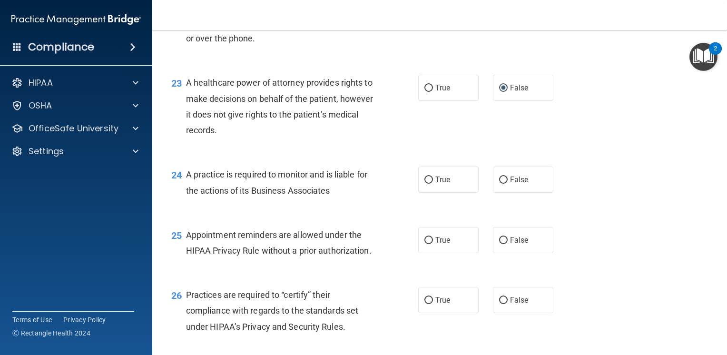
scroll to position [1900, 0]
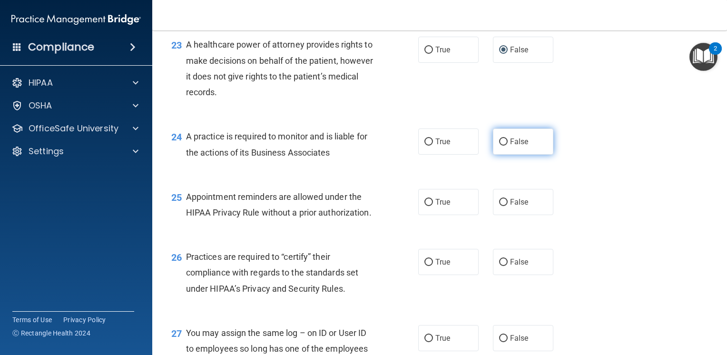
click at [510, 146] on span "False" at bounding box center [519, 141] width 19 height 9
click at [508, 146] on input "False" at bounding box center [503, 142] width 9 height 7
radio input "true"
click at [437, 207] on span "True" at bounding box center [443, 202] width 15 height 9
click at [433, 206] on input "True" at bounding box center [429, 202] width 9 height 7
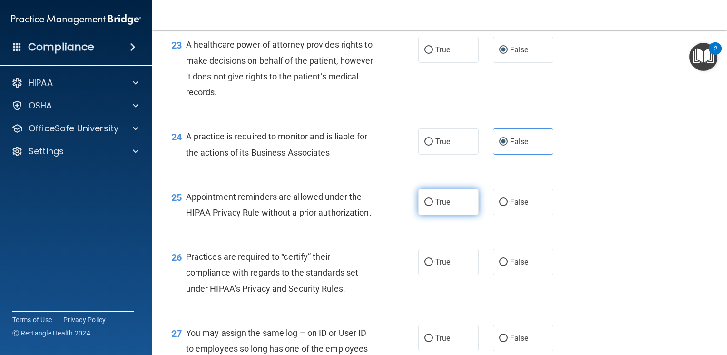
radio input "true"
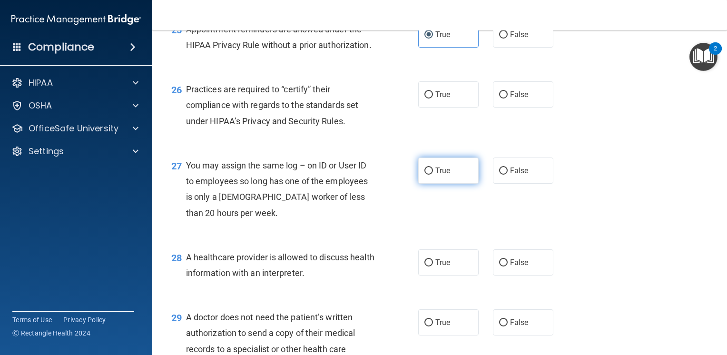
scroll to position [2091, 0]
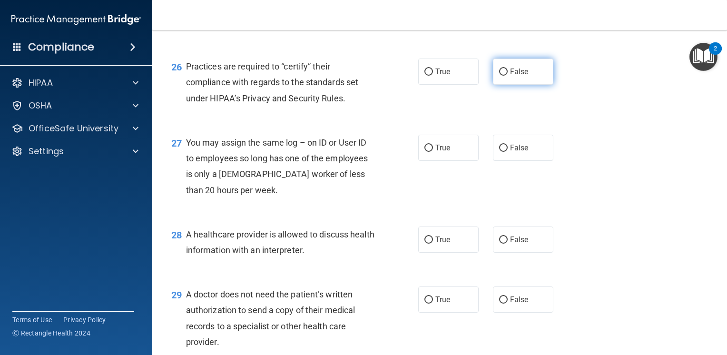
click at [527, 85] on label "False" at bounding box center [523, 72] width 60 height 26
click at [508, 76] on input "False" at bounding box center [503, 72] width 9 height 7
radio input "true"
click at [522, 152] on span "False" at bounding box center [519, 147] width 19 height 9
click at [508, 152] on input "False" at bounding box center [503, 148] width 9 height 7
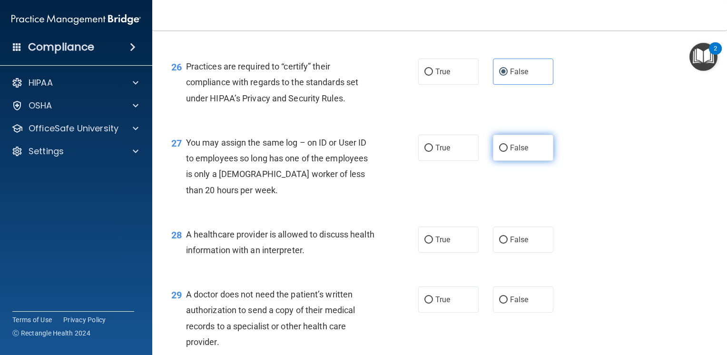
radio input "true"
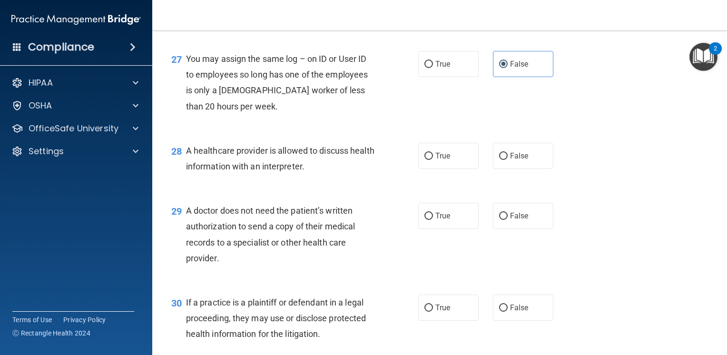
scroll to position [2186, 0]
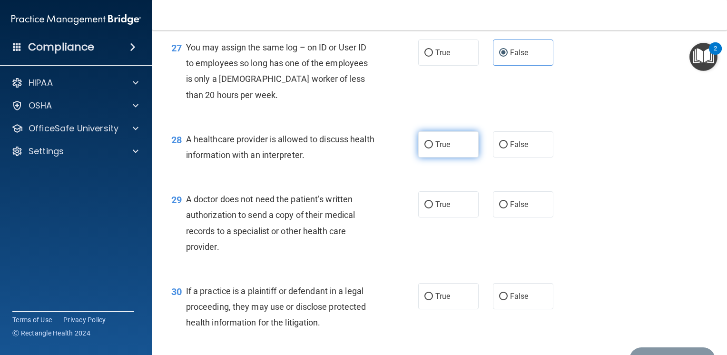
click at [431, 158] on label "True" at bounding box center [448, 144] width 60 height 26
click at [431, 149] on input "True" at bounding box center [429, 144] width 9 height 7
radio input "true"
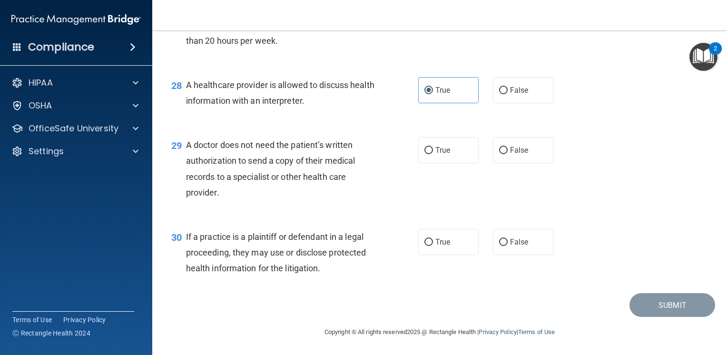
scroll to position [2287, 0]
click at [425, 155] on label "True" at bounding box center [448, 150] width 60 height 26
click at [425, 154] on input "True" at bounding box center [429, 150] width 9 height 7
radio input "true"
click at [529, 252] on label "False" at bounding box center [523, 242] width 60 height 26
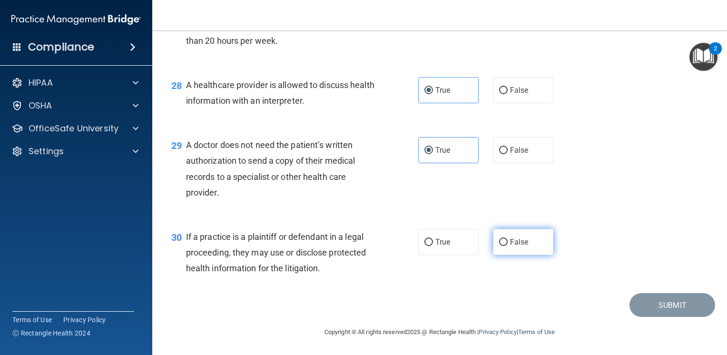
click at [508, 246] on input "False" at bounding box center [503, 242] width 9 height 7
radio input "true"
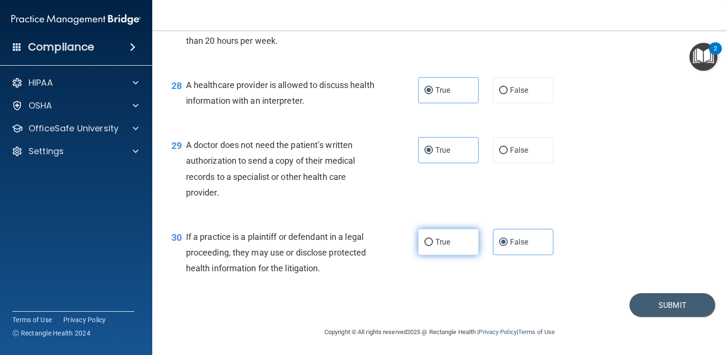
click at [437, 245] on span "True" at bounding box center [443, 242] width 15 height 9
click at [433, 245] on input "True" at bounding box center [429, 242] width 9 height 7
radio input "true"
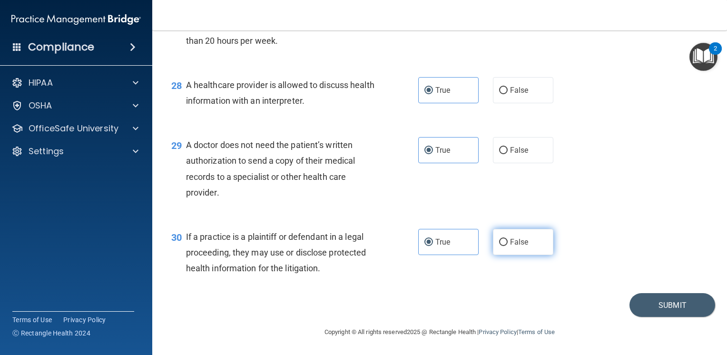
click at [524, 241] on label "False" at bounding box center [523, 242] width 60 height 26
click at [508, 241] on input "False" at bounding box center [503, 242] width 9 height 7
radio input "true"
radio input "false"
click at [661, 304] on button "Submit" at bounding box center [673, 305] width 86 height 24
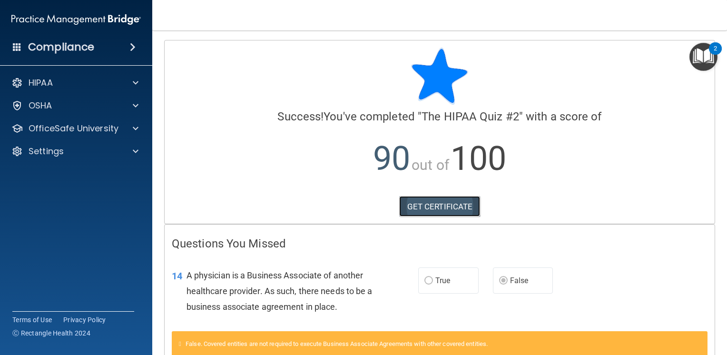
click at [439, 207] on link "GET CERTIFICATE" at bounding box center [439, 206] width 81 height 21
drag, startPoint x: 54, startPoint y: 126, endPoint x: 274, endPoint y: 268, distance: 262.4
click at [54, 126] on p "OfficeSafe University" at bounding box center [74, 128] width 90 height 11
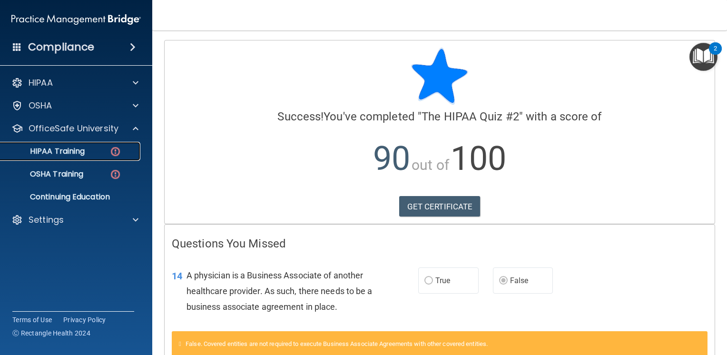
click at [110, 149] on img at bounding box center [115, 152] width 12 height 12
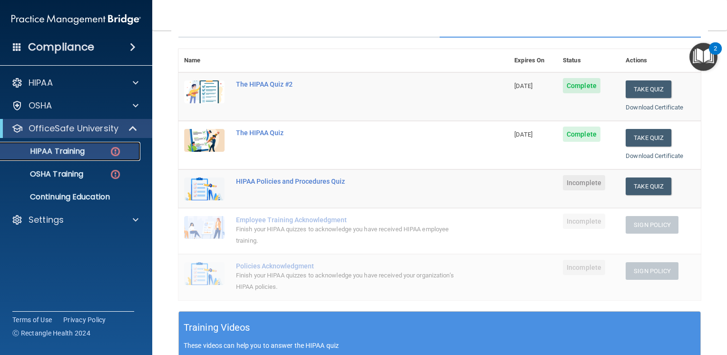
scroll to position [143, 0]
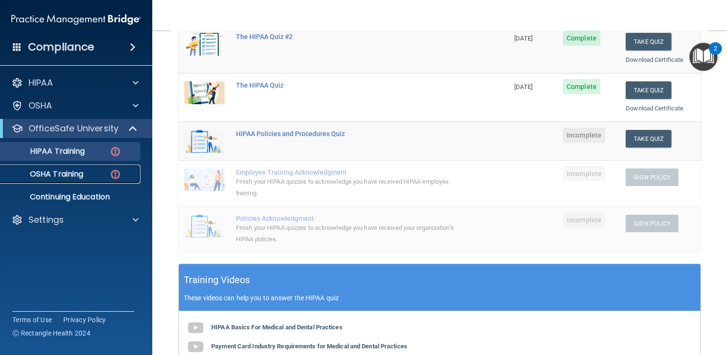
click at [73, 173] on p "OSHA Training" at bounding box center [44, 174] width 77 height 10
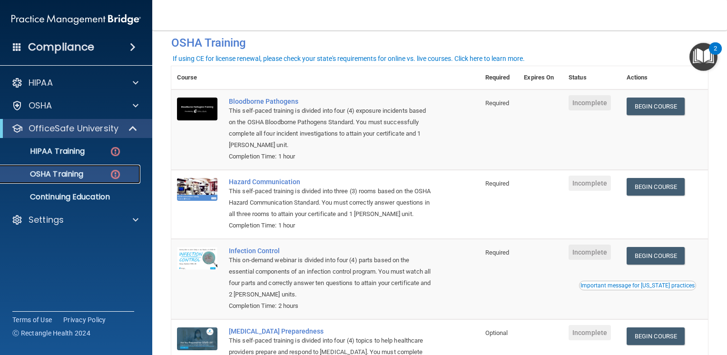
scroll to position [139, 0]
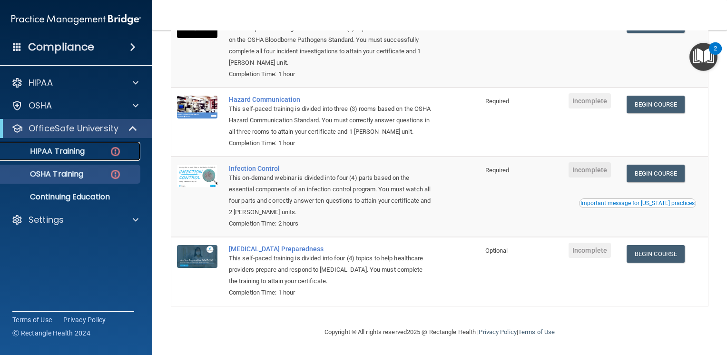
click at [40, 152] on p "HIPAA Training" at bounding box center [45, 152] width 79 height 10
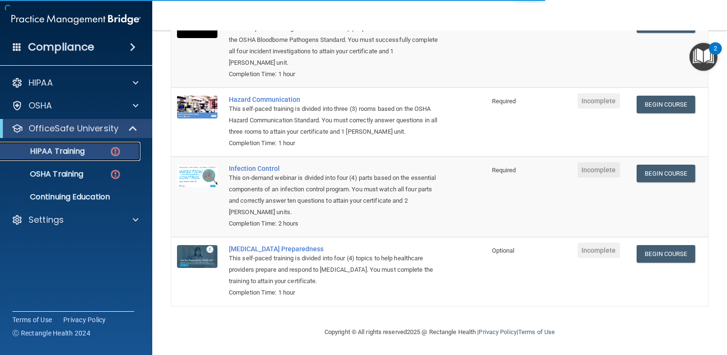
scroll to position [346, 0]
